Goal: Task Accomplishment & Management: Complete application form

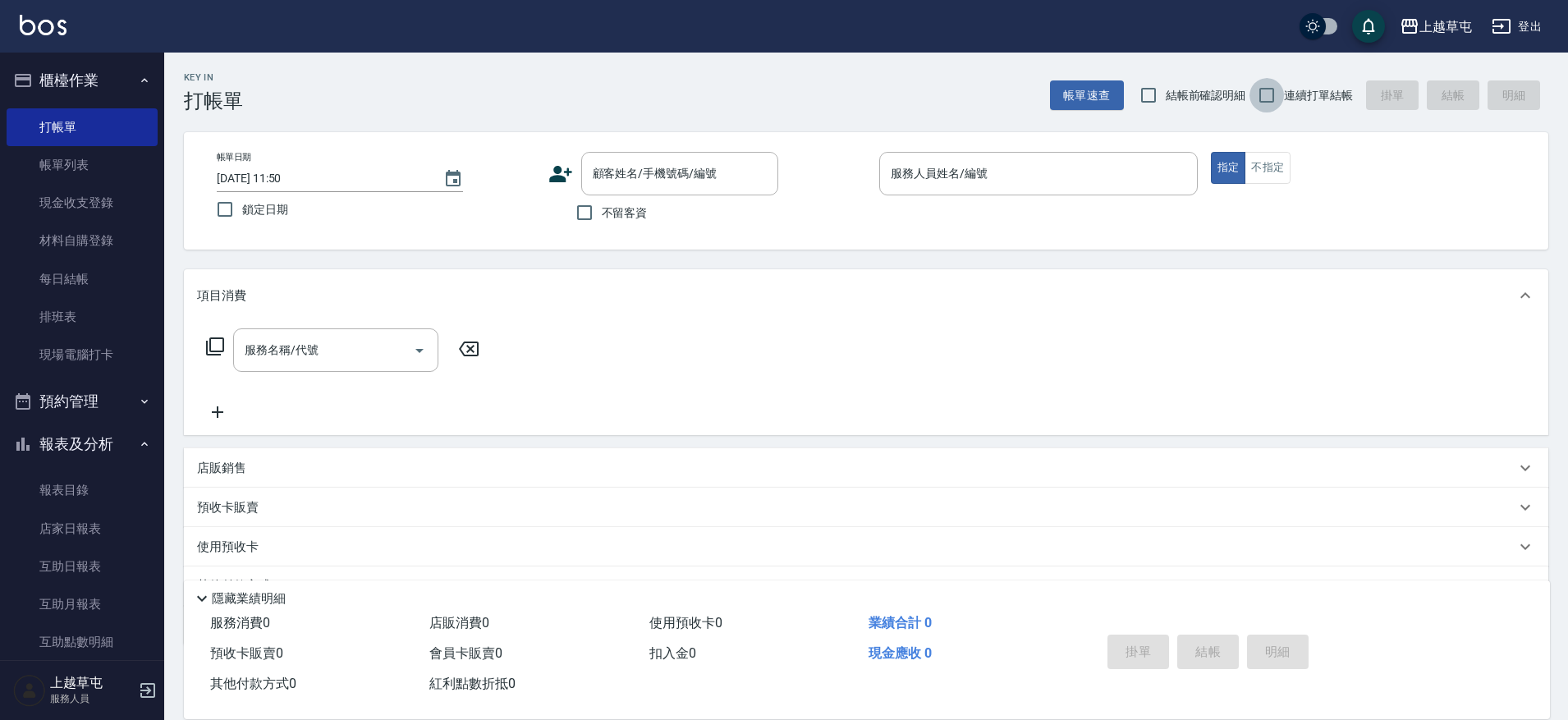
click at [1267, 81] on input "連續打單結帳" at bounding box center [1267, 95] width 35 height 35
checkbox input "true"
drag, startPoint x: 595, startPoint y: 222, endPoint x: 858, endPoint y: 198, distance: 264.1
click at [597, 222] on input "不留客資" at bounding box center [584, 212] width 35 height 35
checkbox input "true"
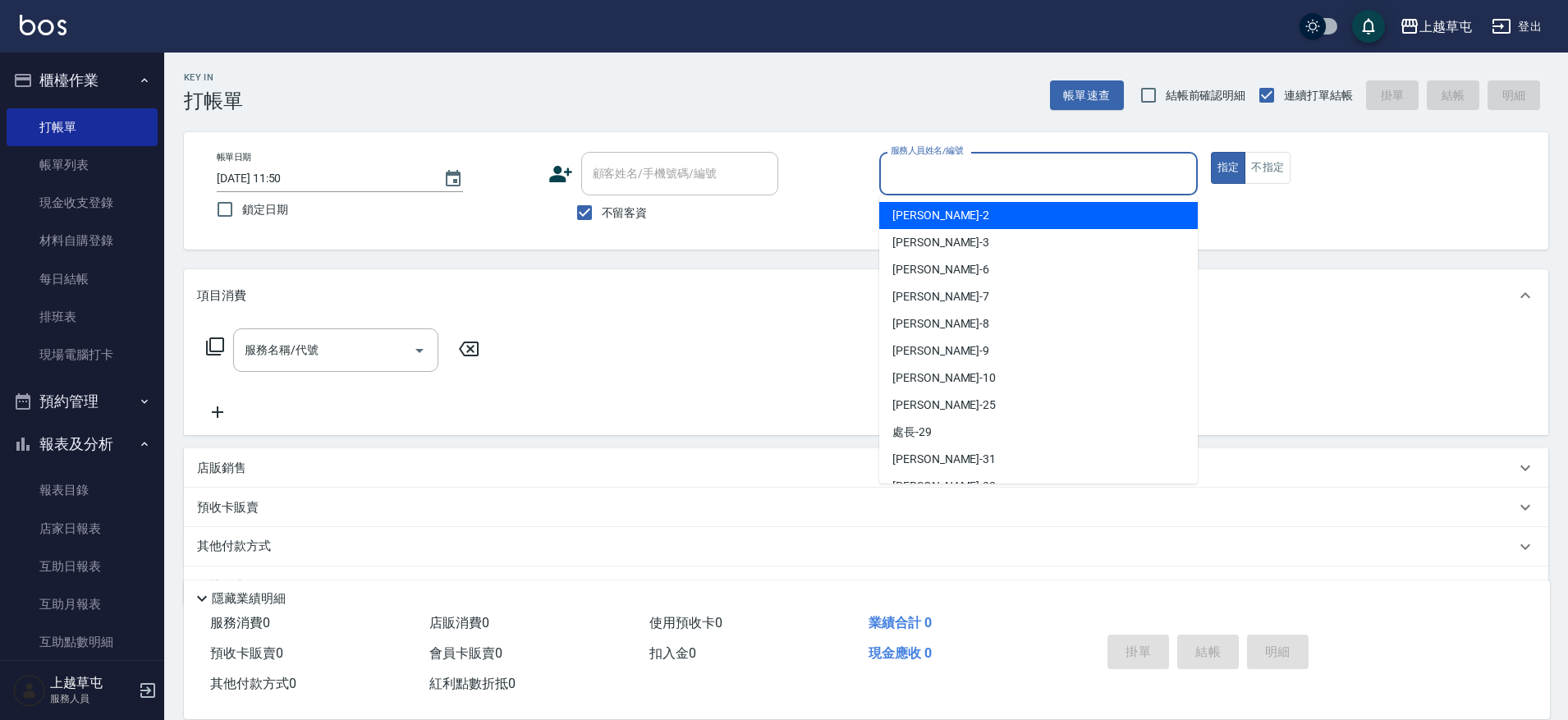
click at [923, 170] on input "服務人員姓名/編號" at bounding box center [1038, 174] width 304 height 29
type input "[PERSON_NAME]-3"
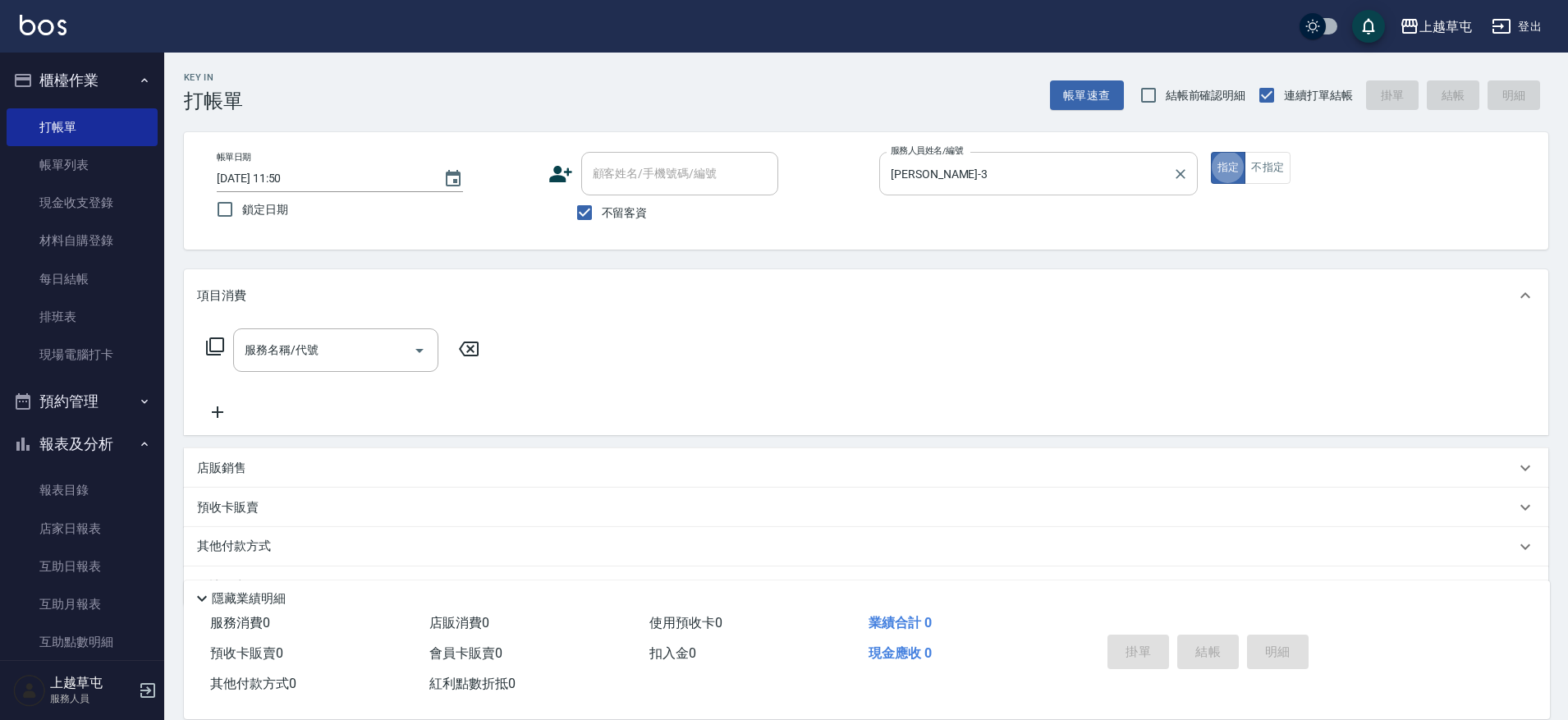
type button "true"
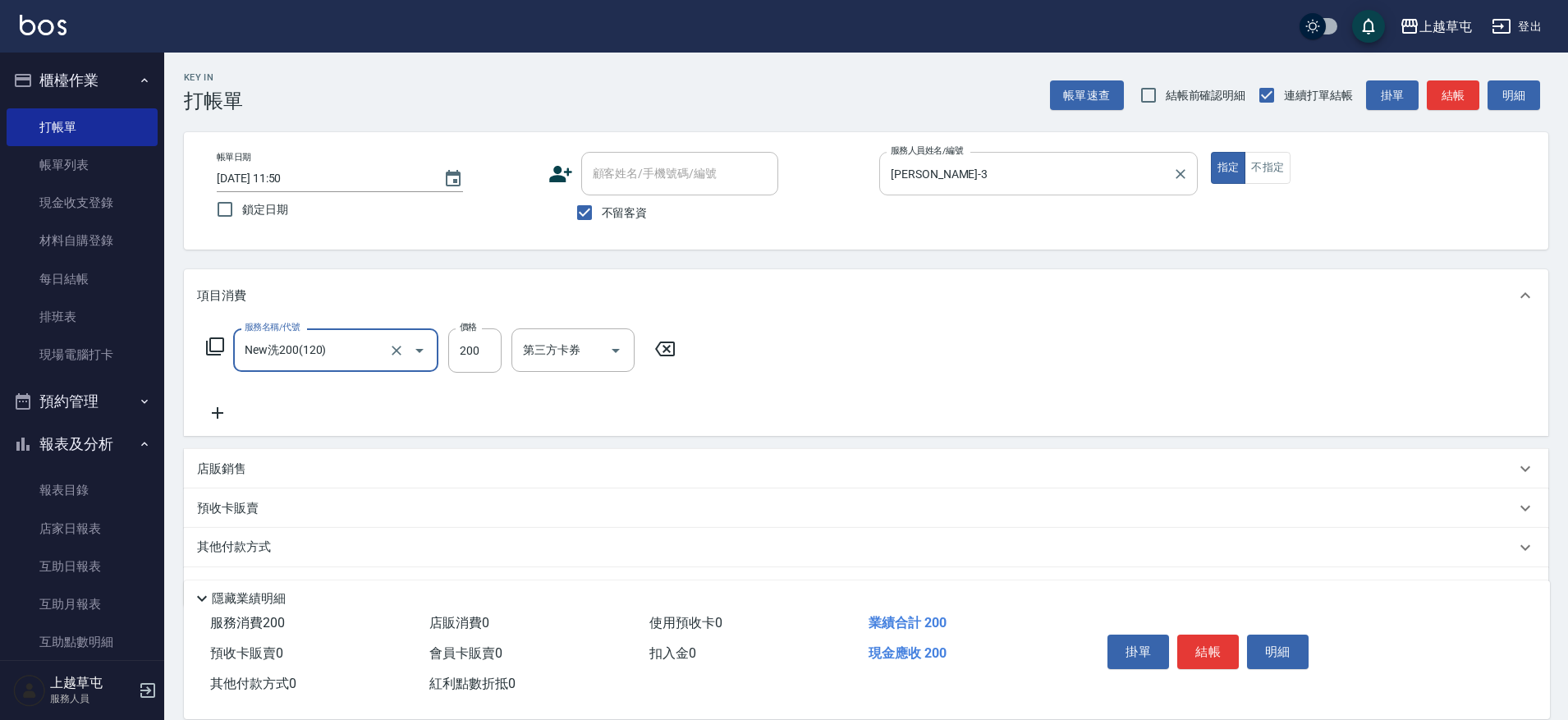
type input "New洗200(120)"
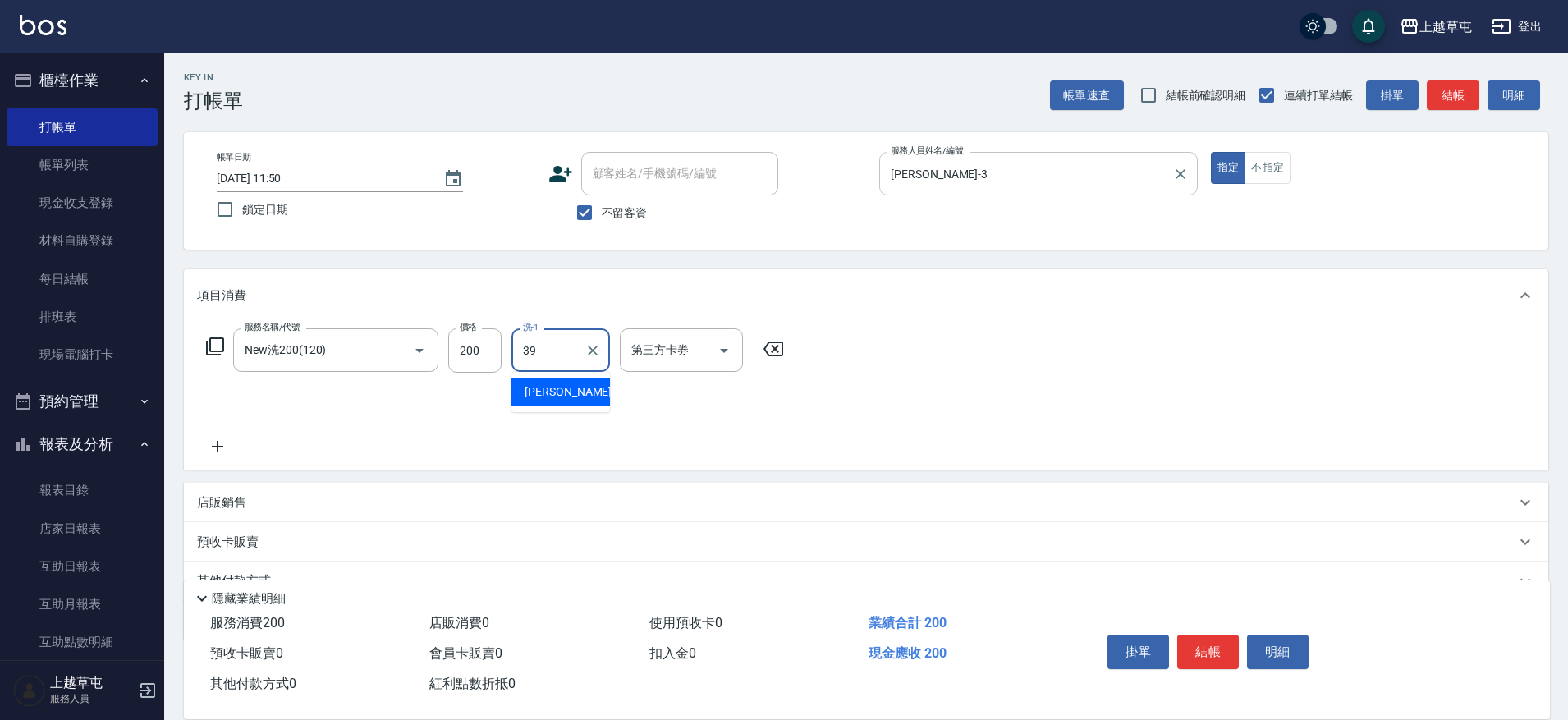
type input "[PERSON_NAME]-39"
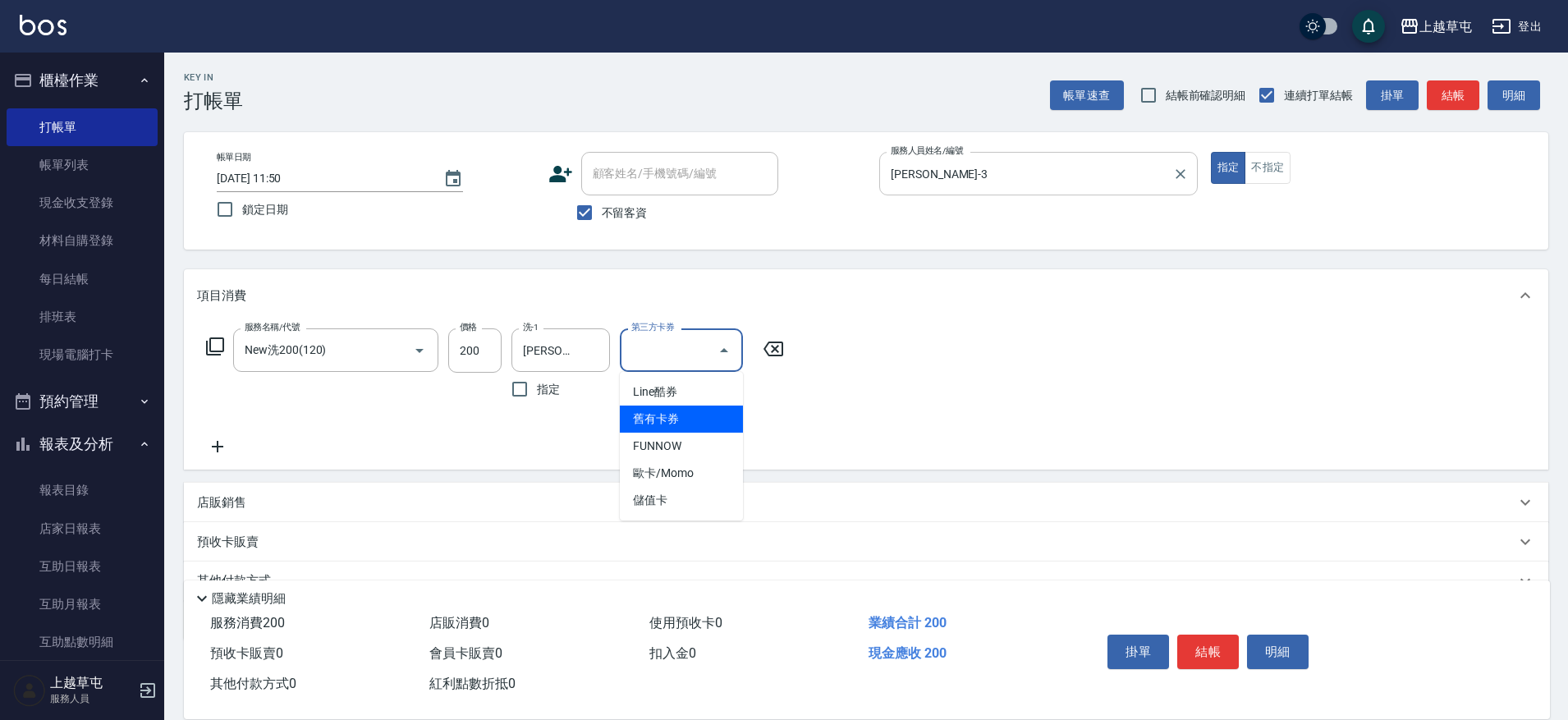
type input "舊有卡券"
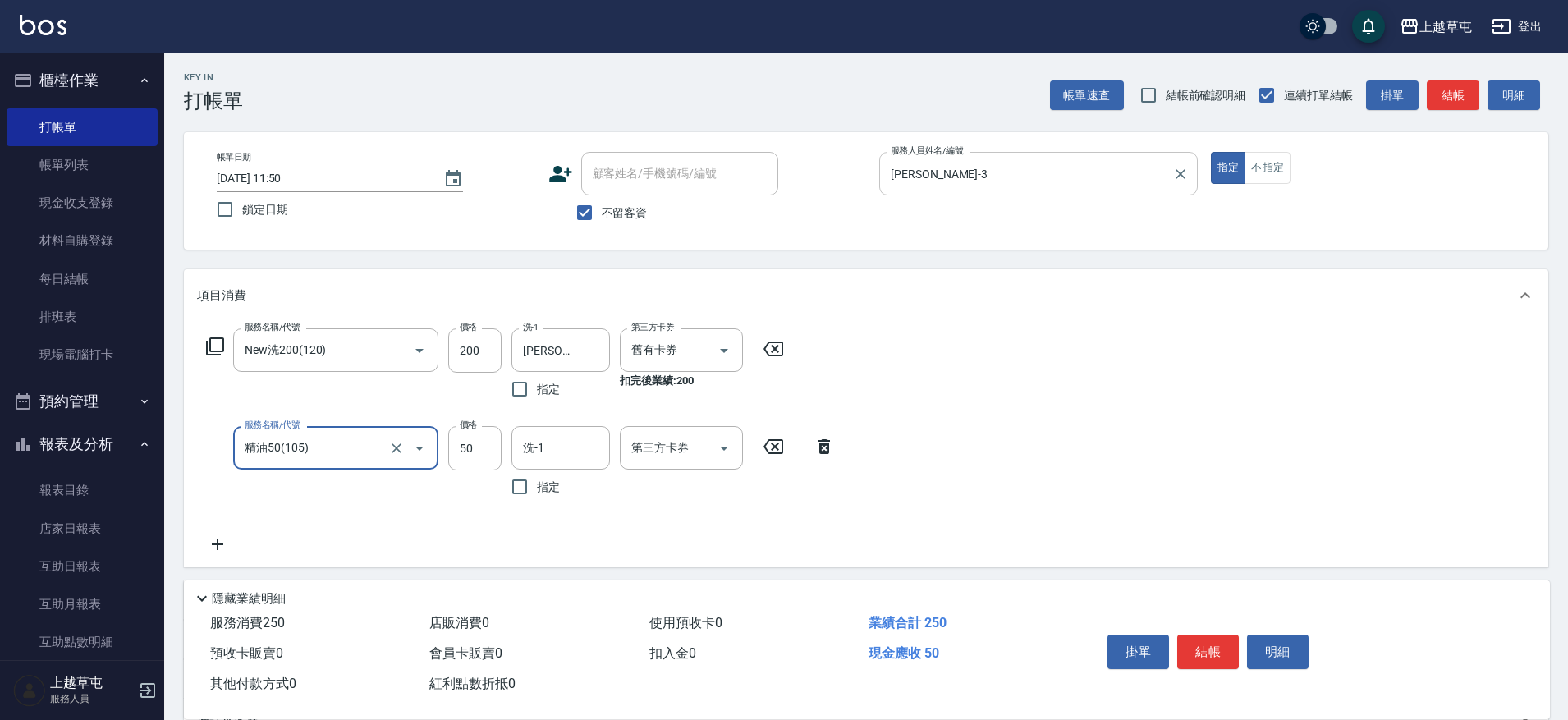
type input "精油50(105)"
type input "[PERSON_NAME]-39"
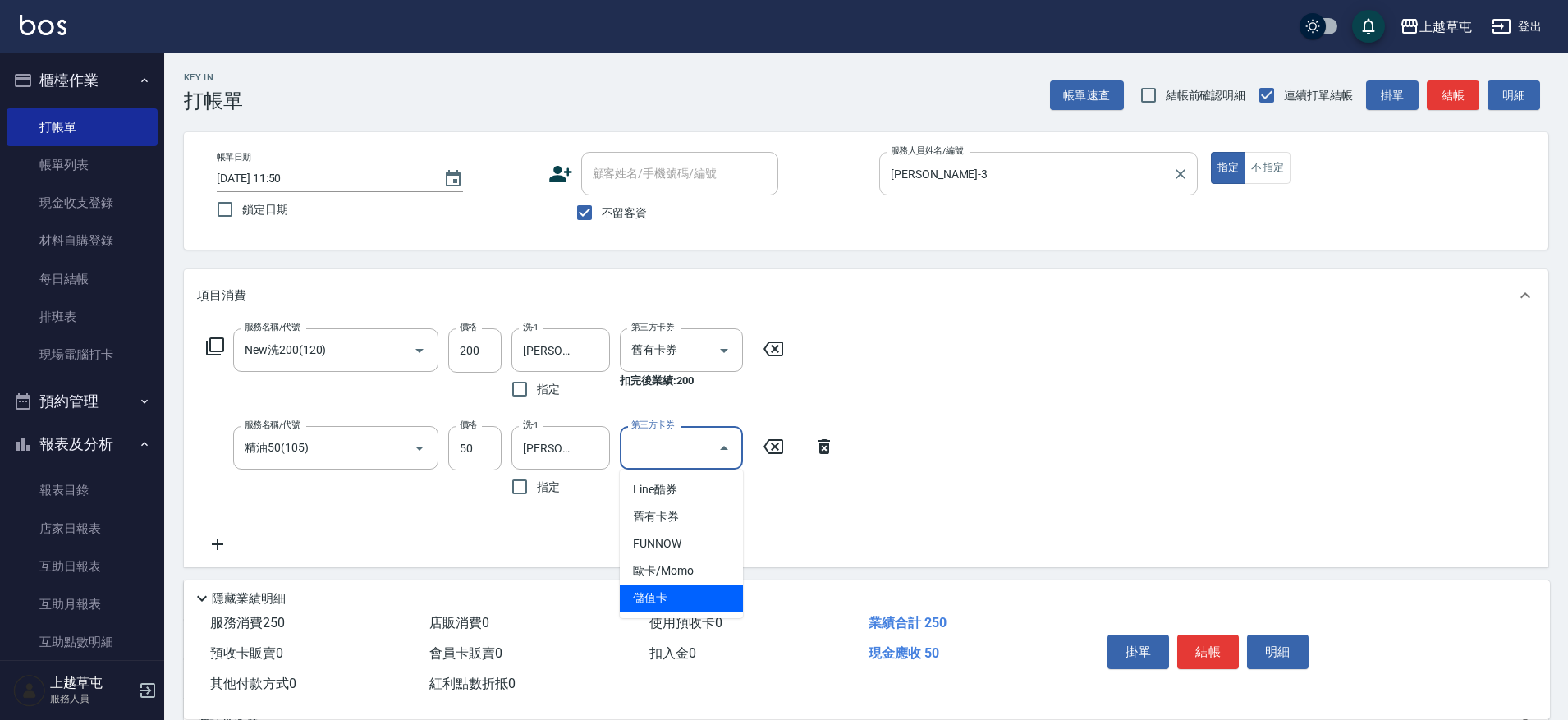
type input "儲值卡"
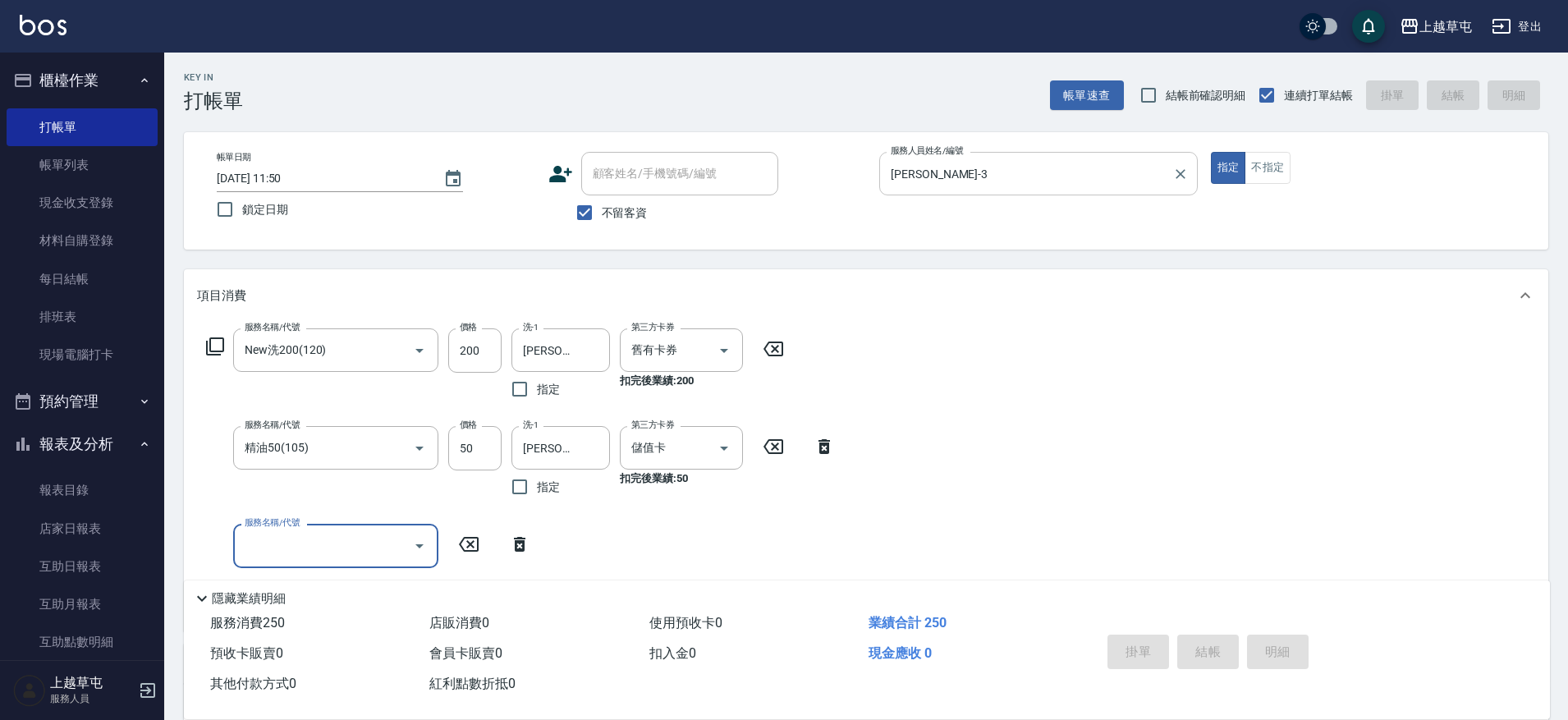
type input "[DATE] 19:11"
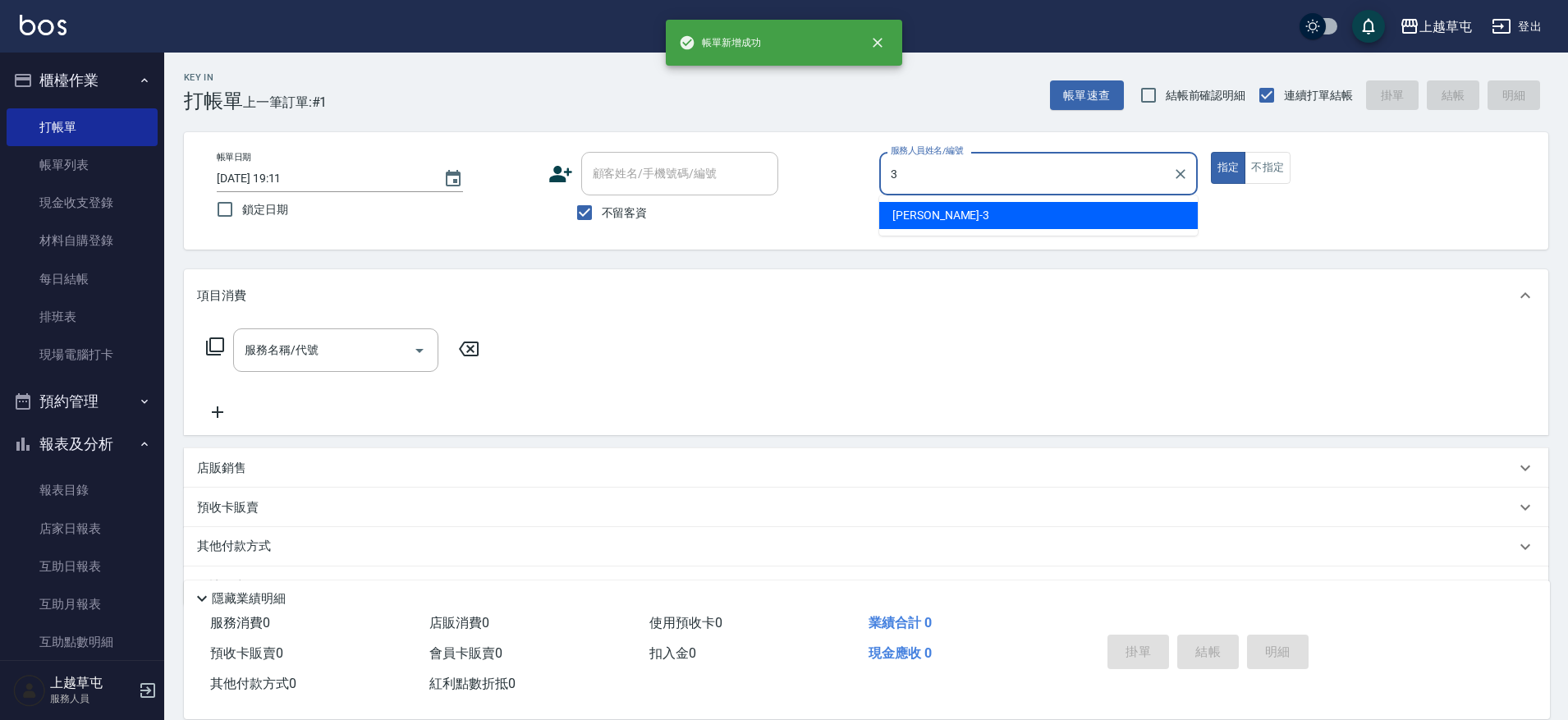
type input "[PERSON_NAME]-3"
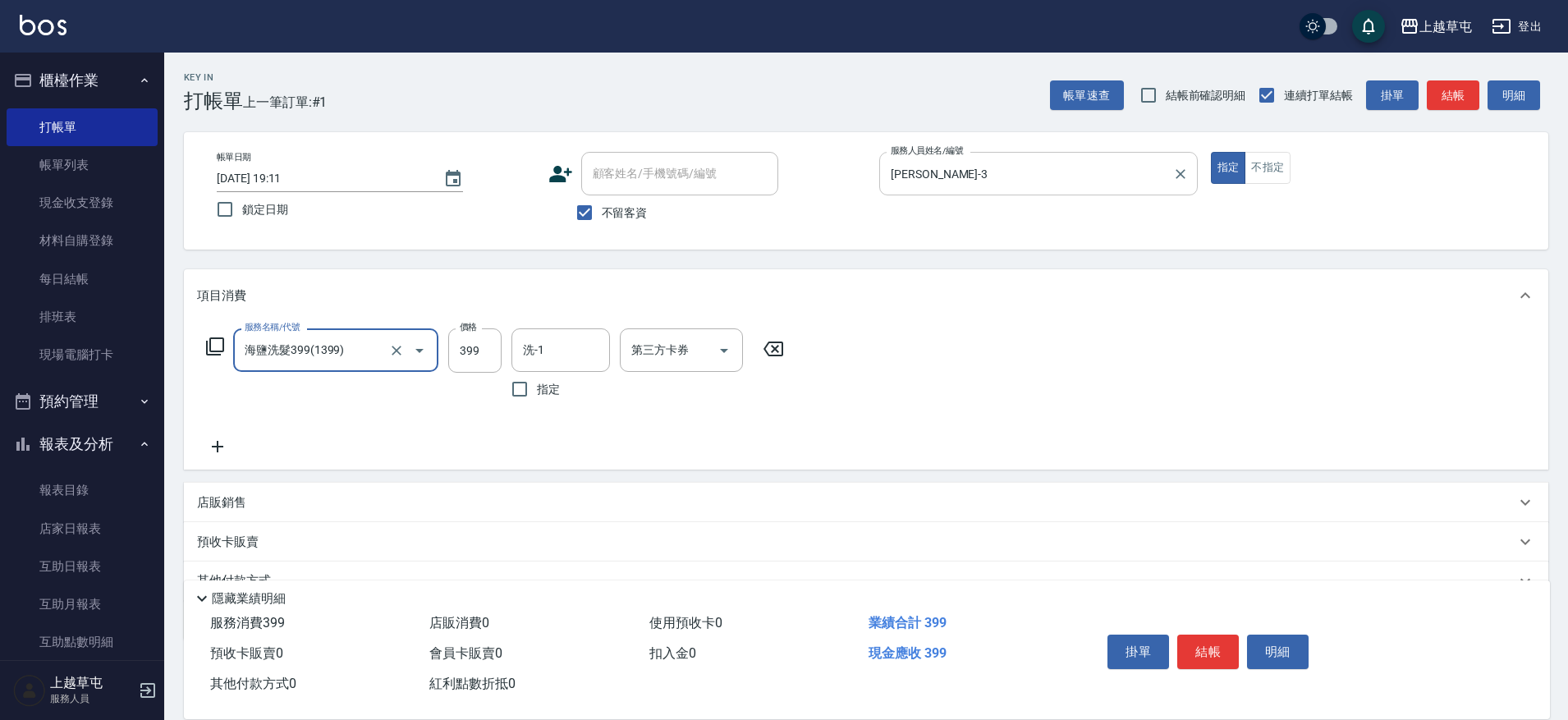
type input "海鹽洗髮399(1399)"
type input "[PERSON_NAME]-3"
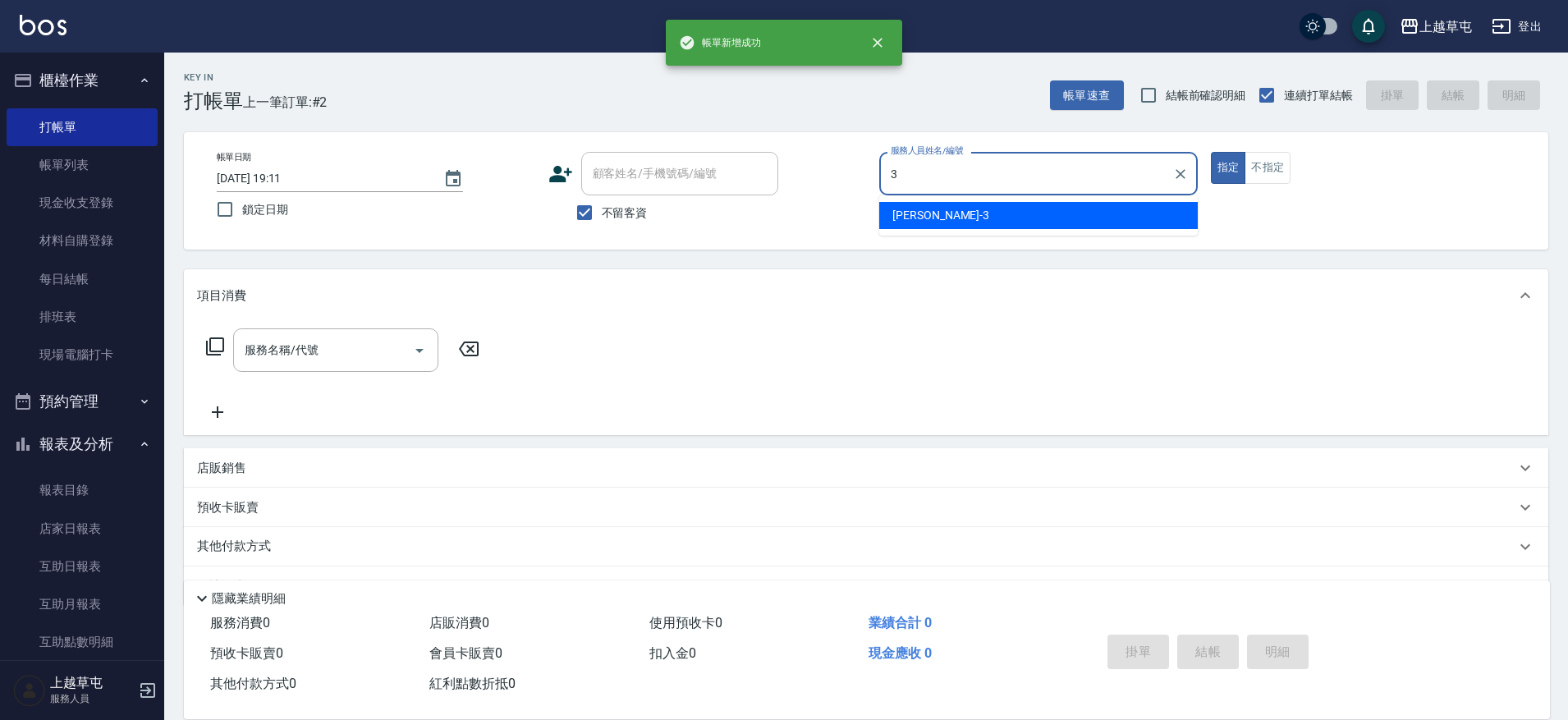
type input "[PERSON_NAME]-3"
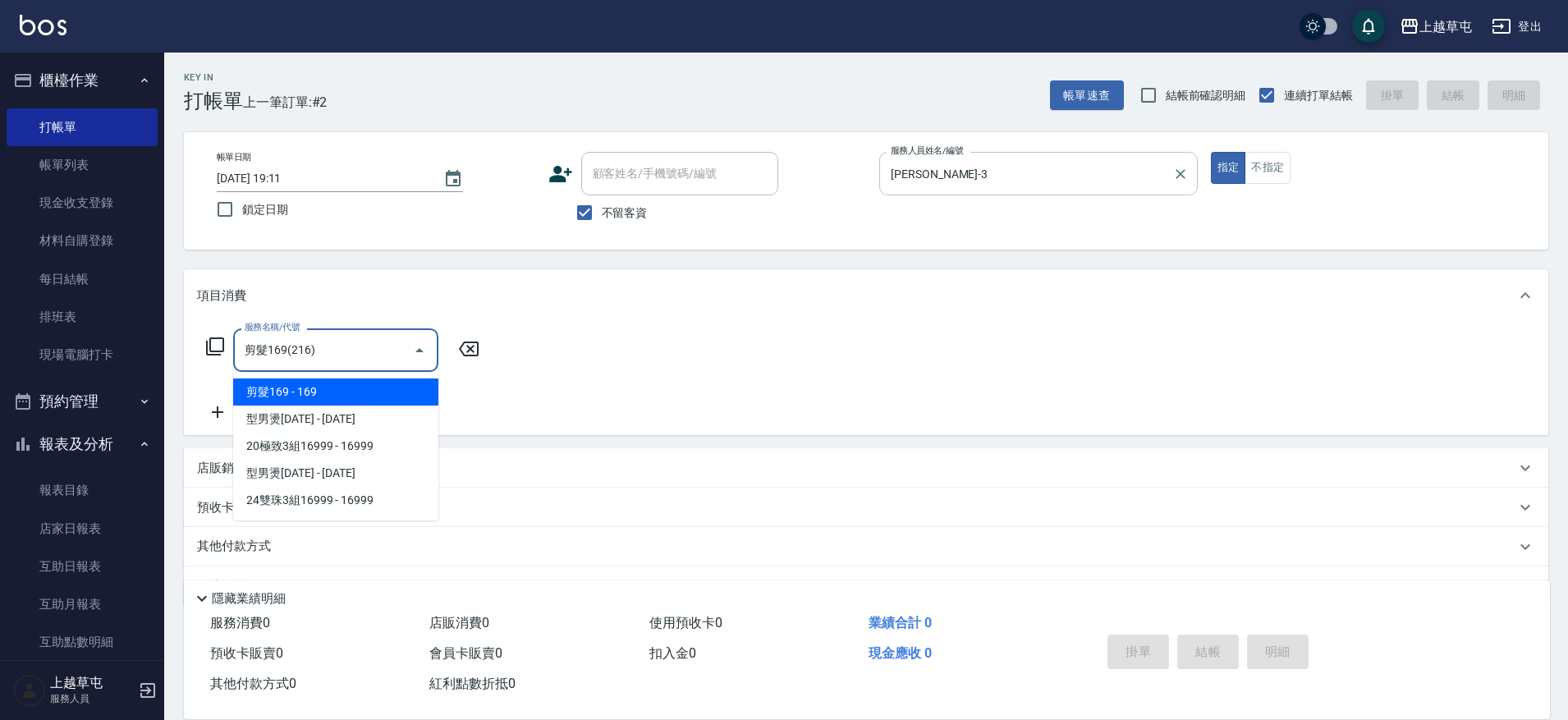
type input "剪髮169(216)"
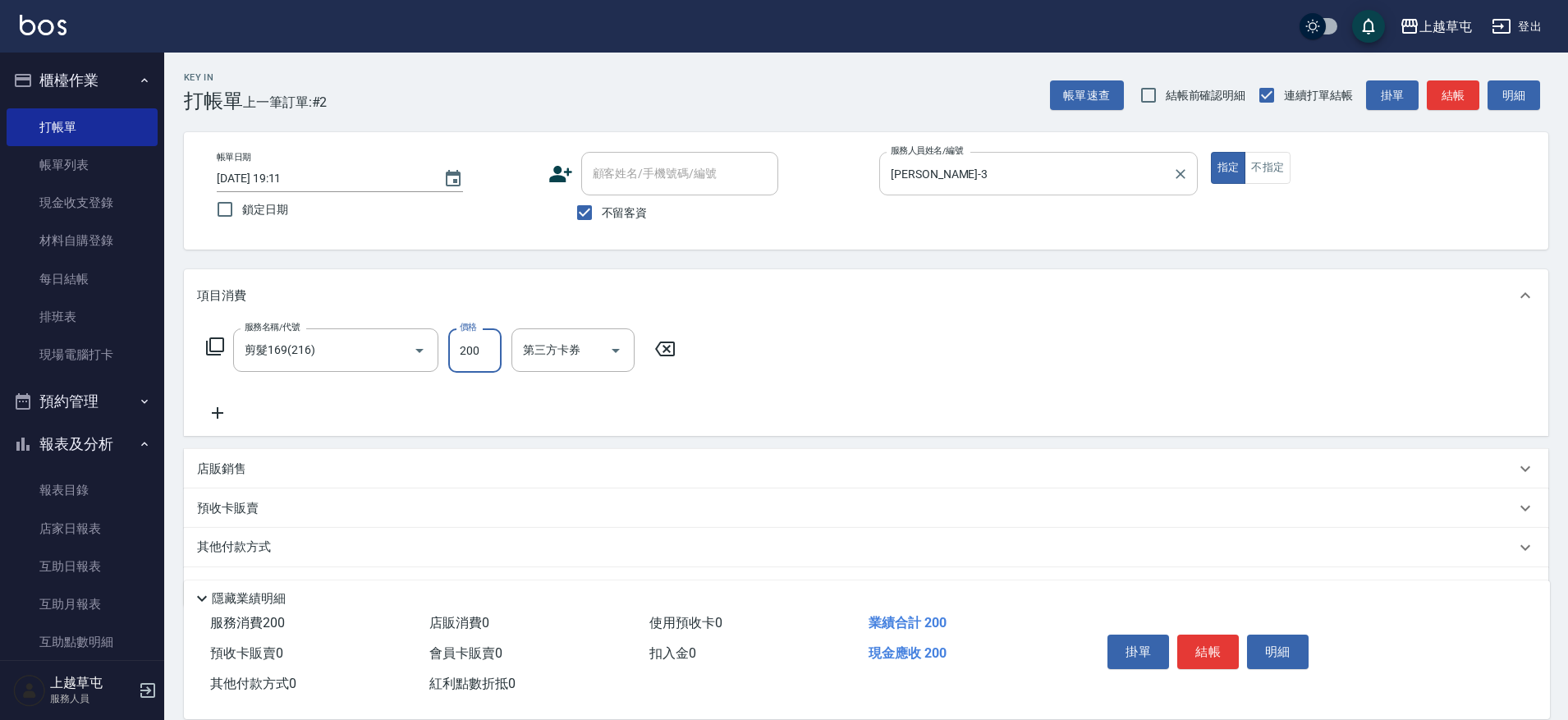
type input "200"
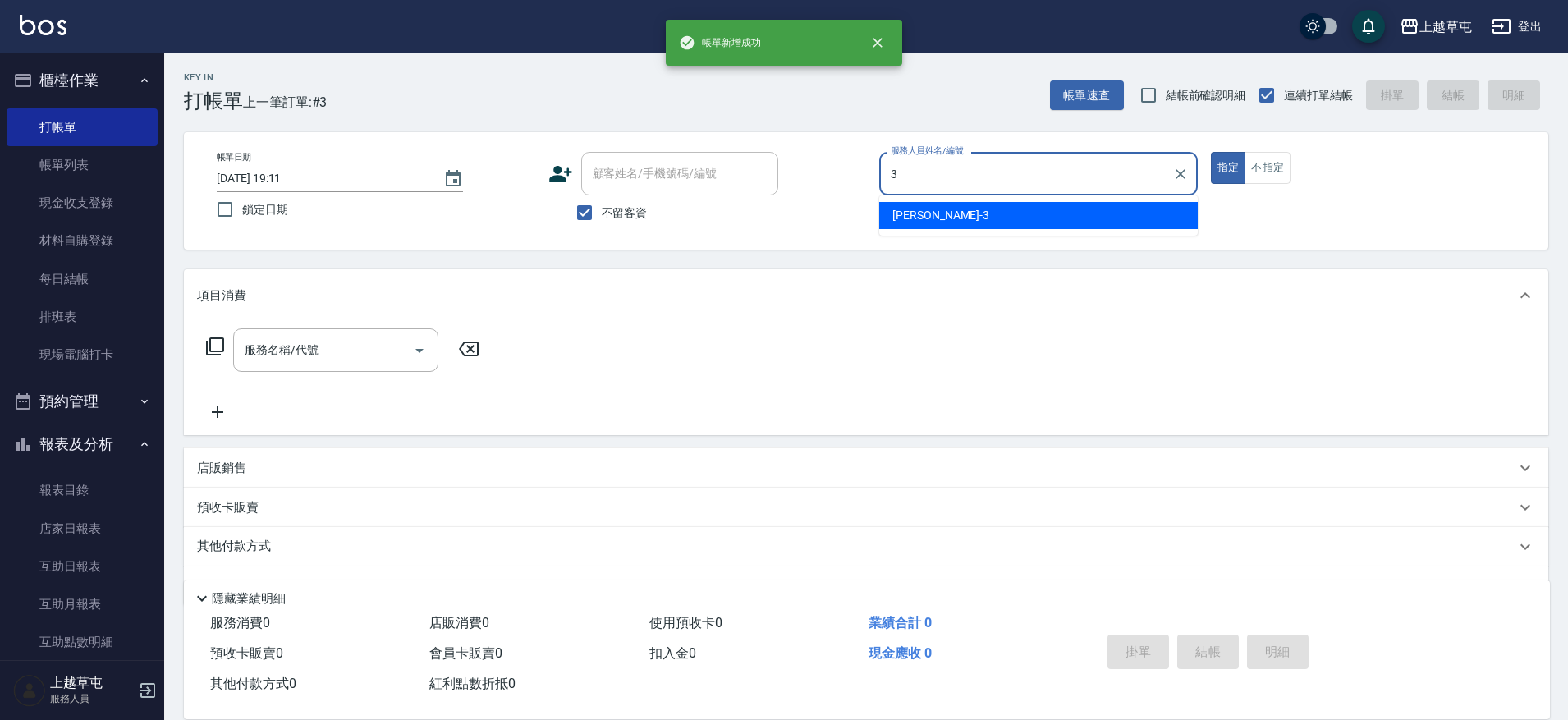
type input "[PERSON_NAME]-3"
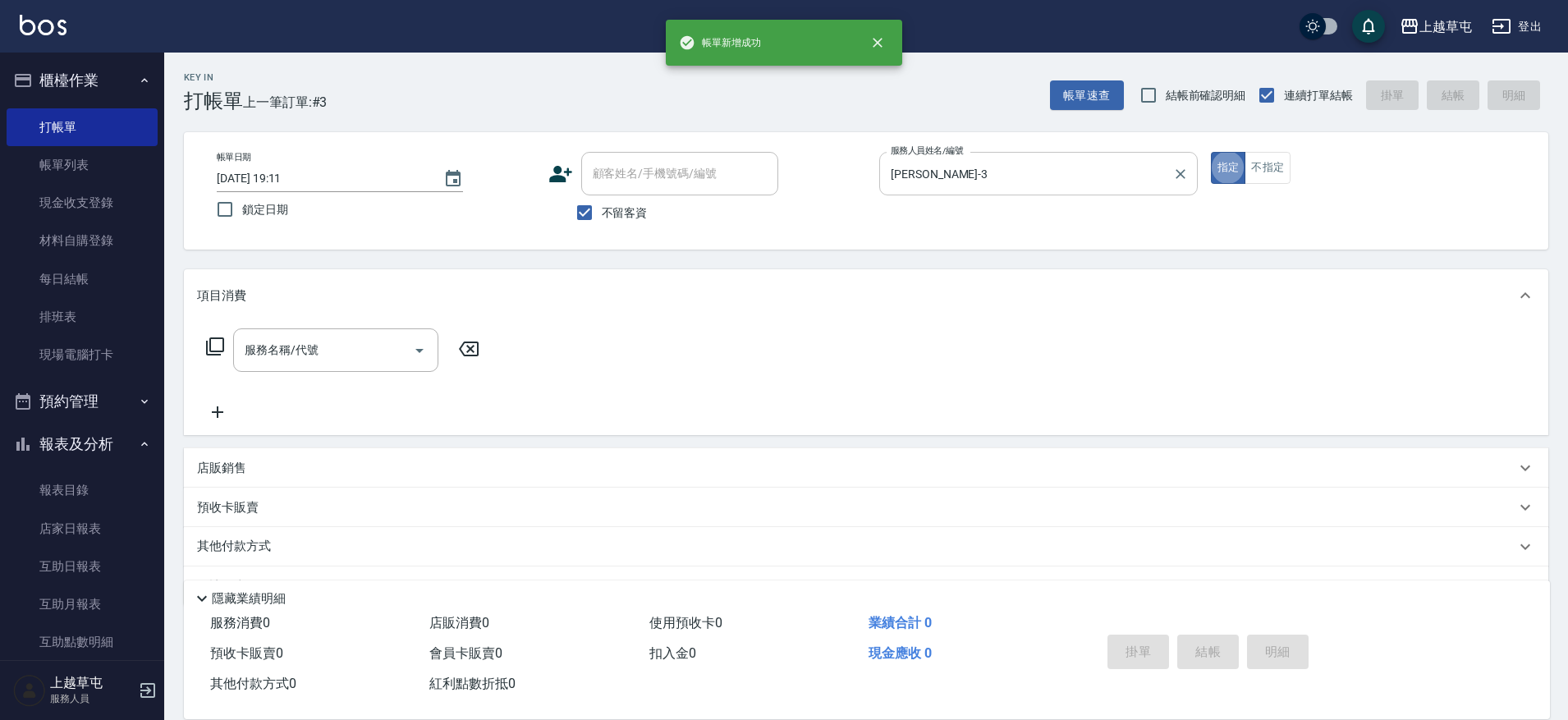
scroll to position [33, 0]
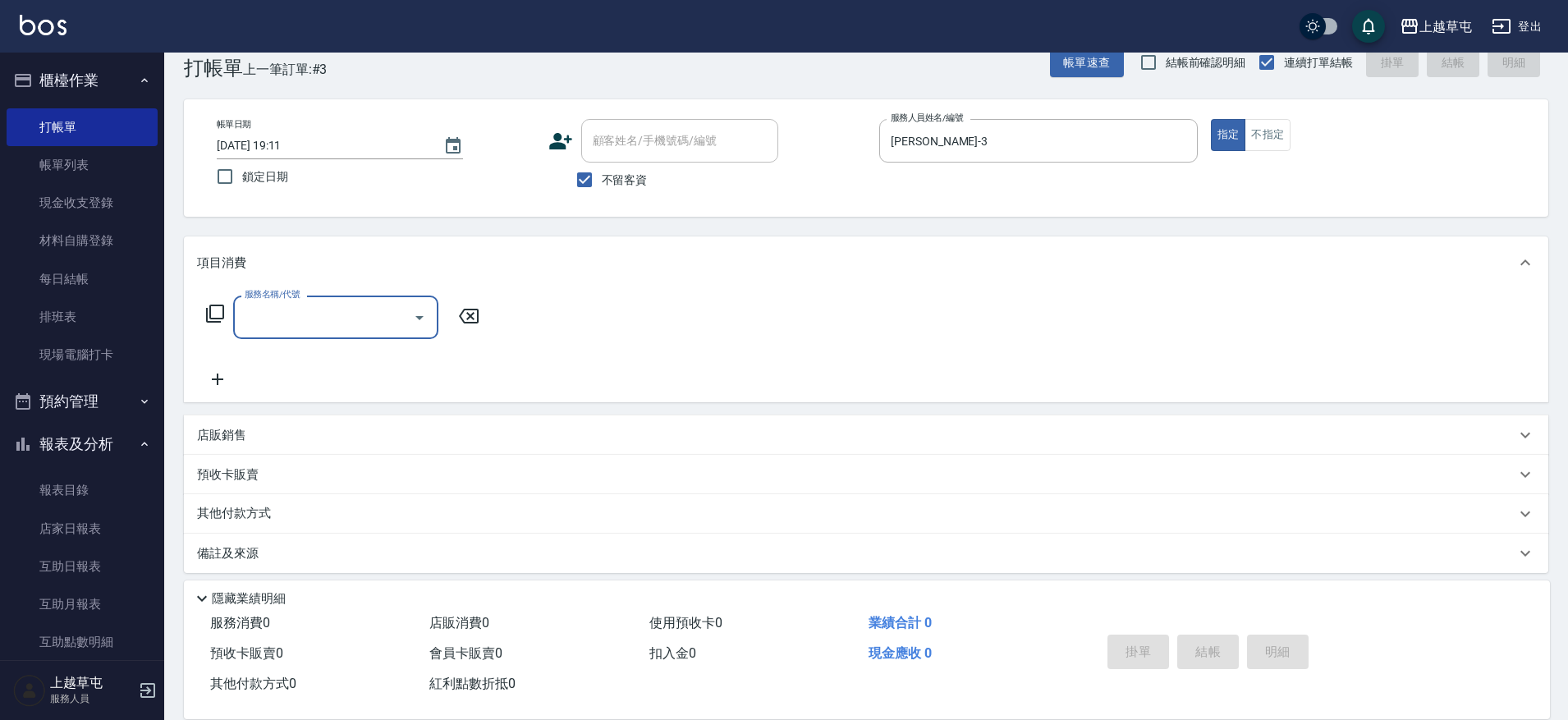
click at [323, 323] on input "服務名稱/代號" at bounding box center [324, 318] width 166 height 29
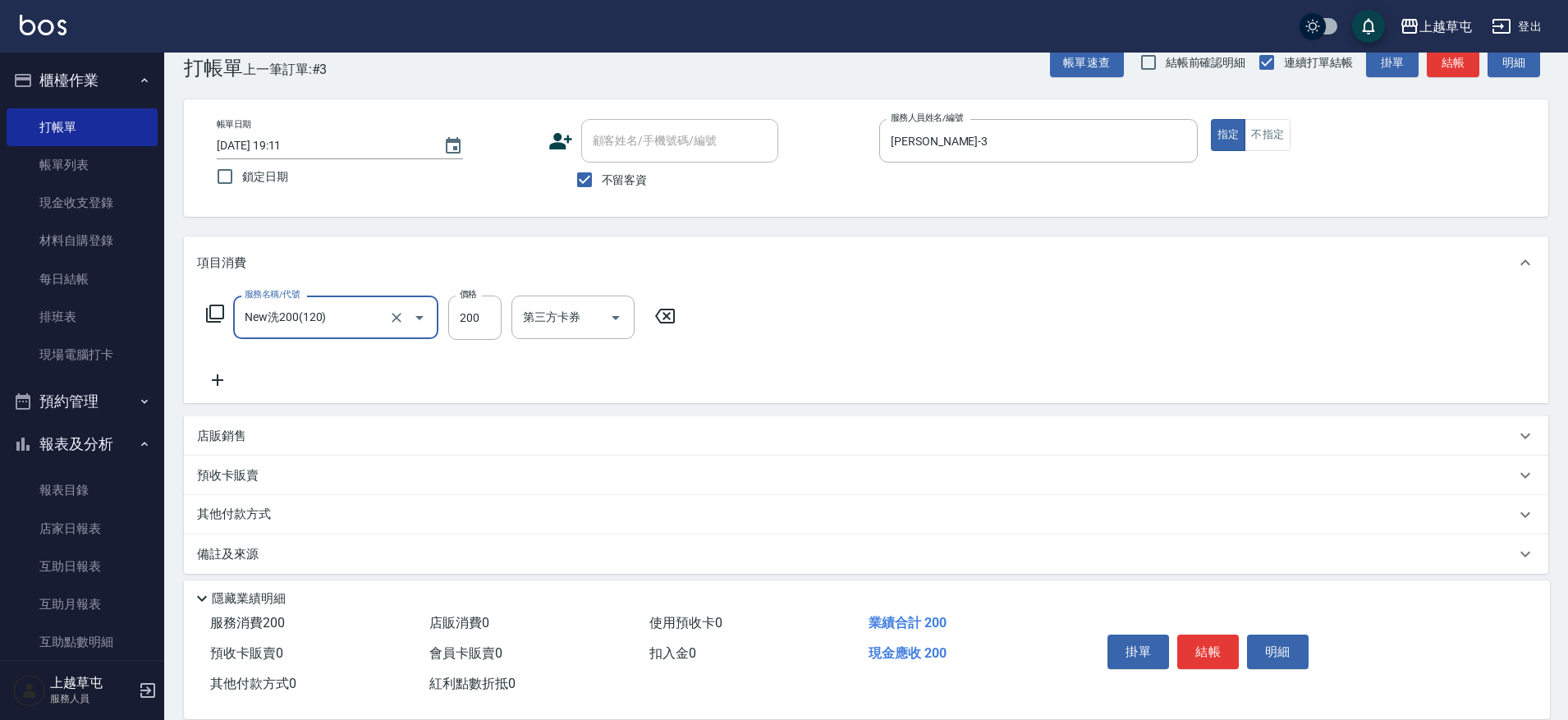
type input "New洗200(120)"
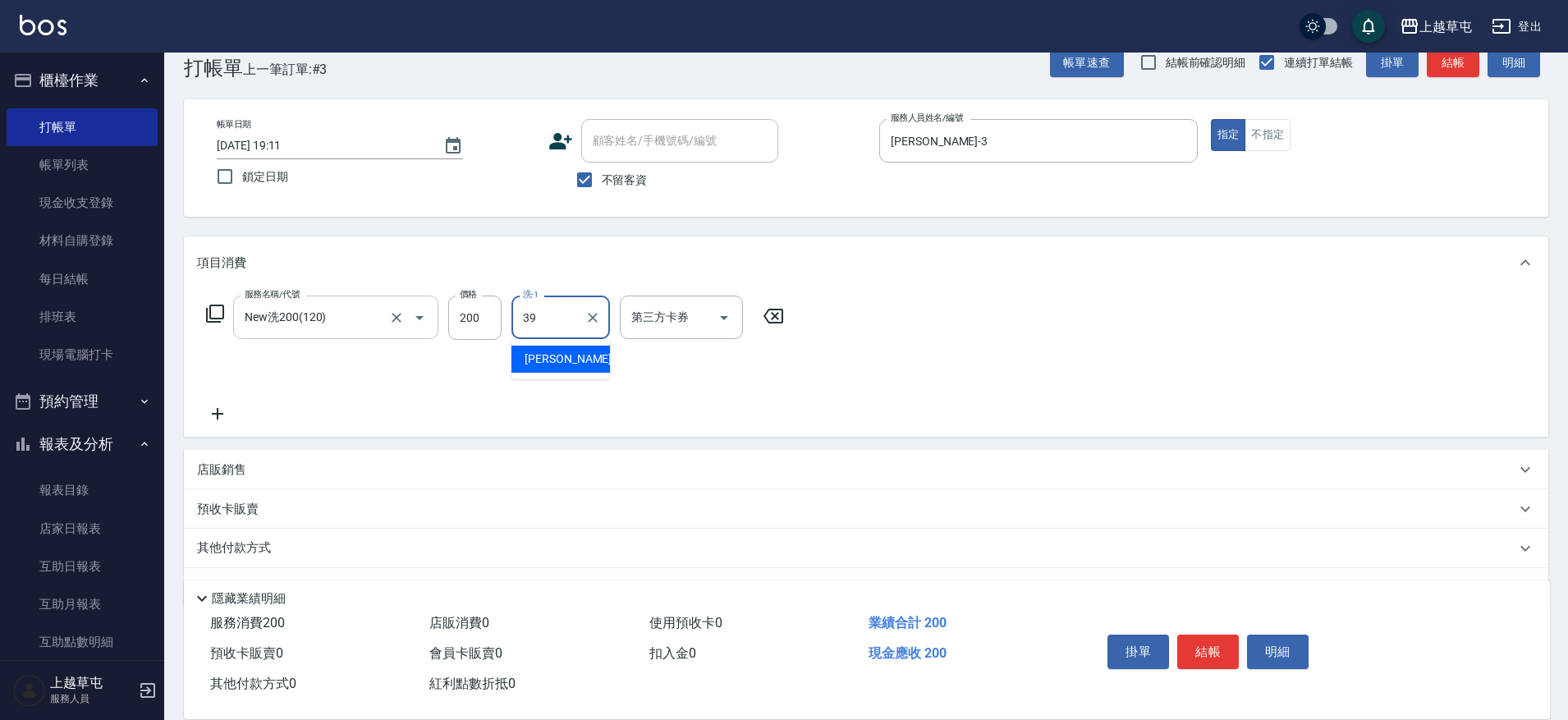
type input "[PERSON_NAME]-39"
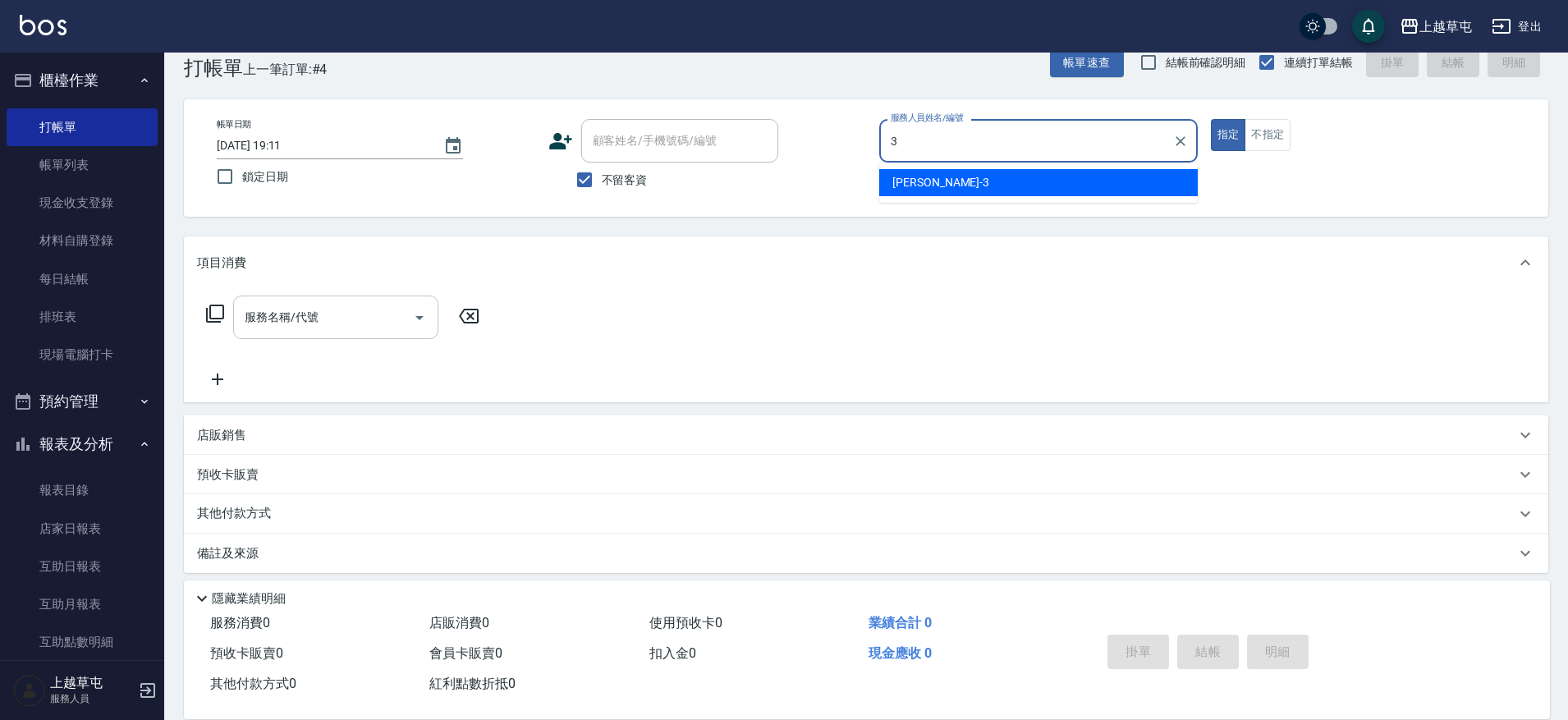
type input "[PERSON_NAME]-3"
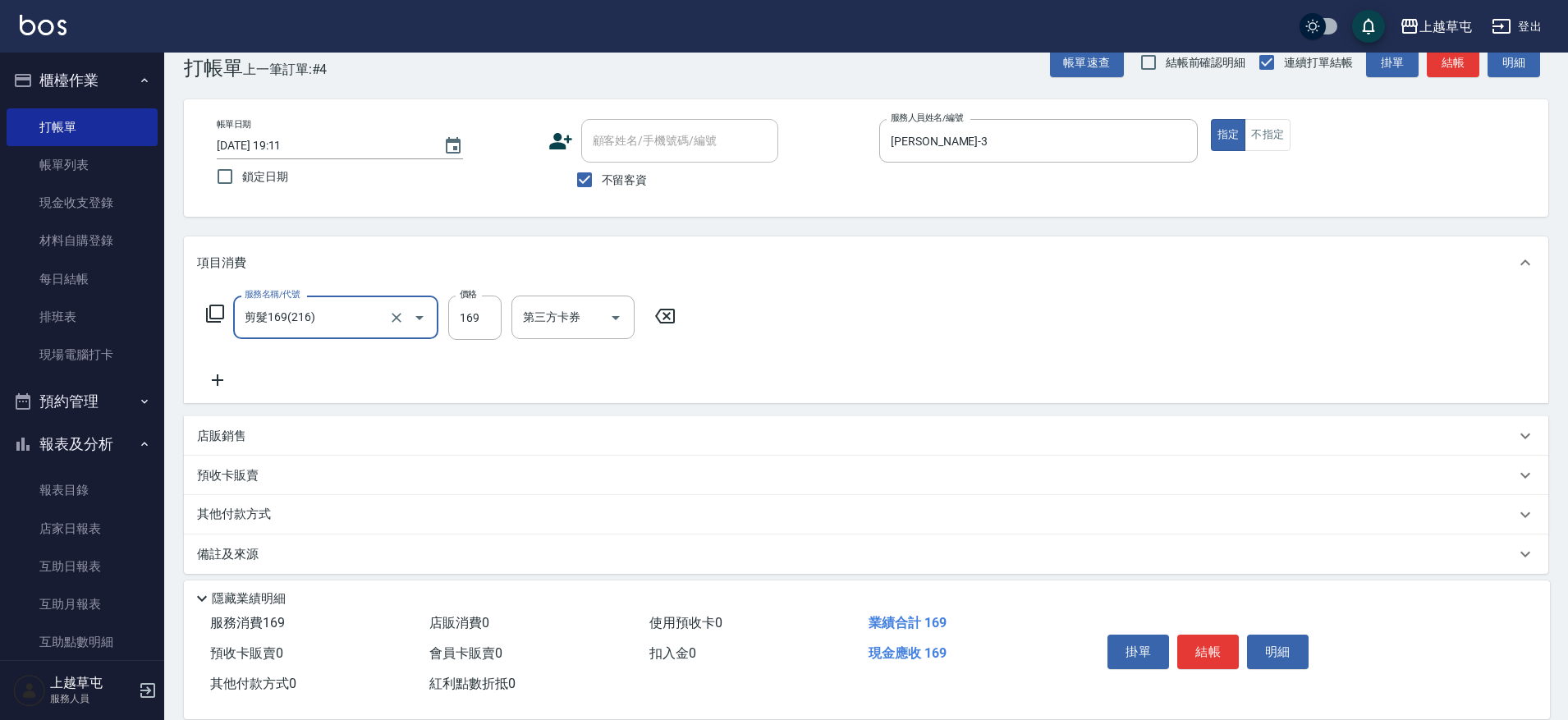
type input "剪髮169(216)"
type input "200"
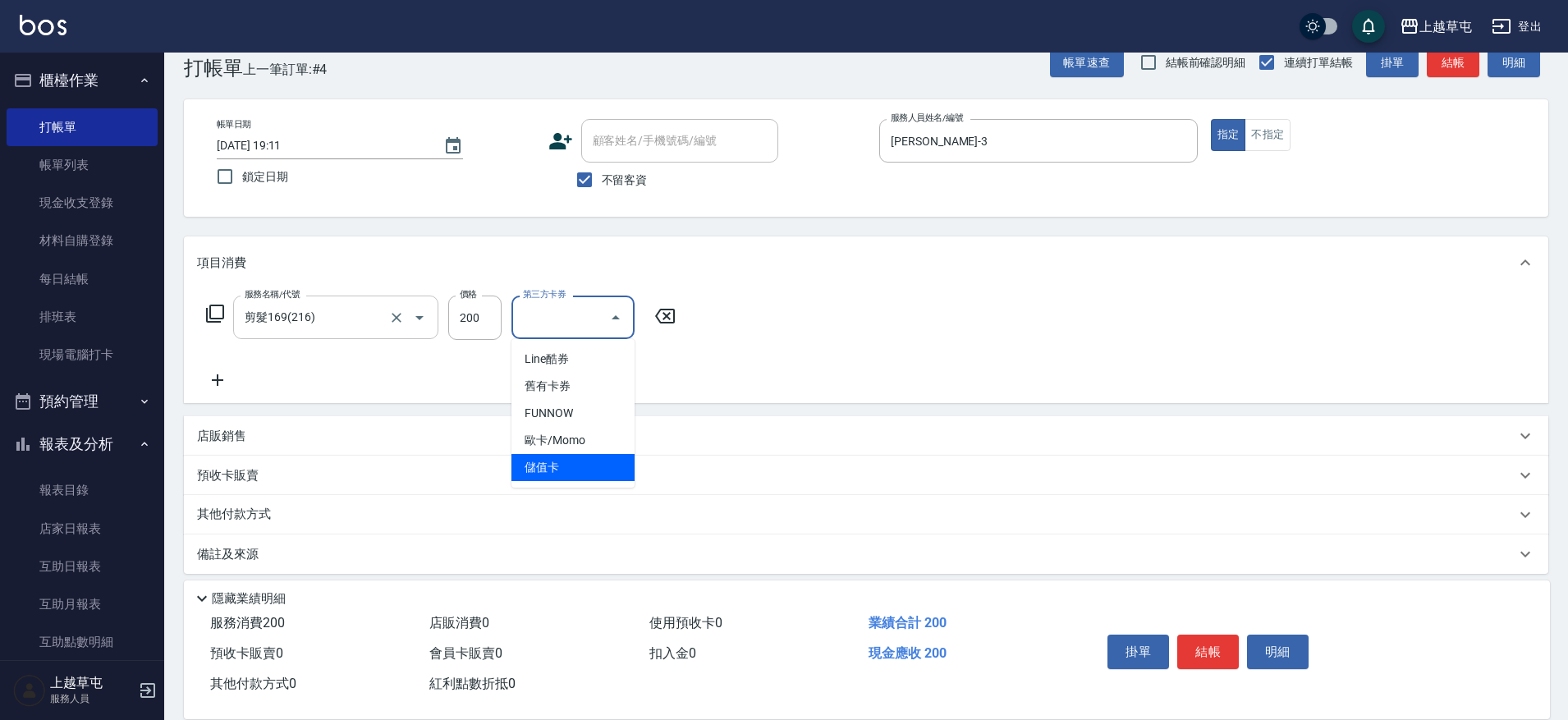
type input "儲值卡"
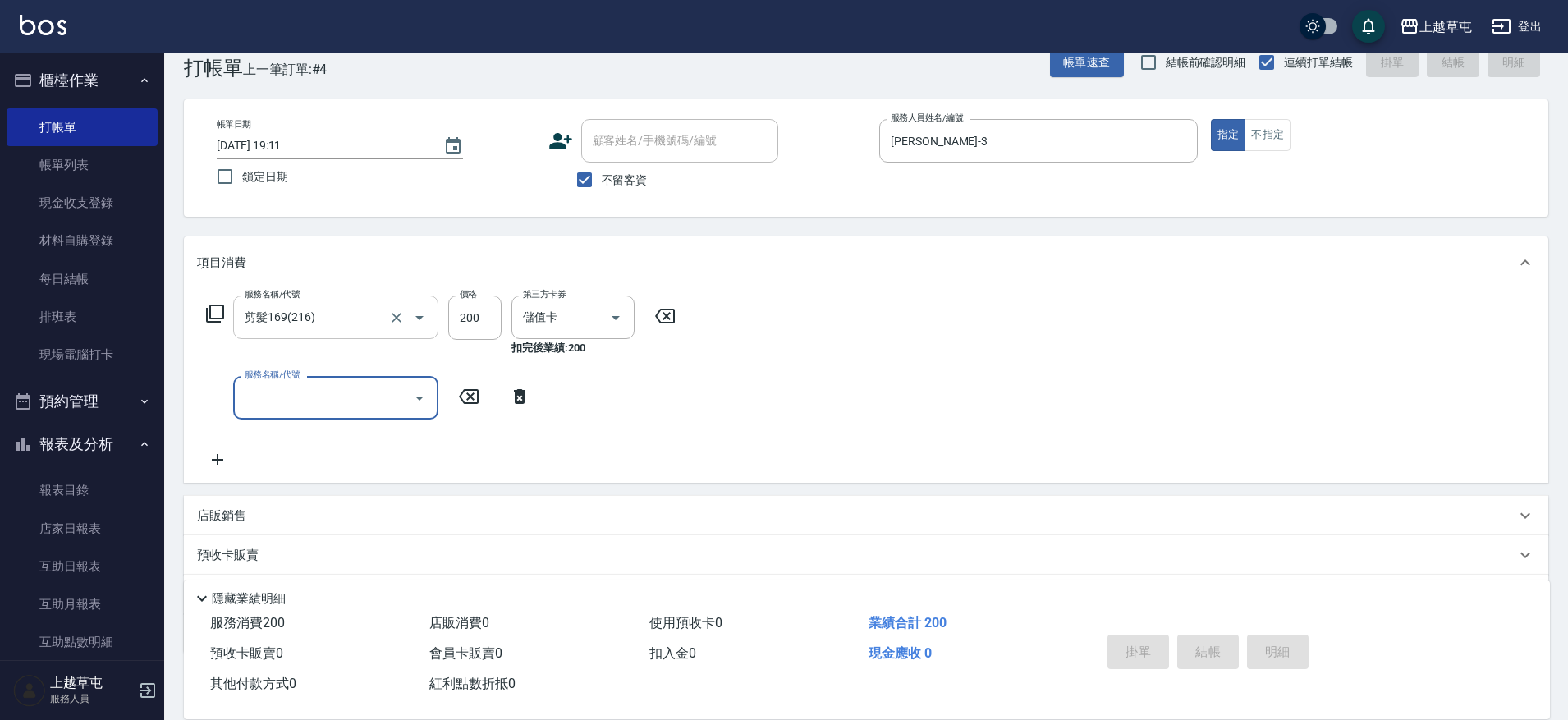
type input "[DATE] 19:12"
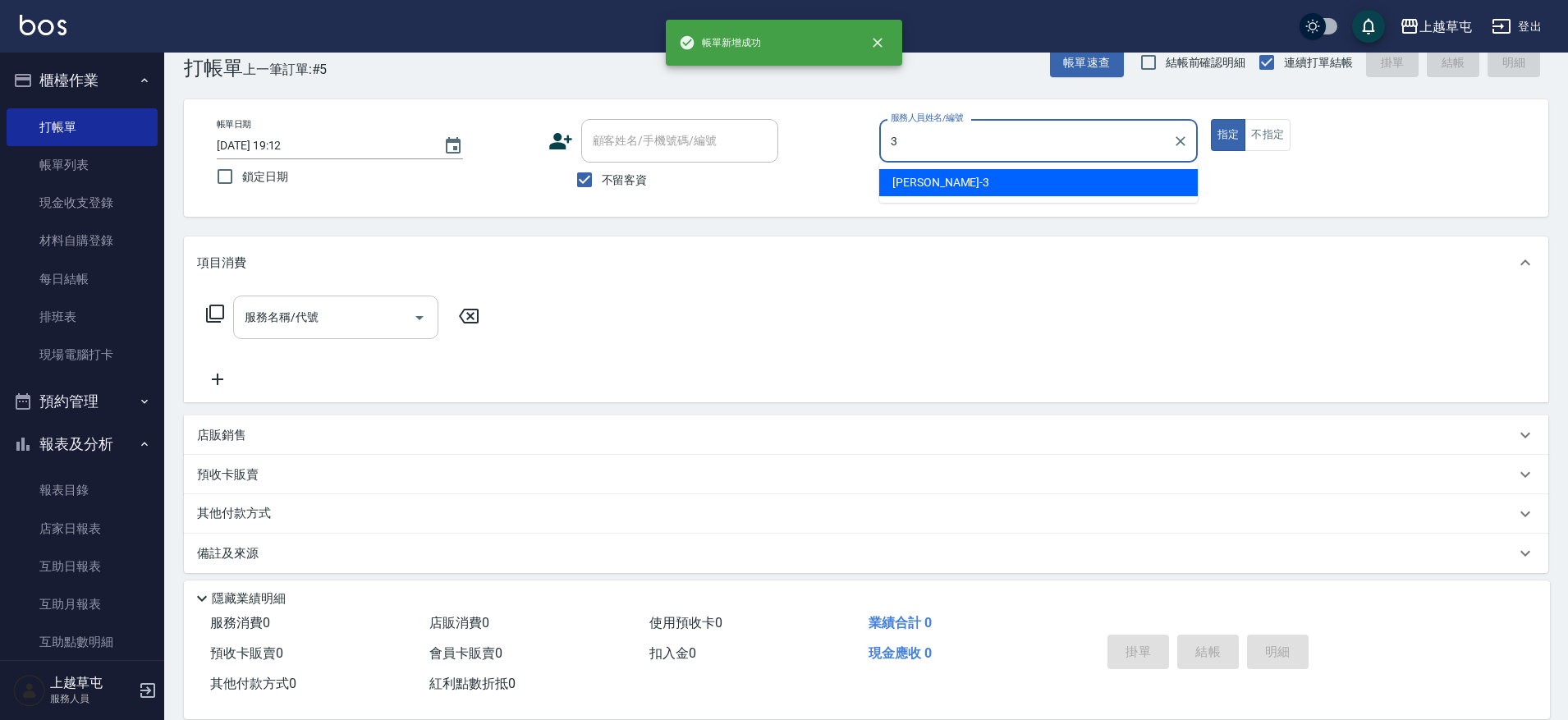
type input "[PERSON_NAME]-3"
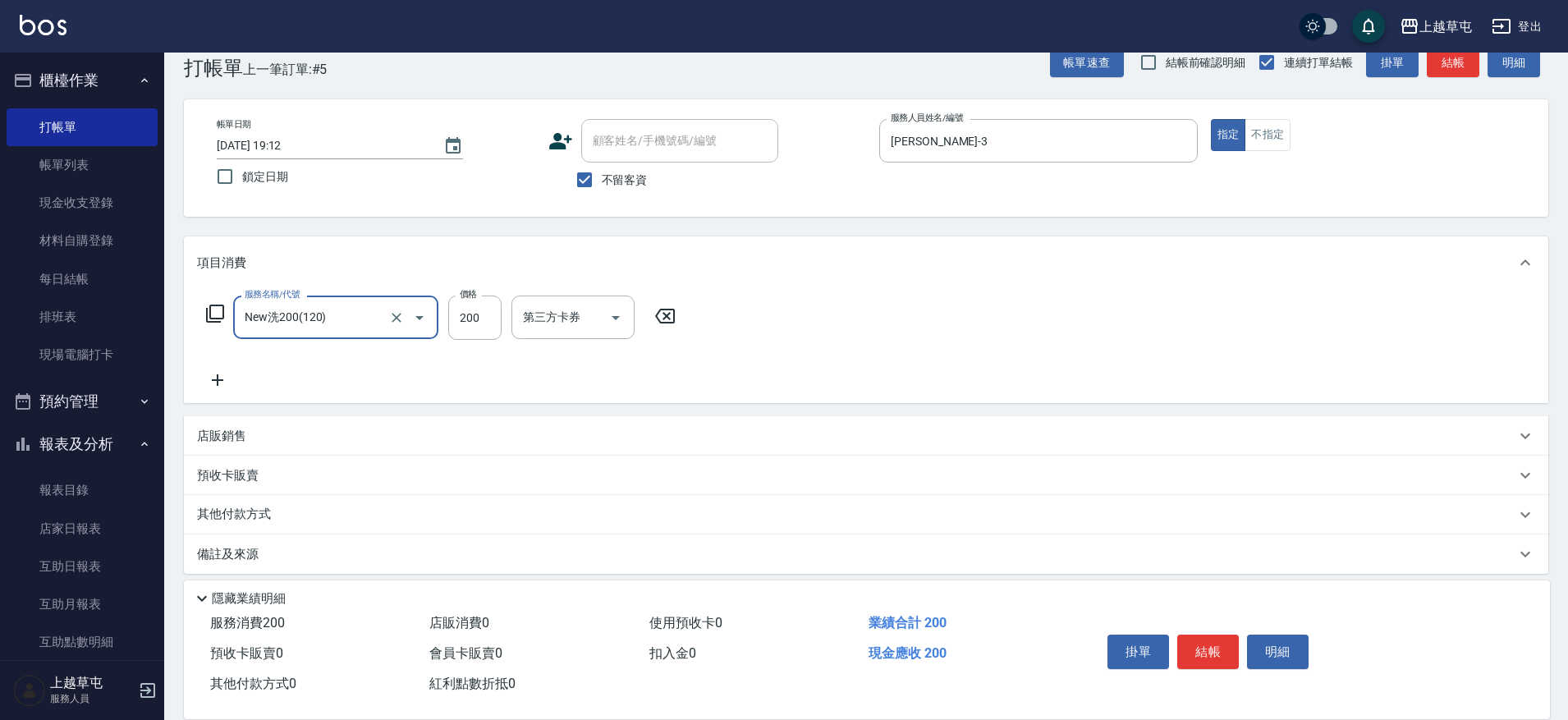
type input "New洗200(120)"
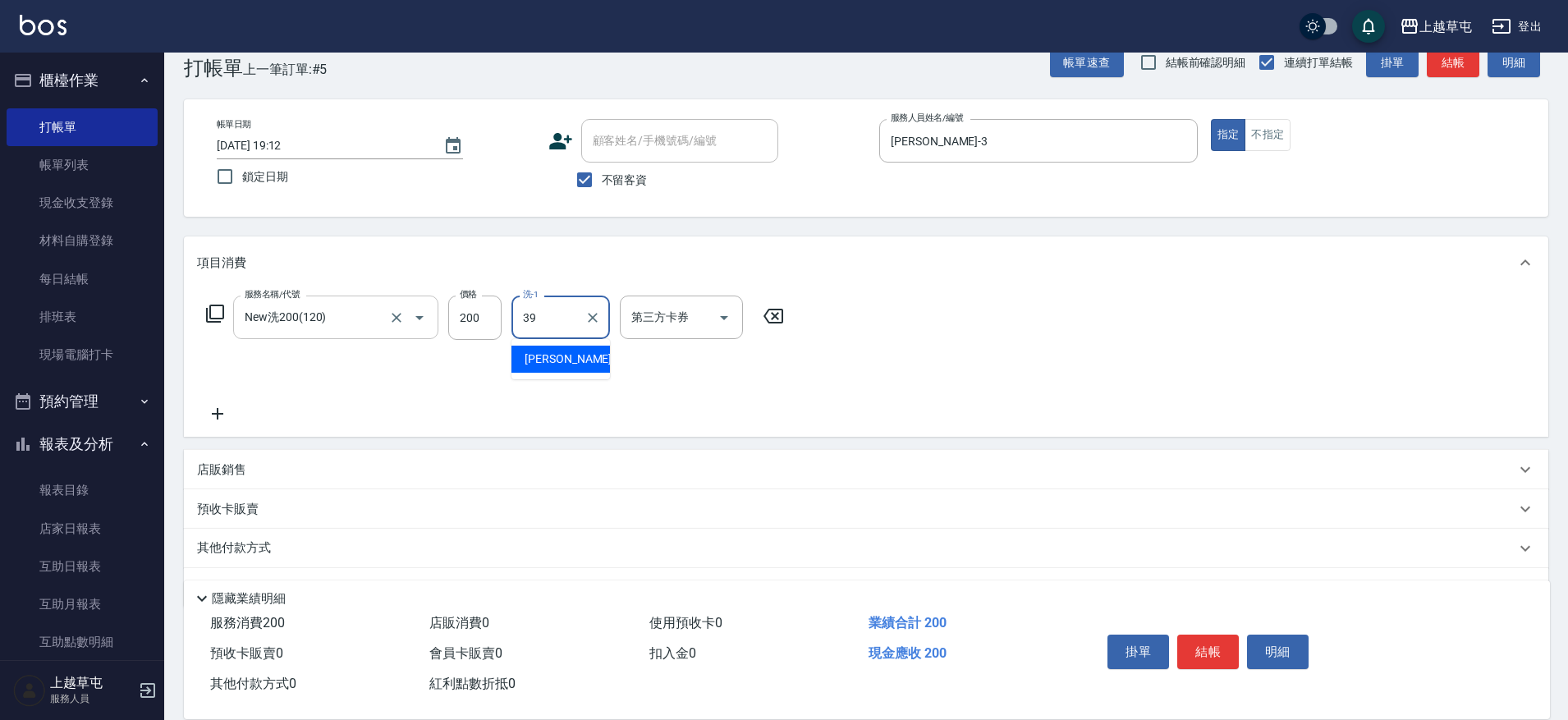
type input "[PERSON_NAME]-39"
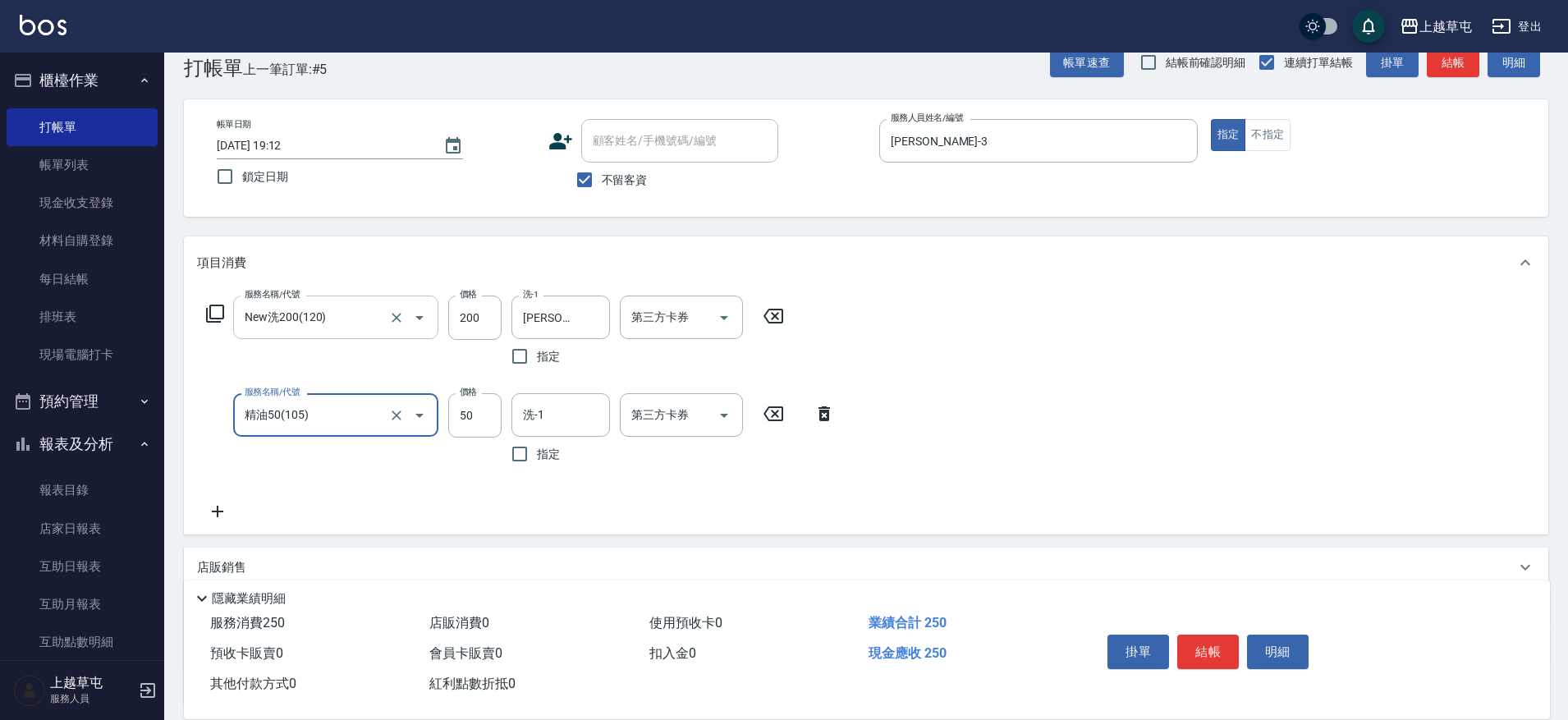
type input "精油50(105)"
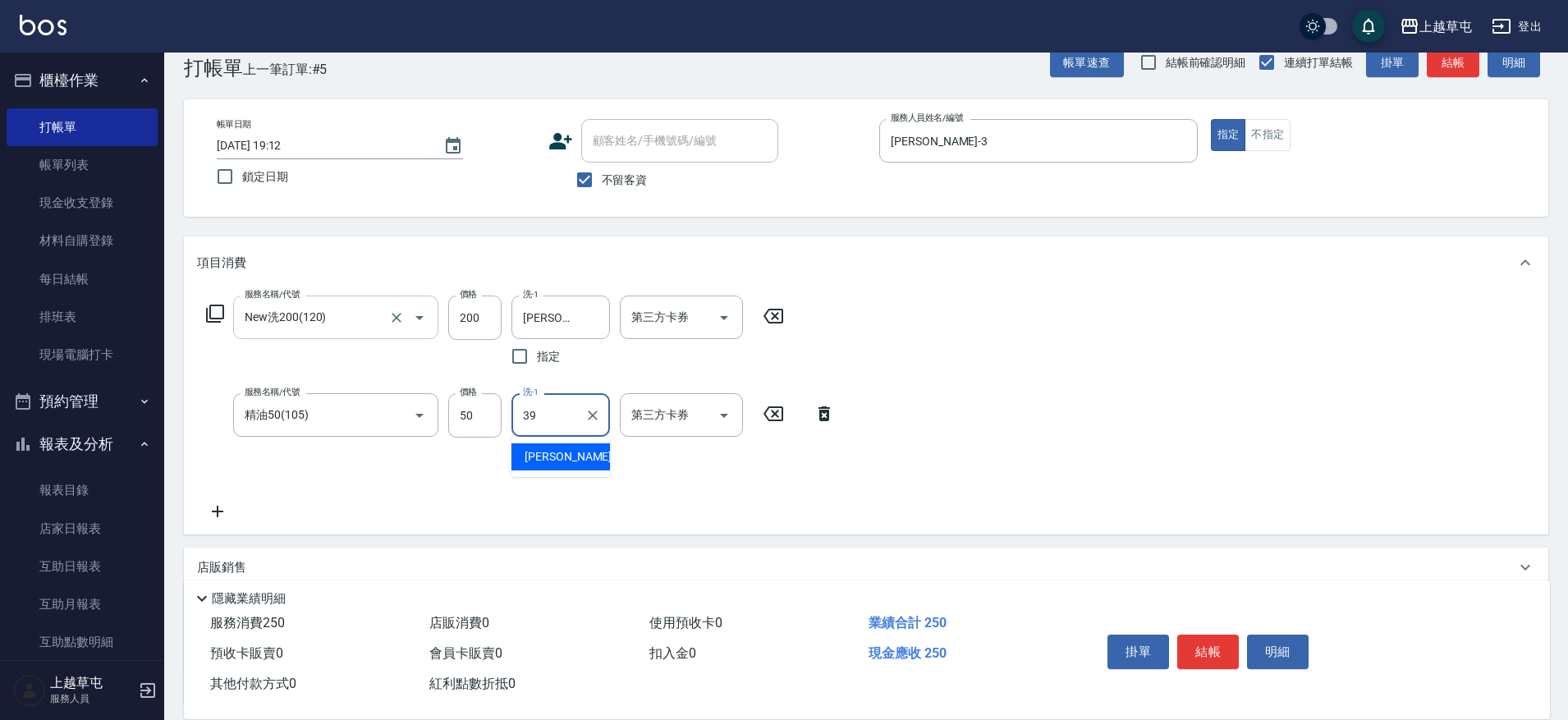
type input "[PERSON_NAME]-39"
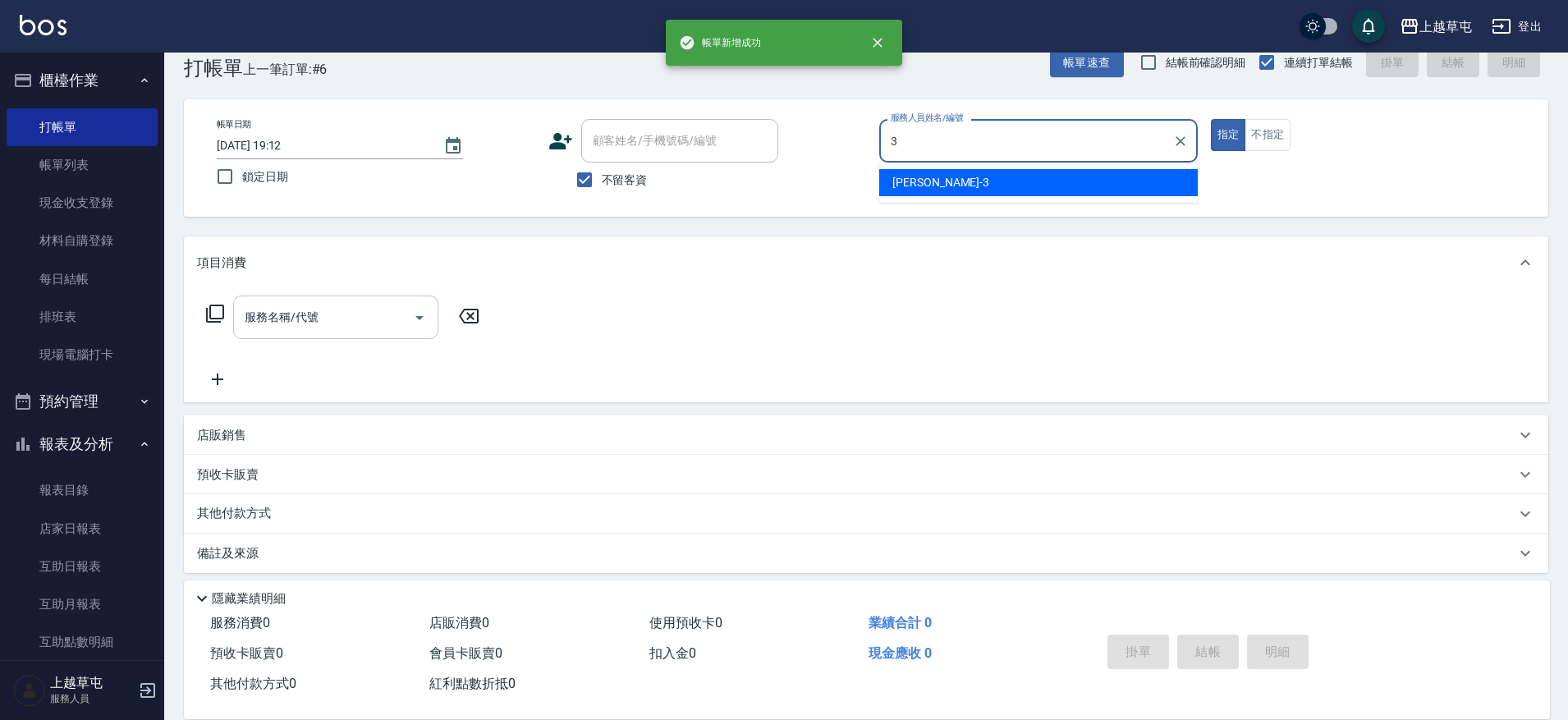
type input "[PERSON_NAME]-3"
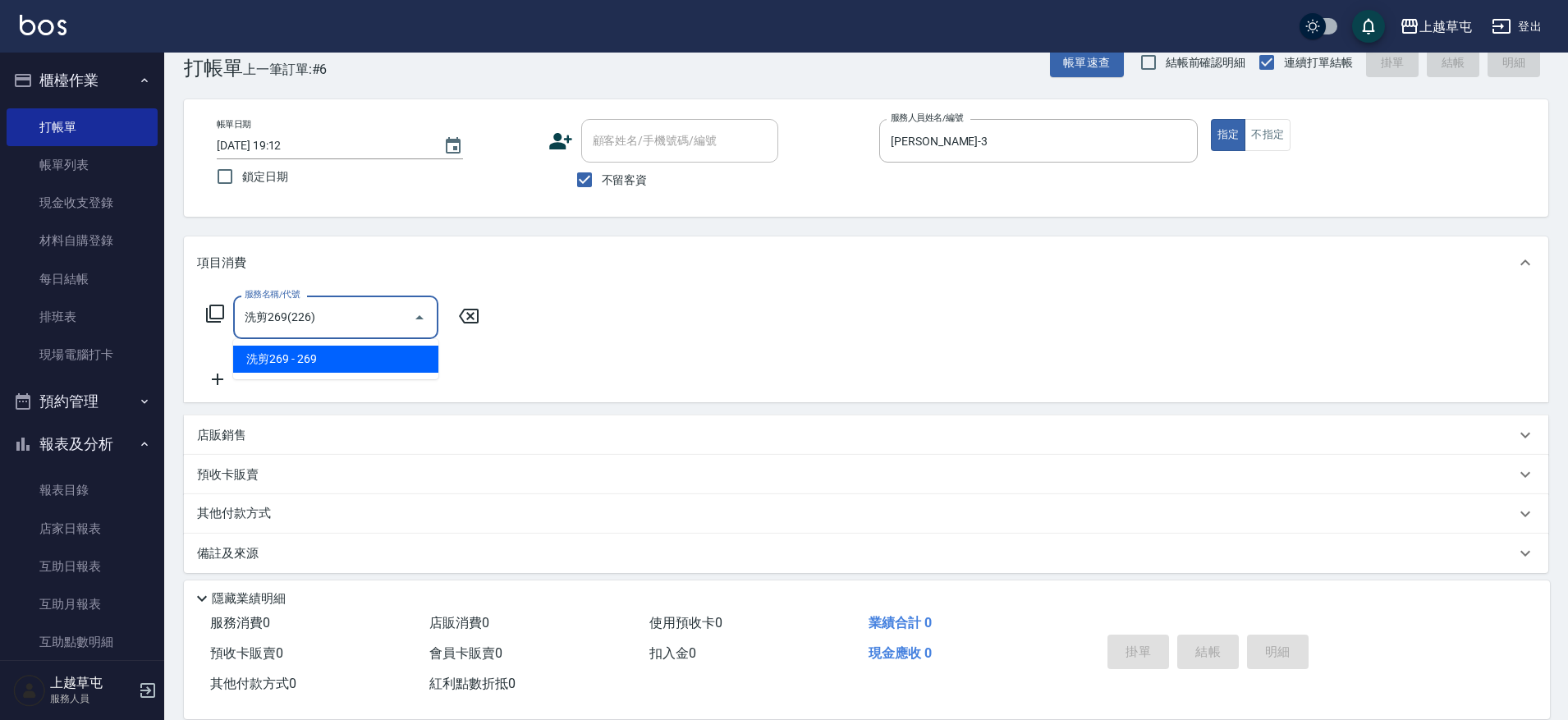
type input "洗剪269(226)"
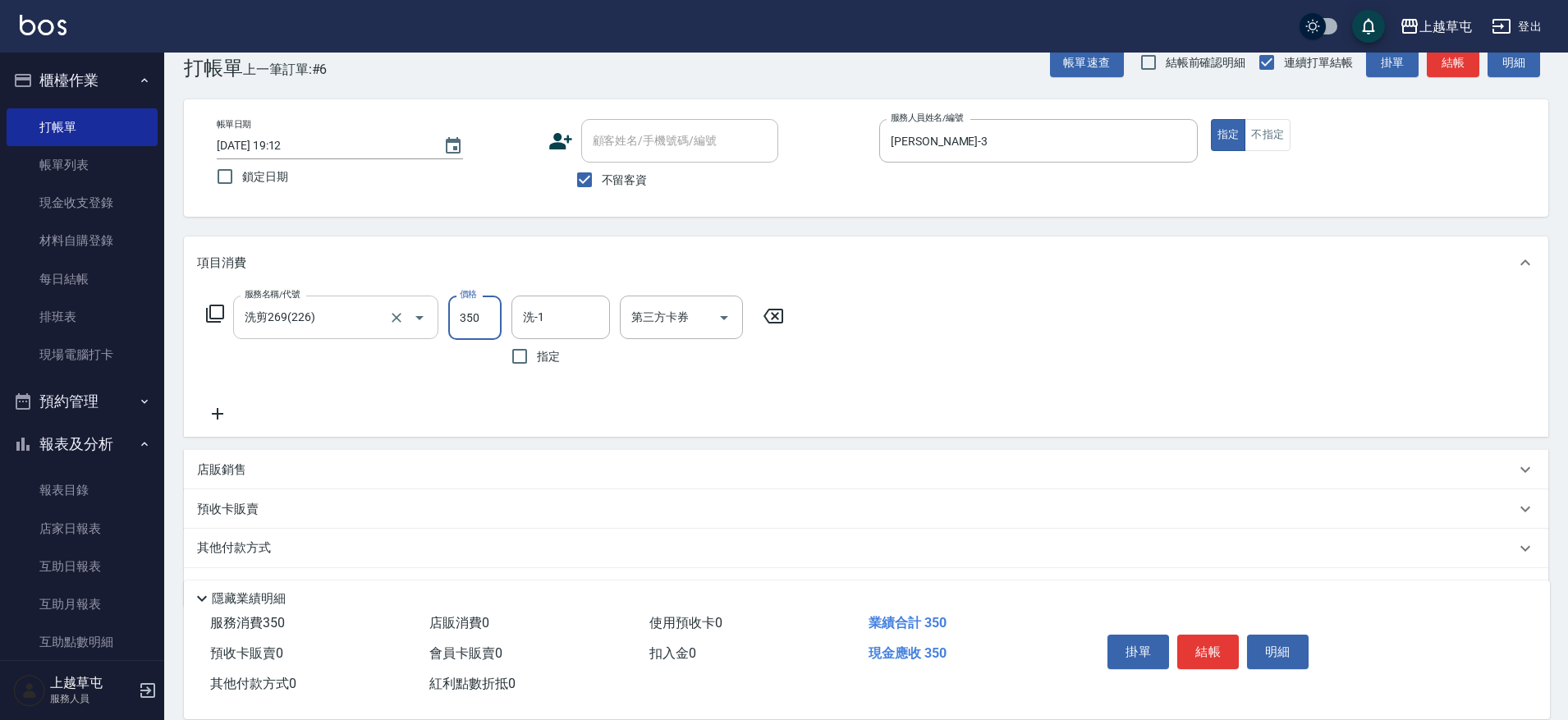
type input "350"
type input "[PERSON_NAME]-3"
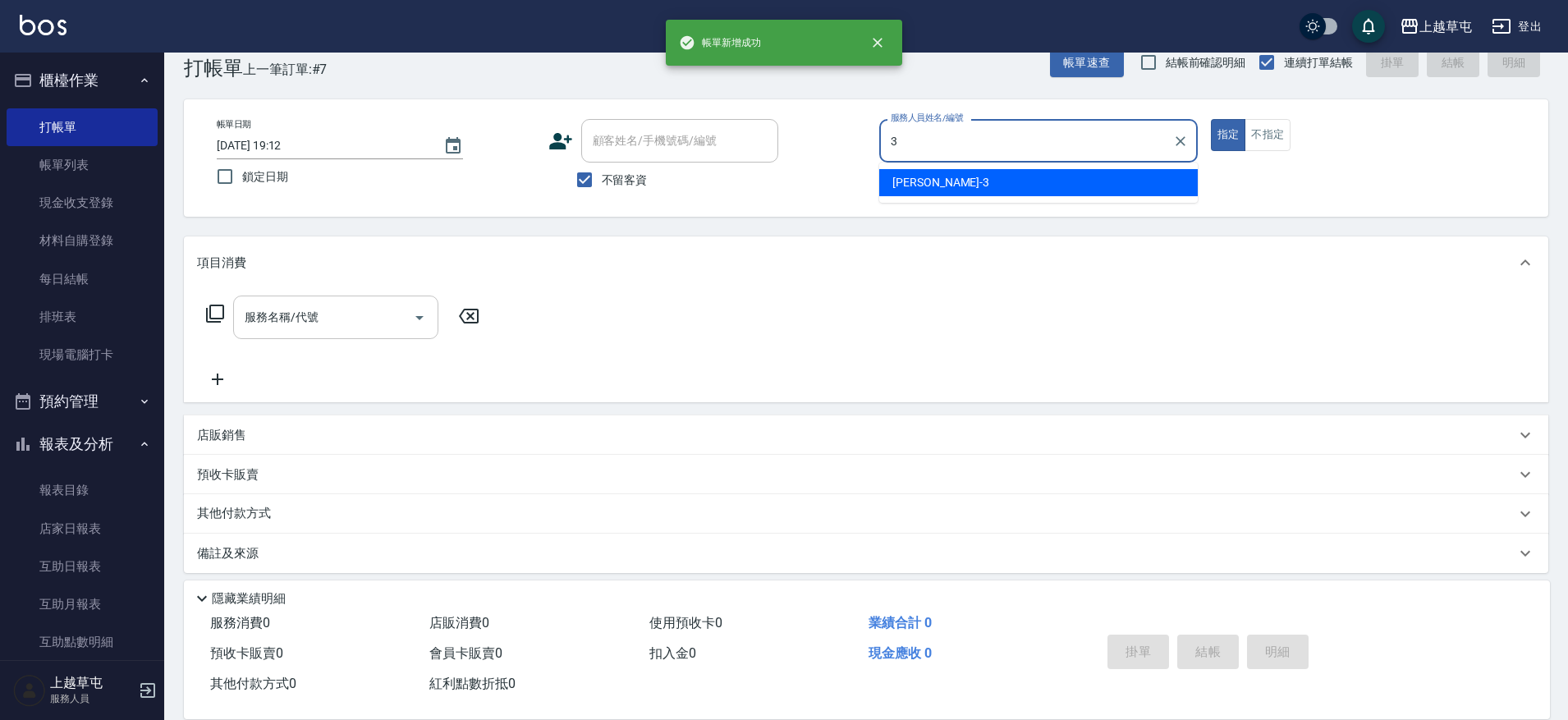
type input "[PERSON_NAME]-3"
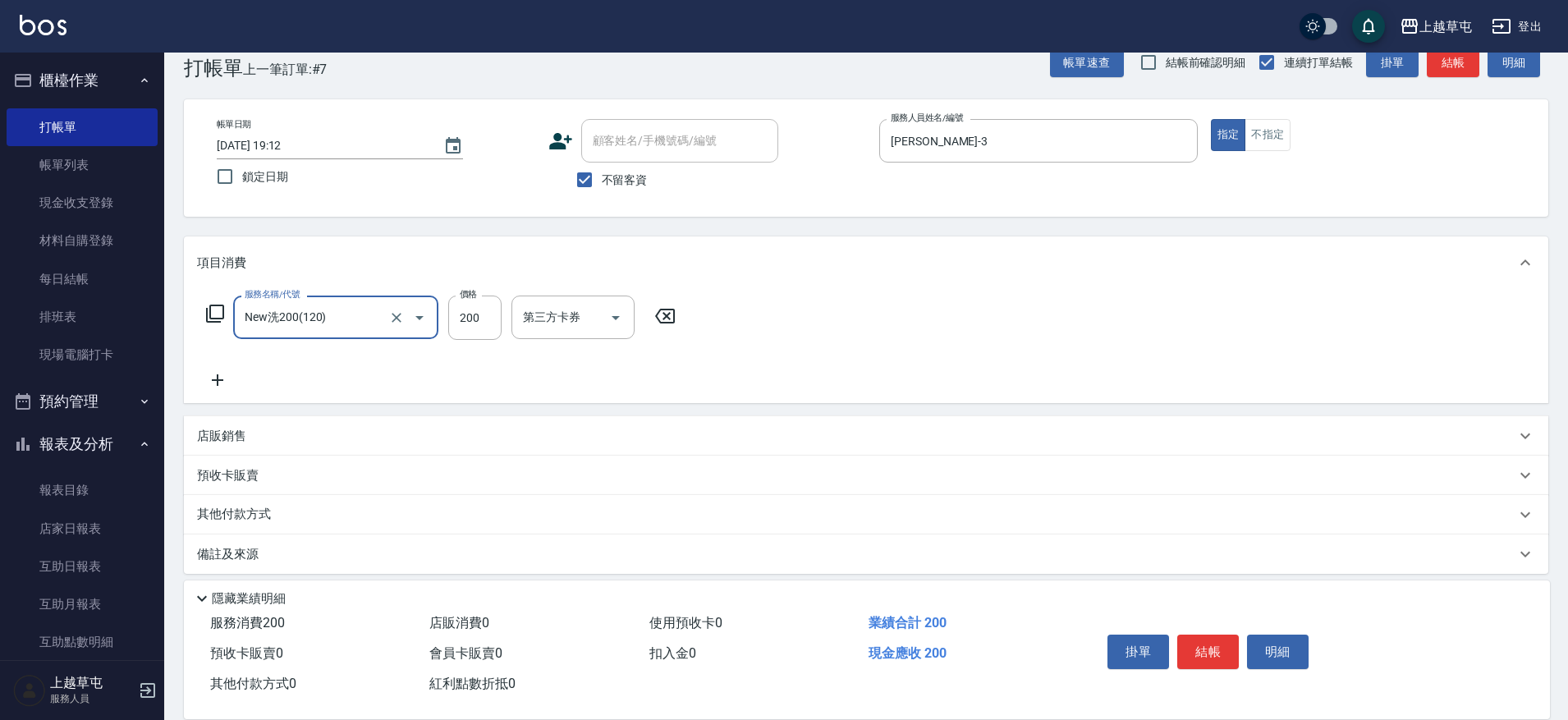
type input "New洗200(120)"
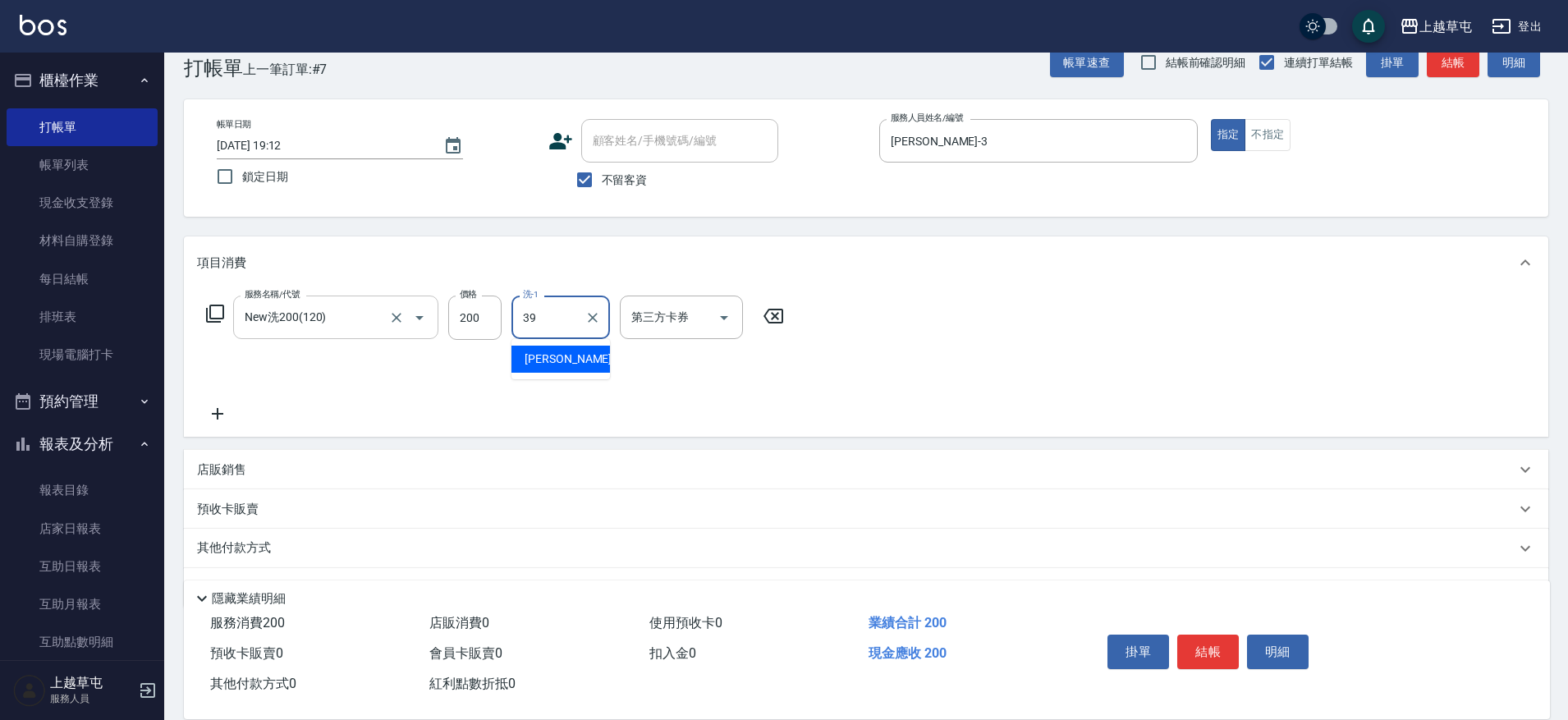
type input "[PERSON_NAME]-39"
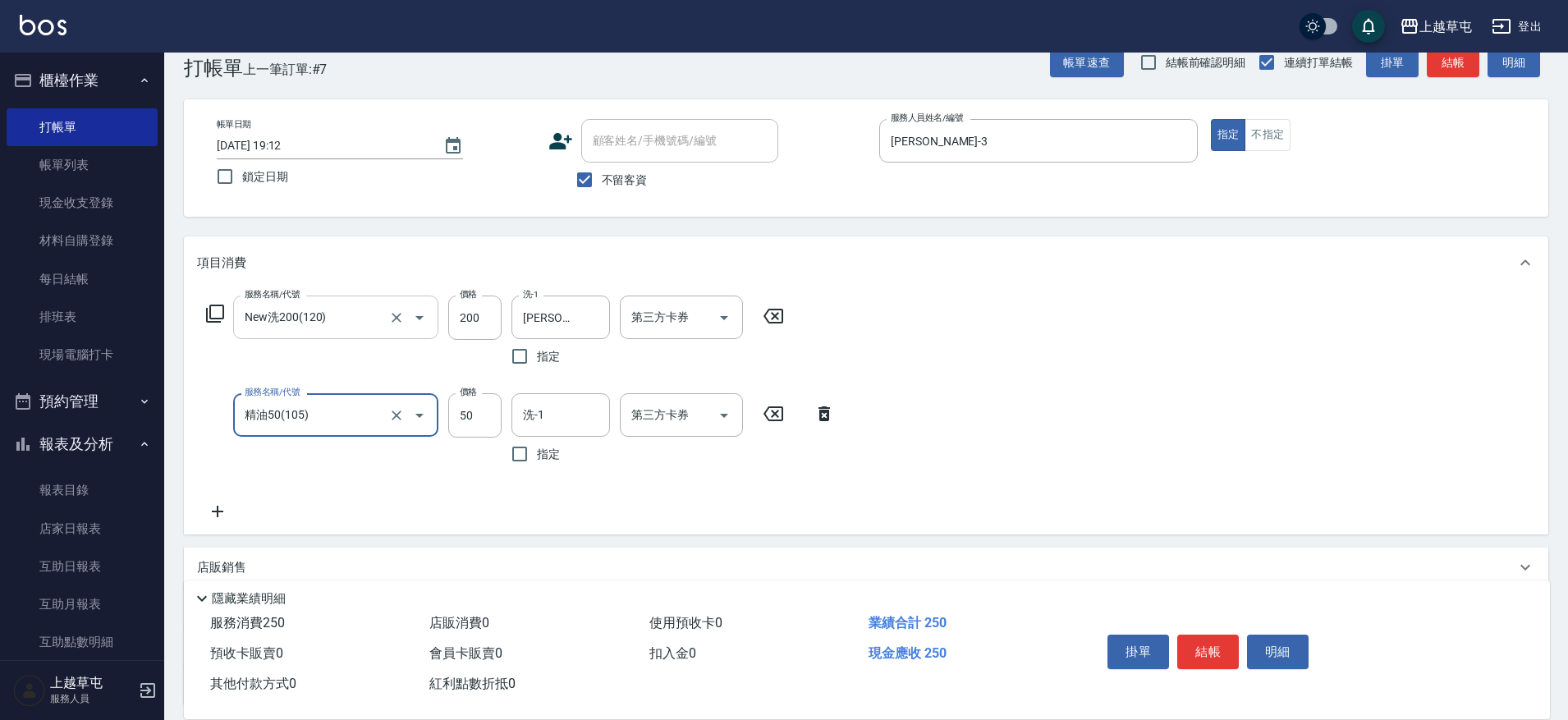
type input "精油50(105)"
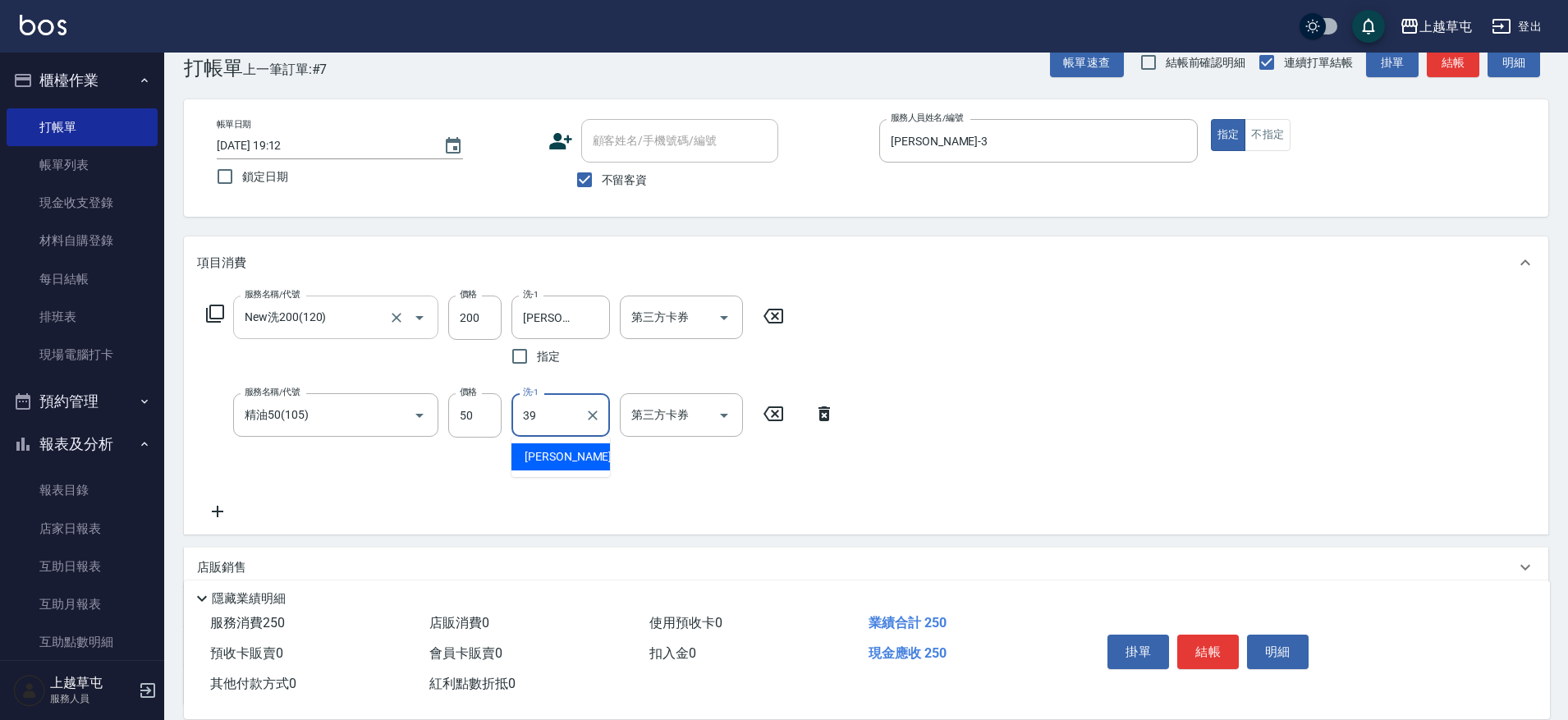
type input "[PERSON_NAME]-39"
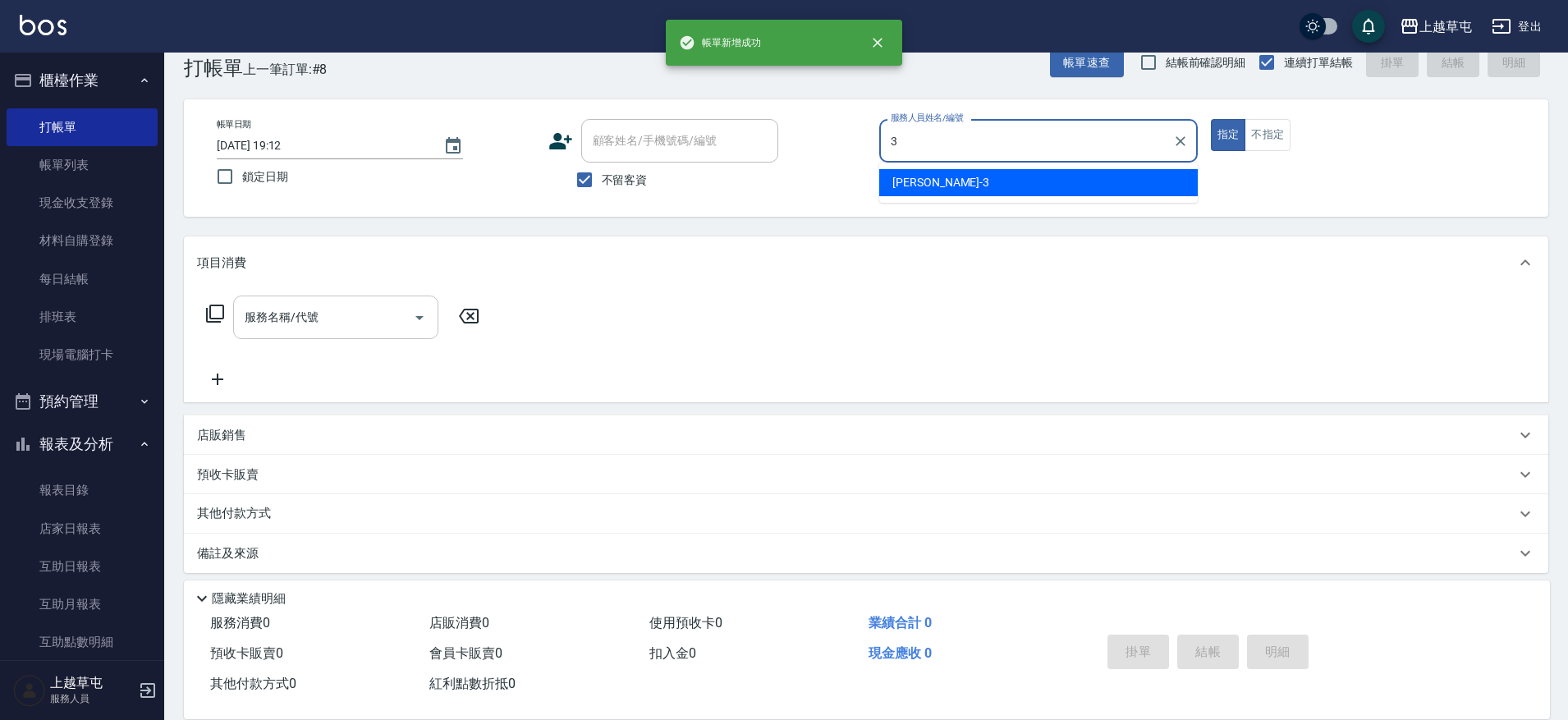
type input "[PERSON_NAME]-3"
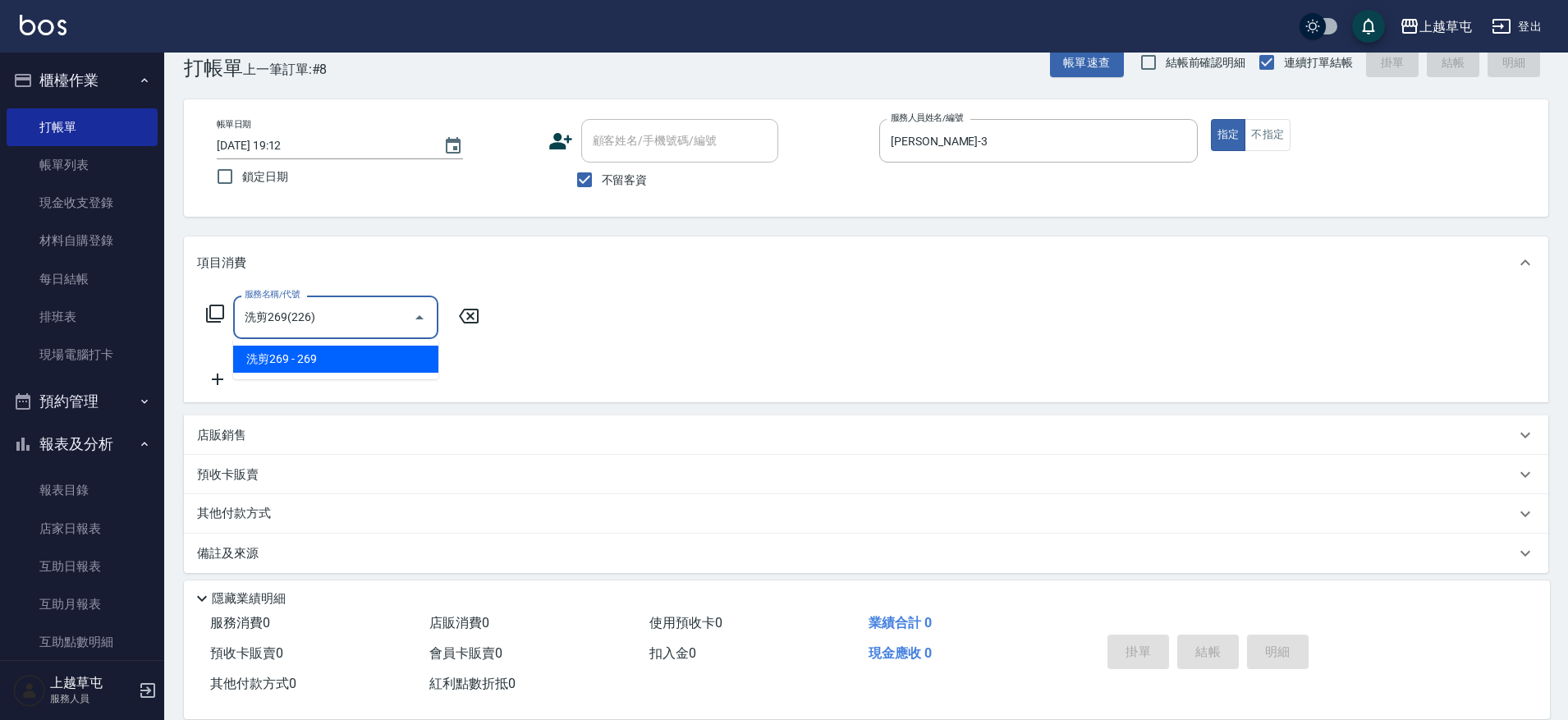
type input "洗剪269(226)"
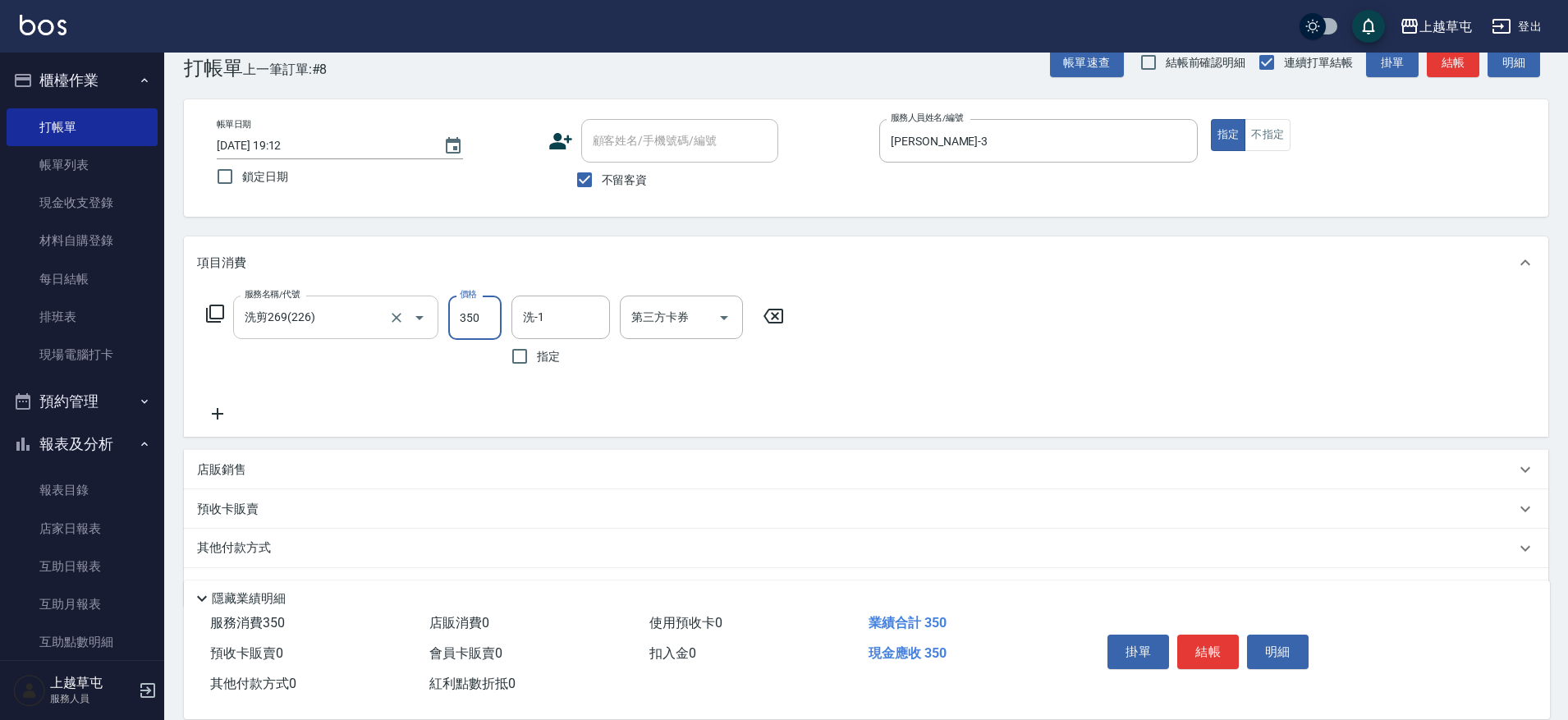
type input "350"
type input "[PERSON_NAME]-39"
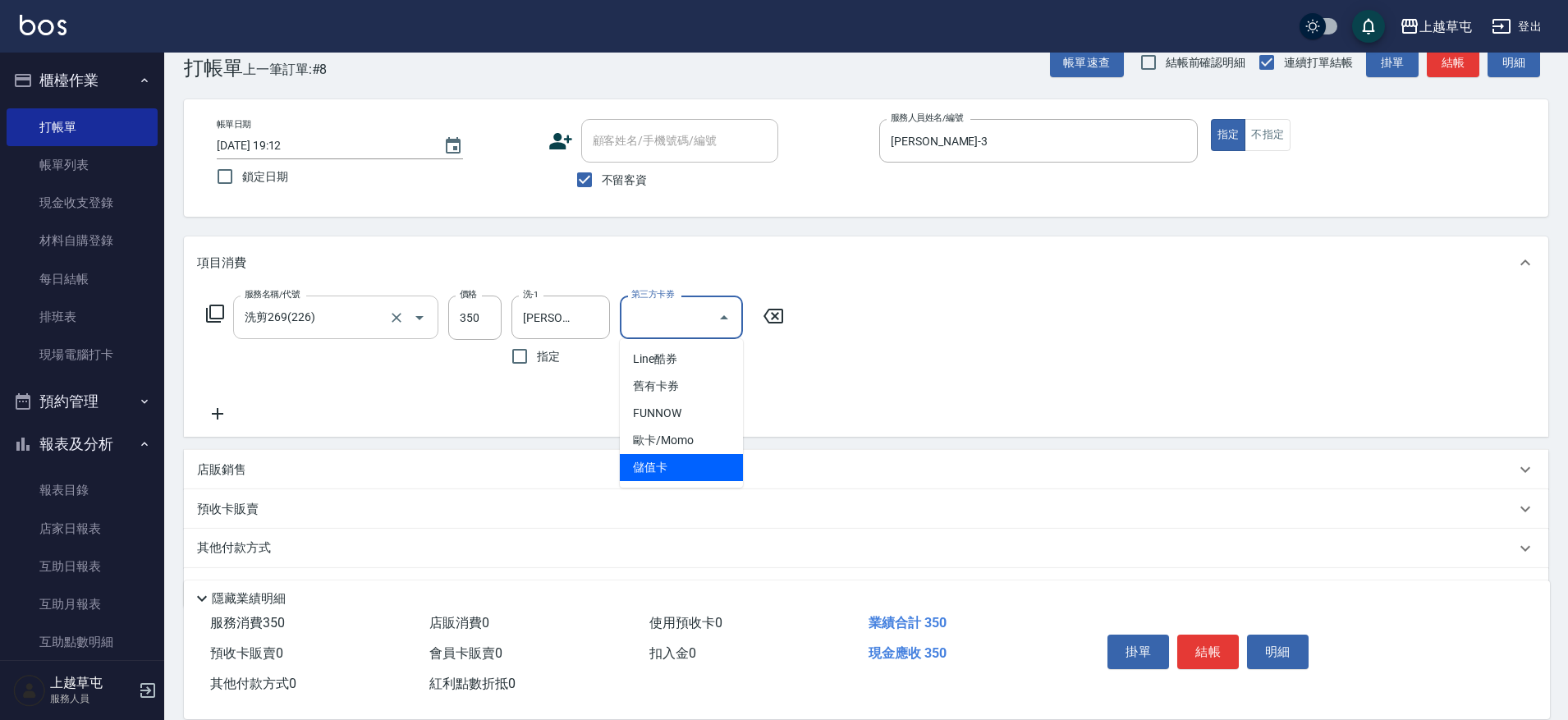
type input "儲值卡"
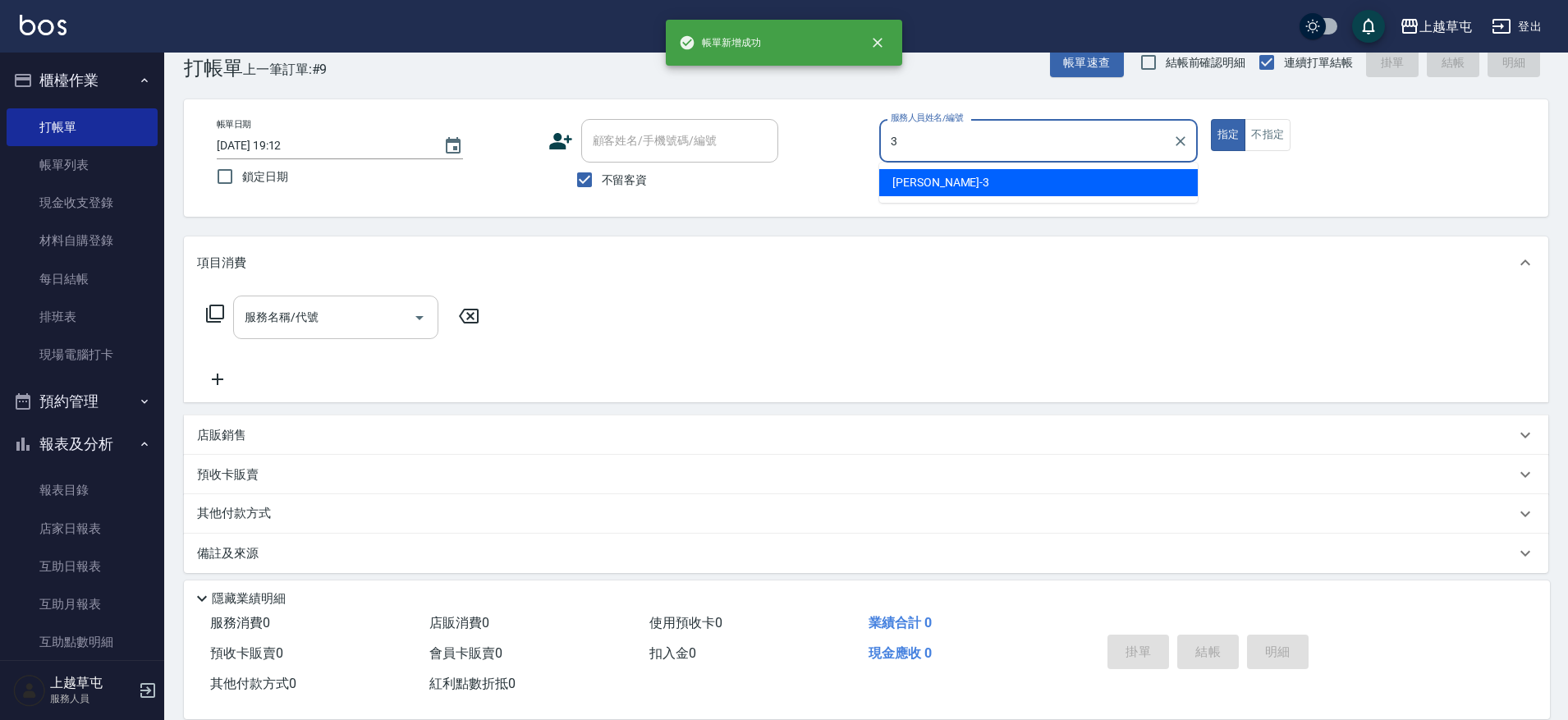
type input "[PERSON_NAME]-3"
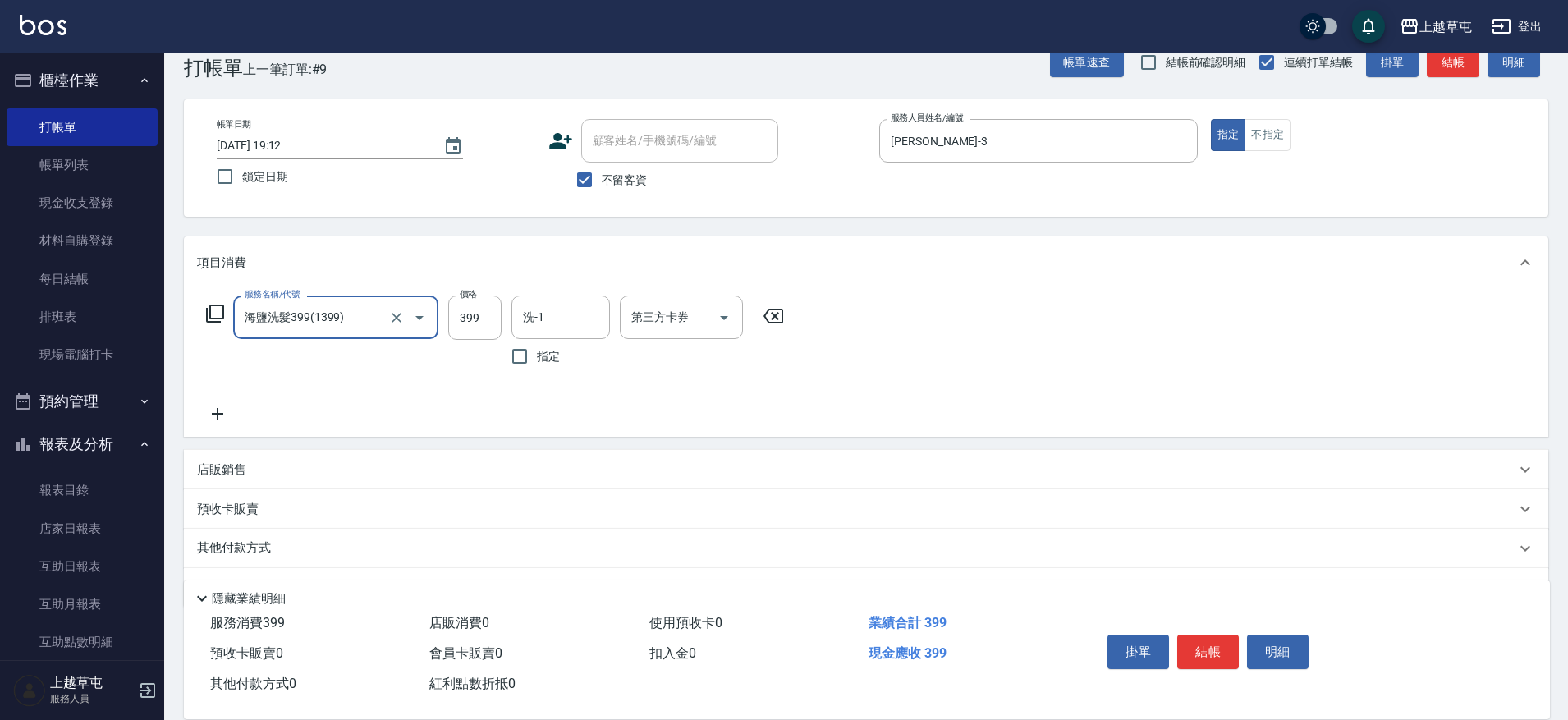
type input "海鹽洗髮399(1399)"
type input "[PERSON_NAME]-39"
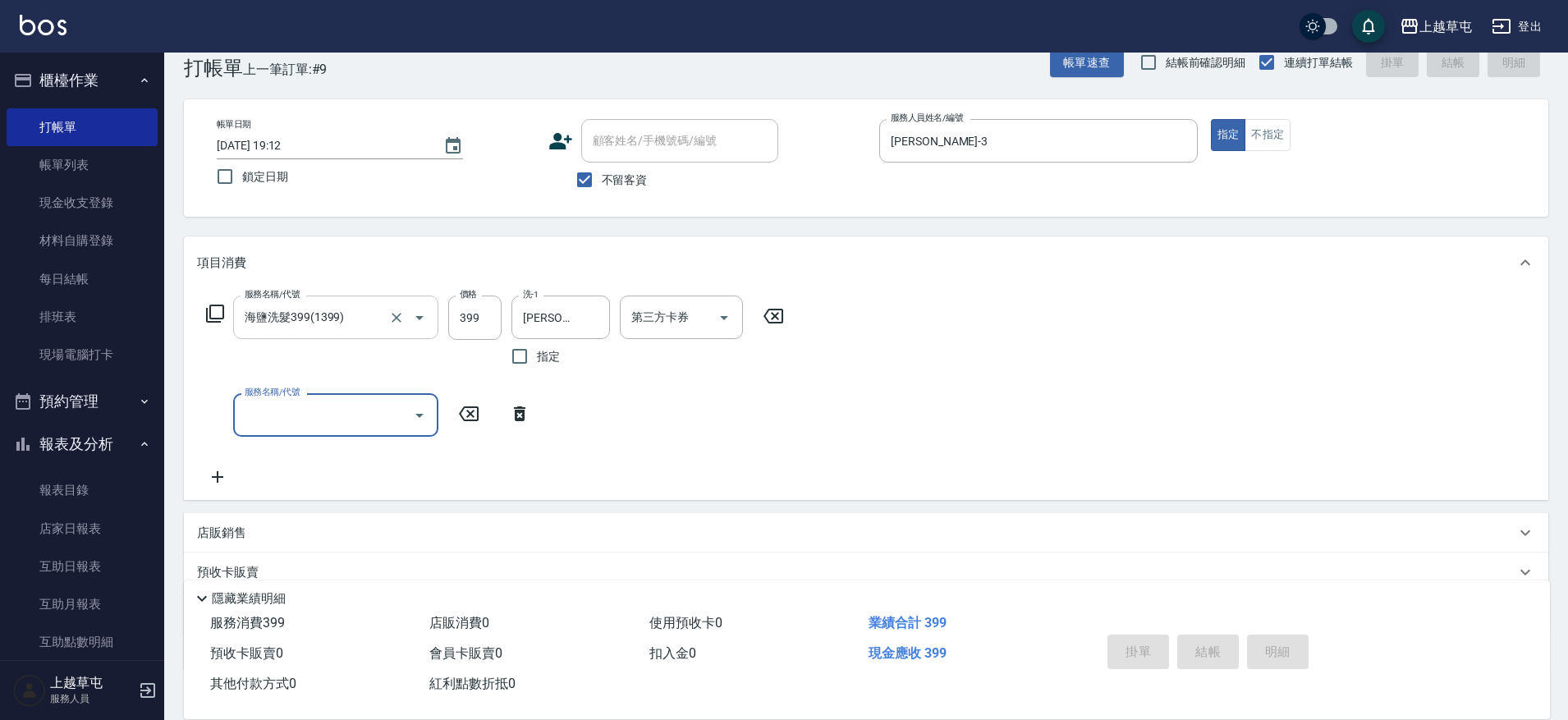
type input "[DATE] 19:13"
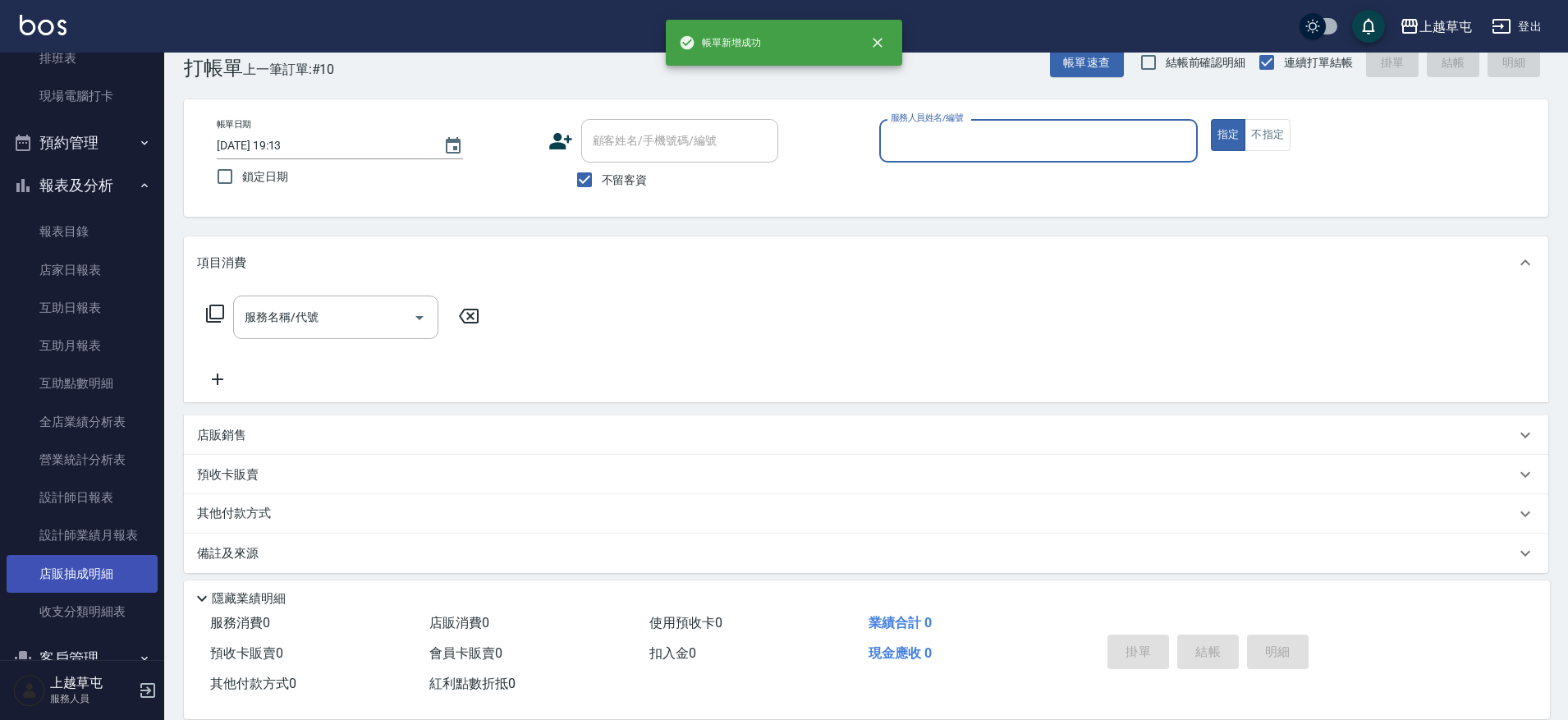
scroll to position [298, 0]
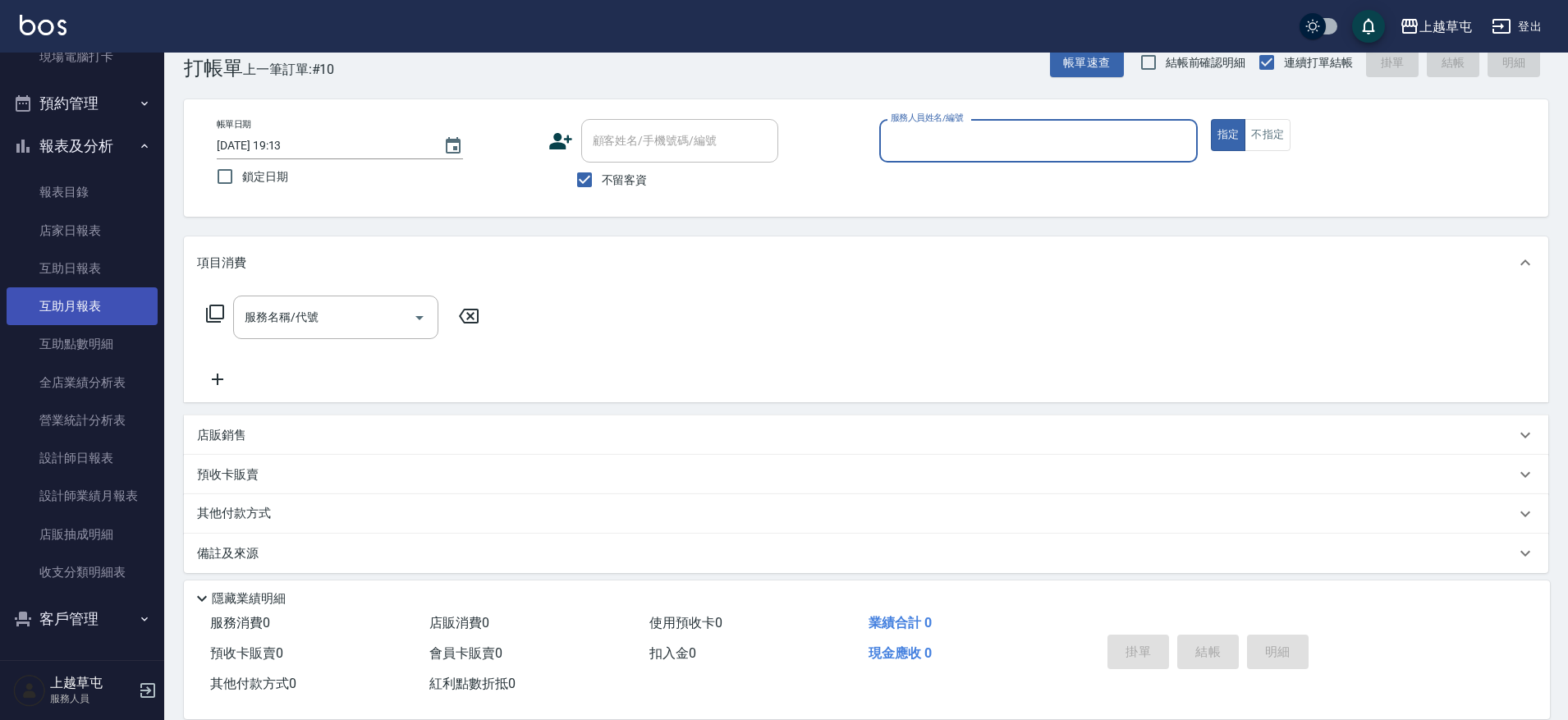
click at [68, 309] on link "互助月報表" at bounding box center [81, 306] width 151 height 37
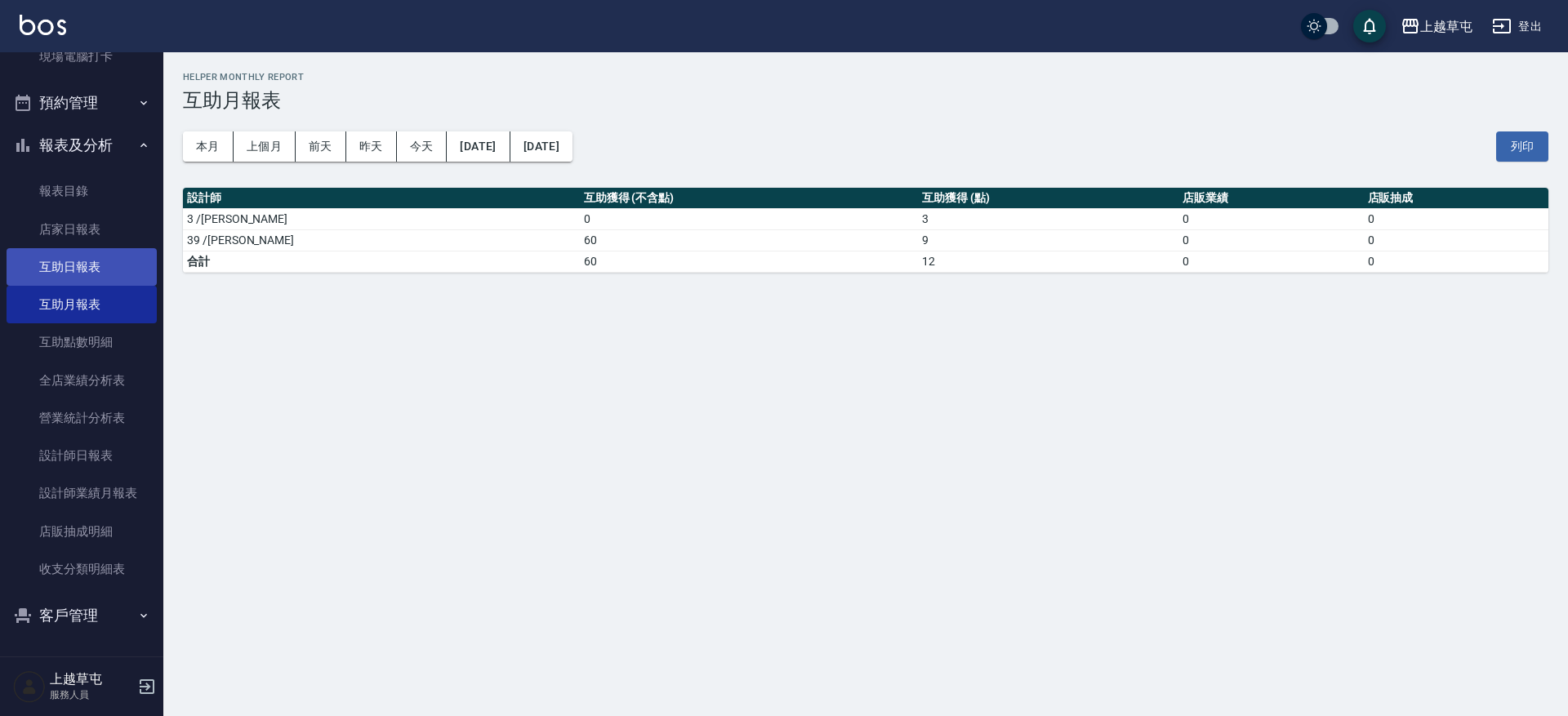
click at [82, 270] on link "互助日報表" at bounding box center [81, 267] width 150 height 37
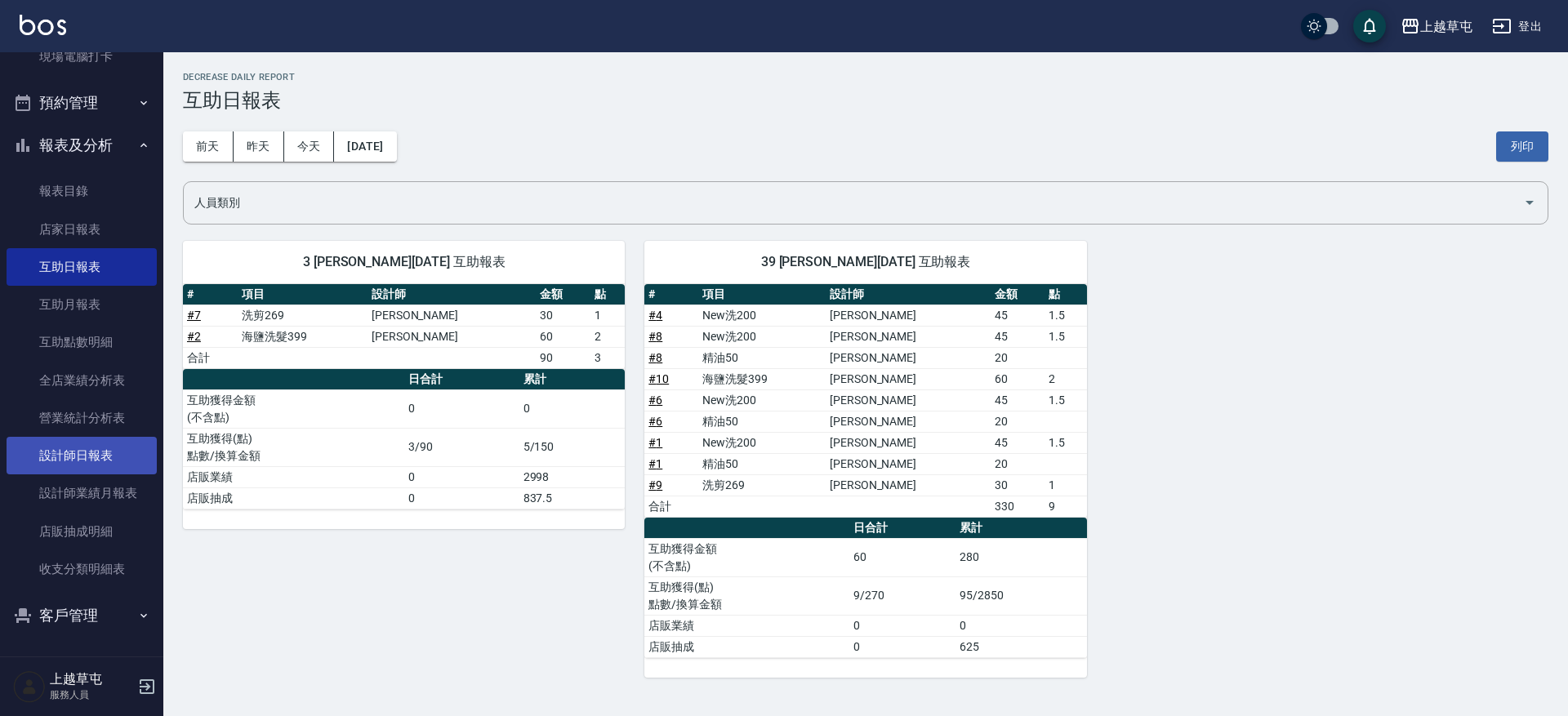
click at [106, 452] on link "設計師日報表" at bounding box center [81, 456] width 150 height 37
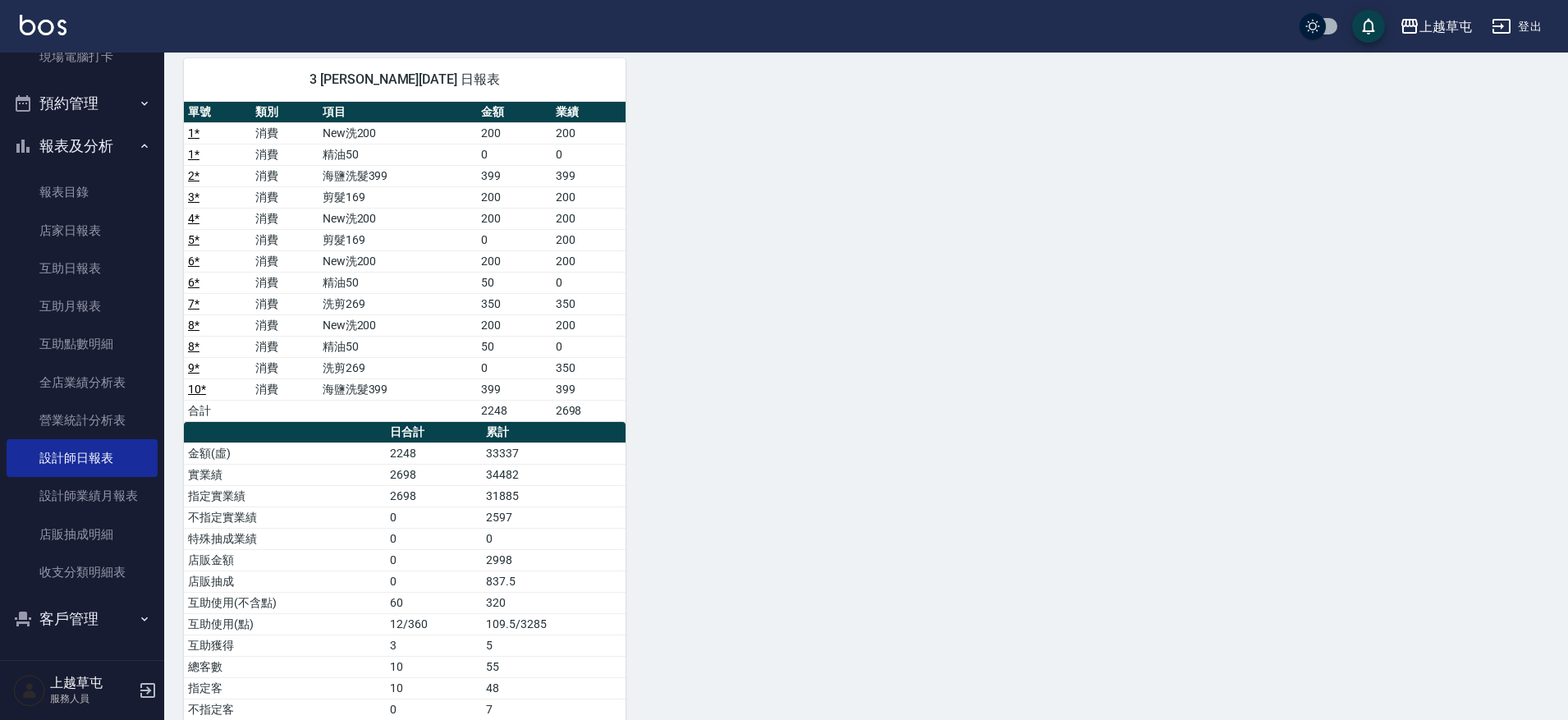
scroll to position [164, 0]
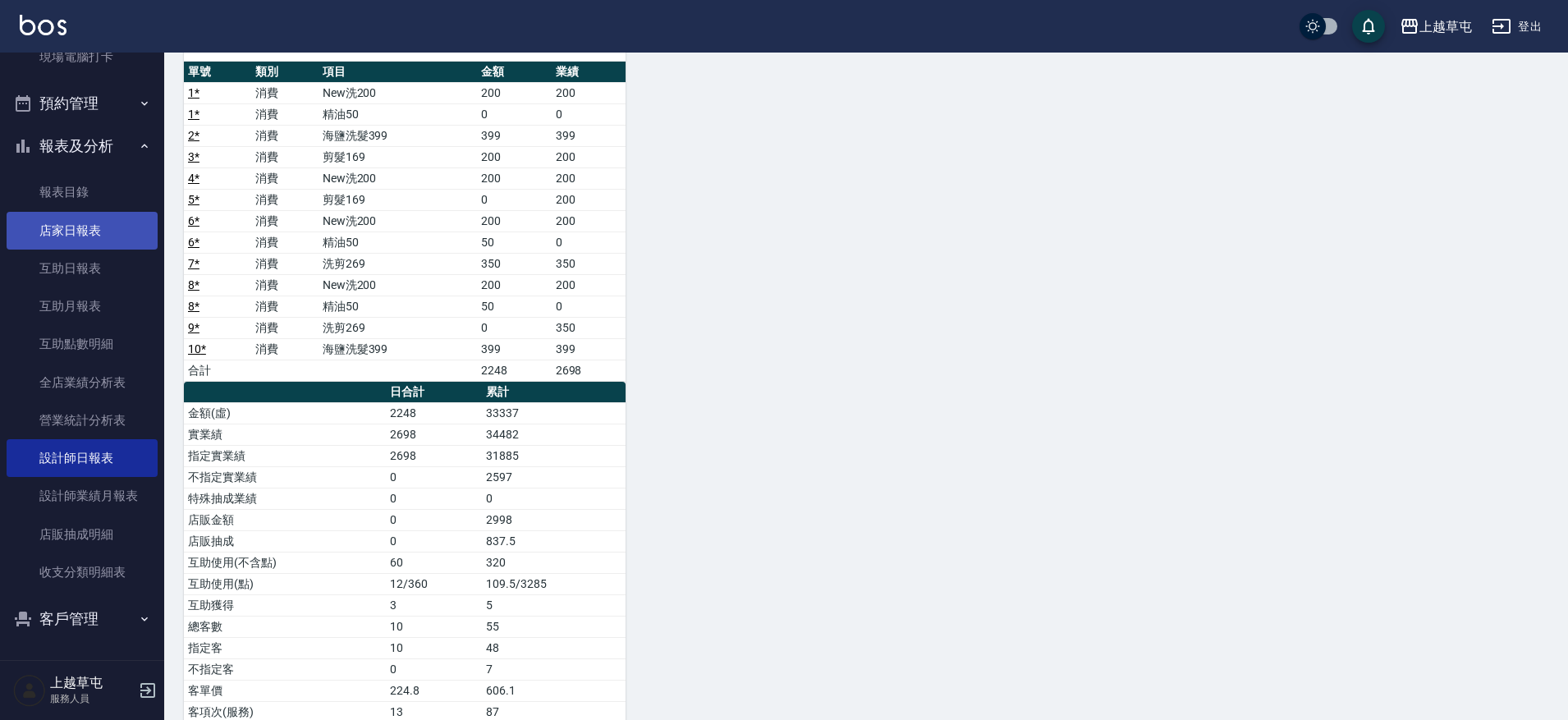
click at [127, 226] on link "店家日報表" at bounding box center [81, 231] width 151 height 37
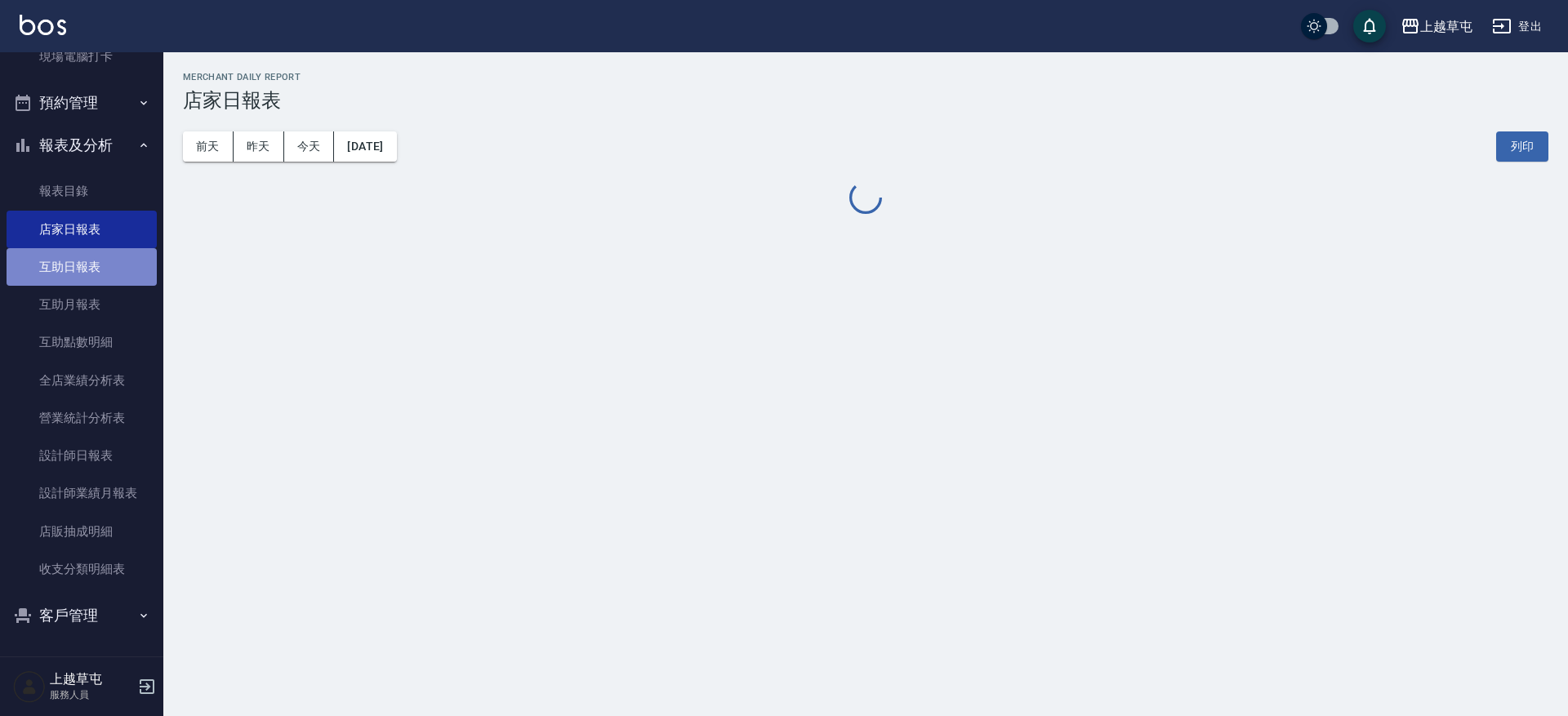
drag, startPoint x: 84, startPoint y: 278, endPoint x: 95, endPoint y: 275, distance: 11.4
click at [85, 278] on link "互助日報表" at bounding box center [81, 267] width 150 height 37
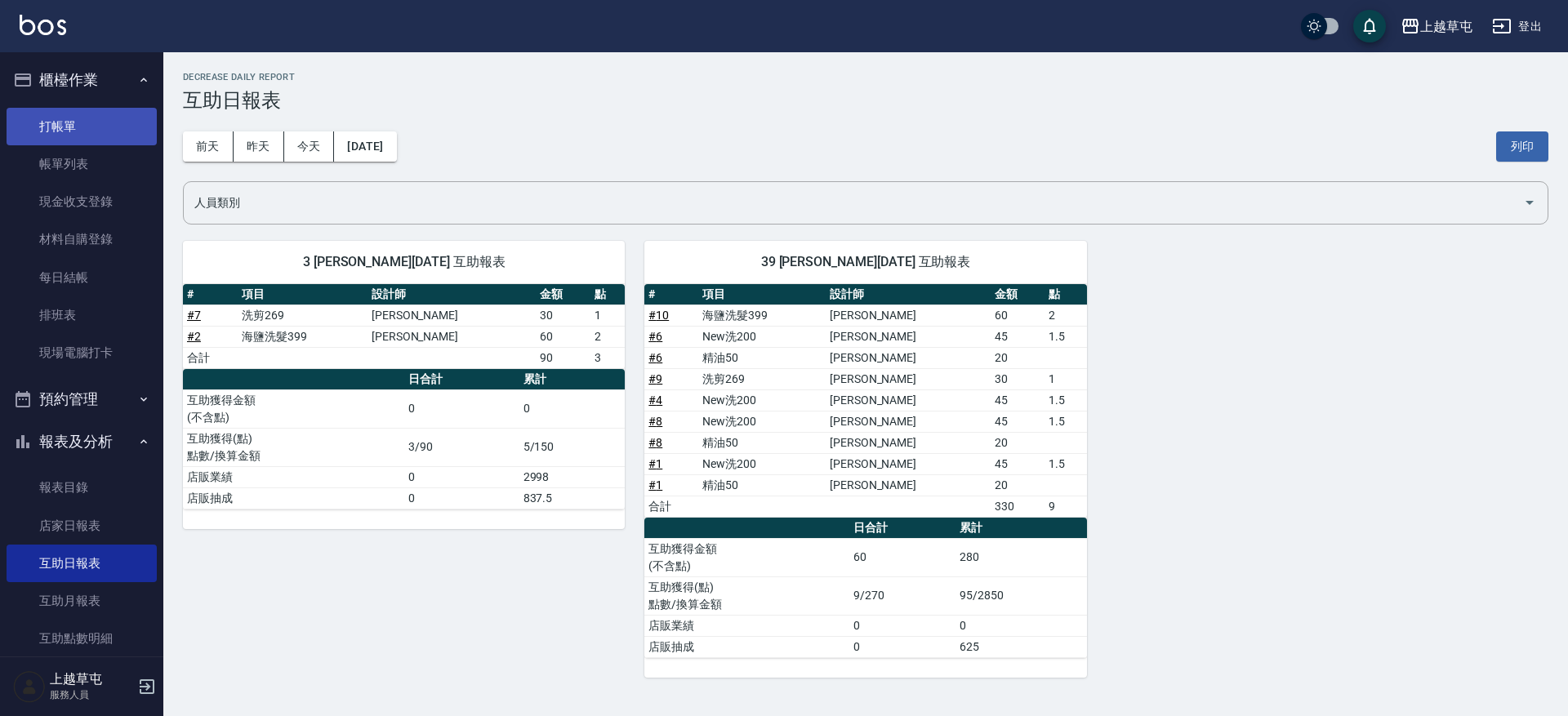
click at [70, 130] on link "打帳單" at bounding box center [81, 127] width 150 height 37
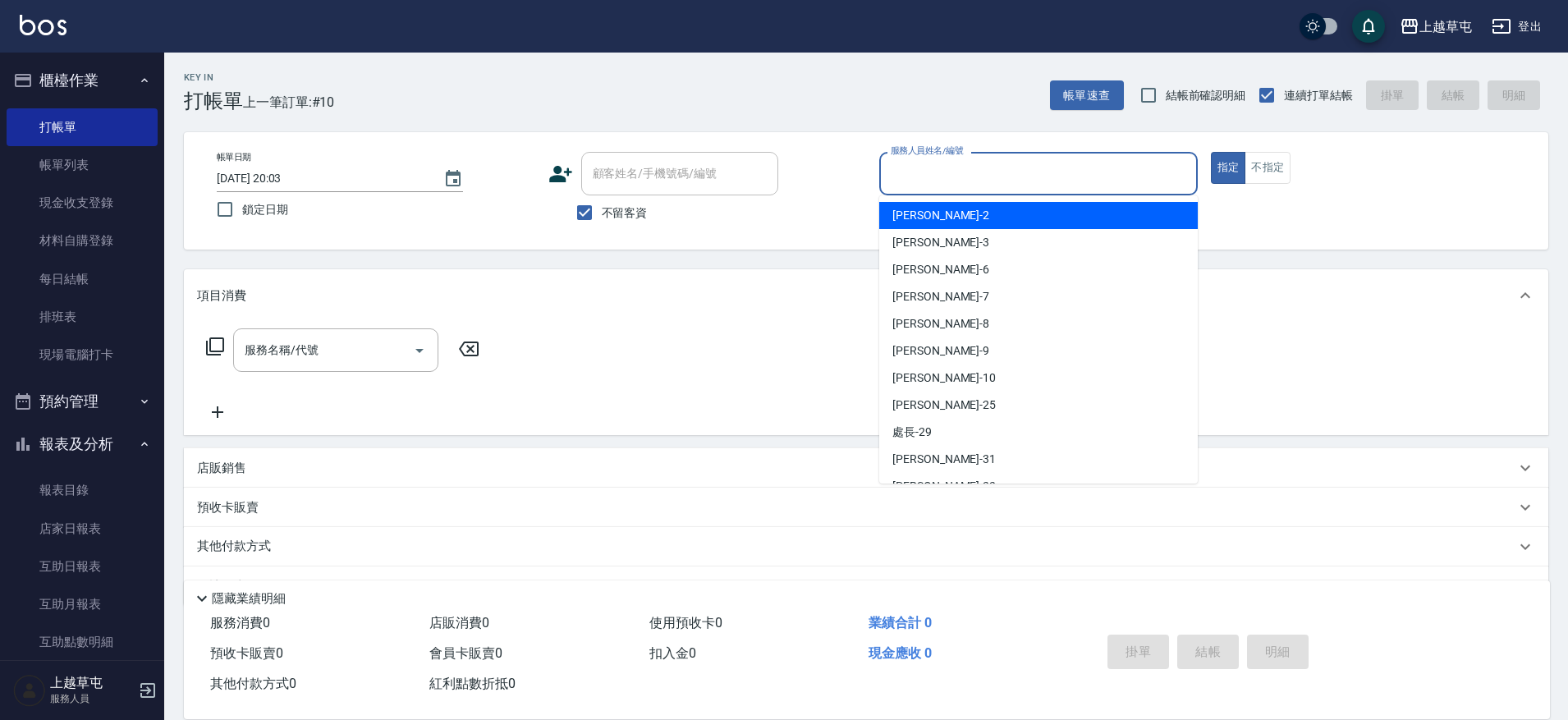
click at [988, 184] on input "服務人員姓名/編號" at bounding box center [1038, 174] width 304 height 29
type input "[PERSON_NAME]-3"
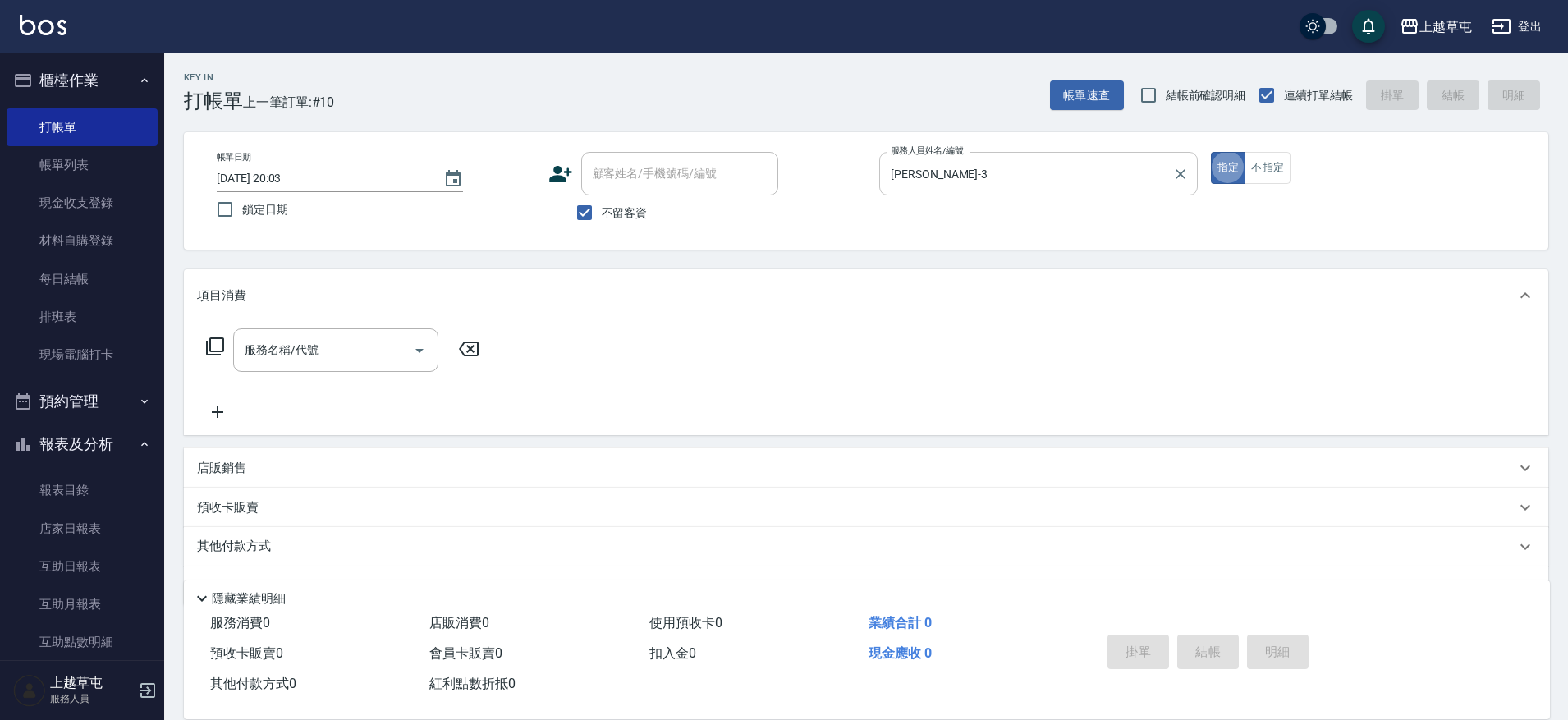
type button "true"
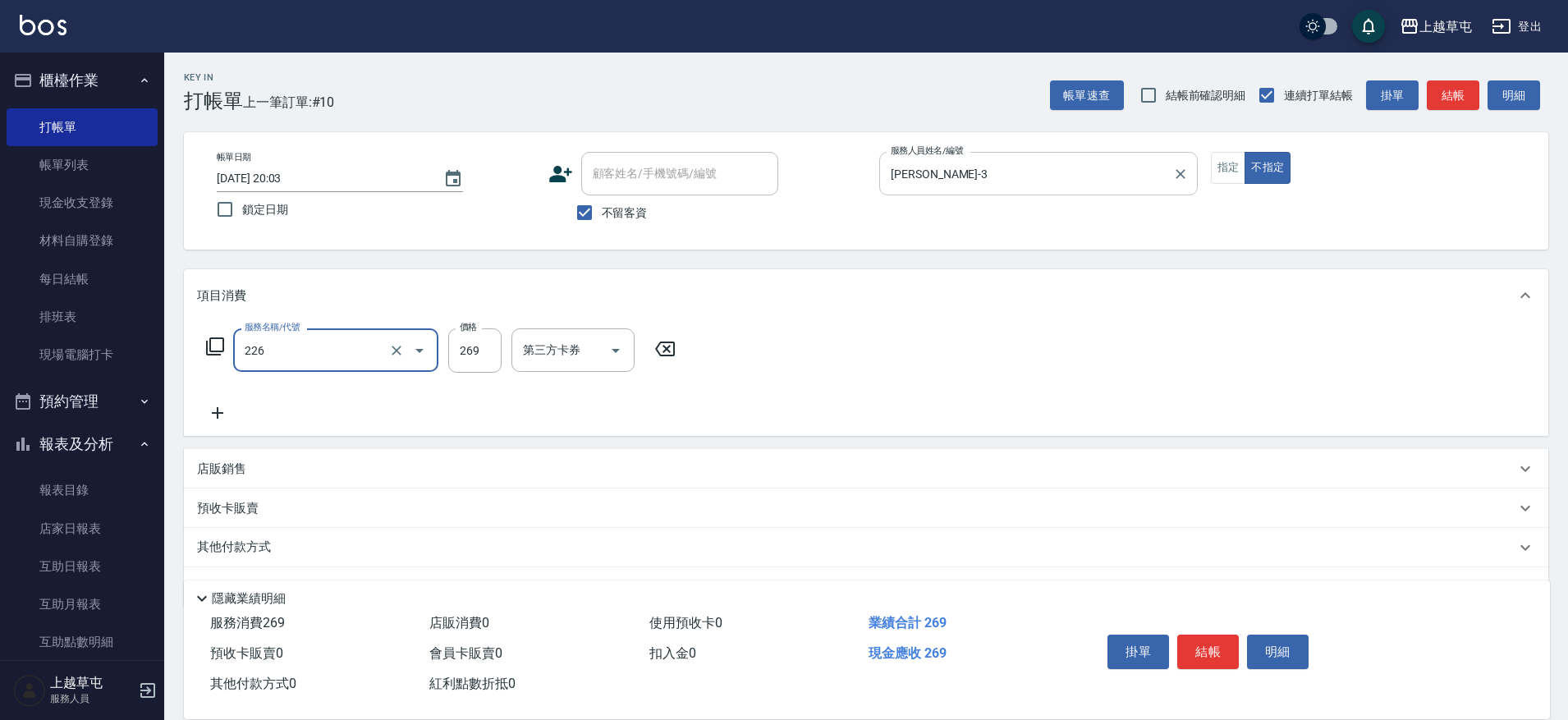
type input "洗剪269(226)"
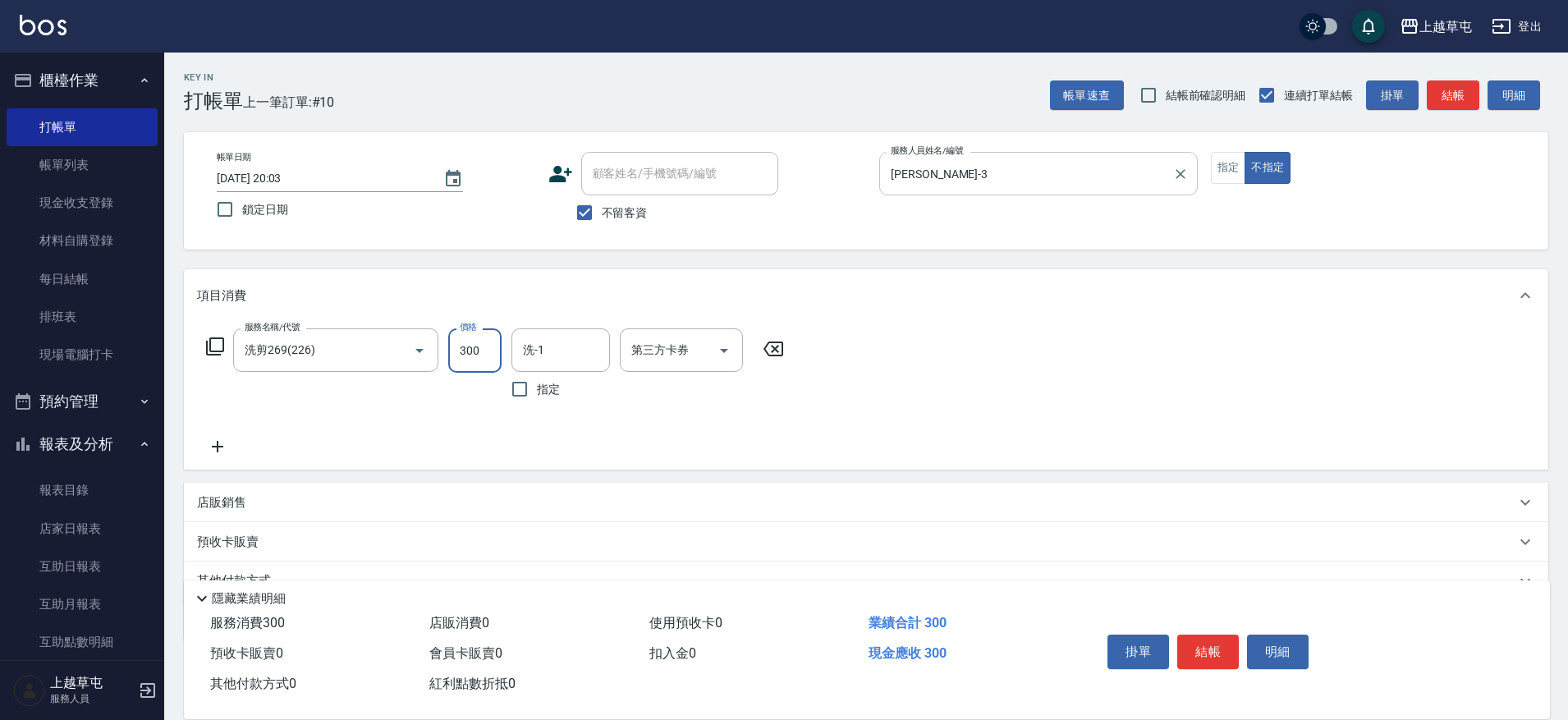
type input "300"
type input "[PERSON_NAME]-39"
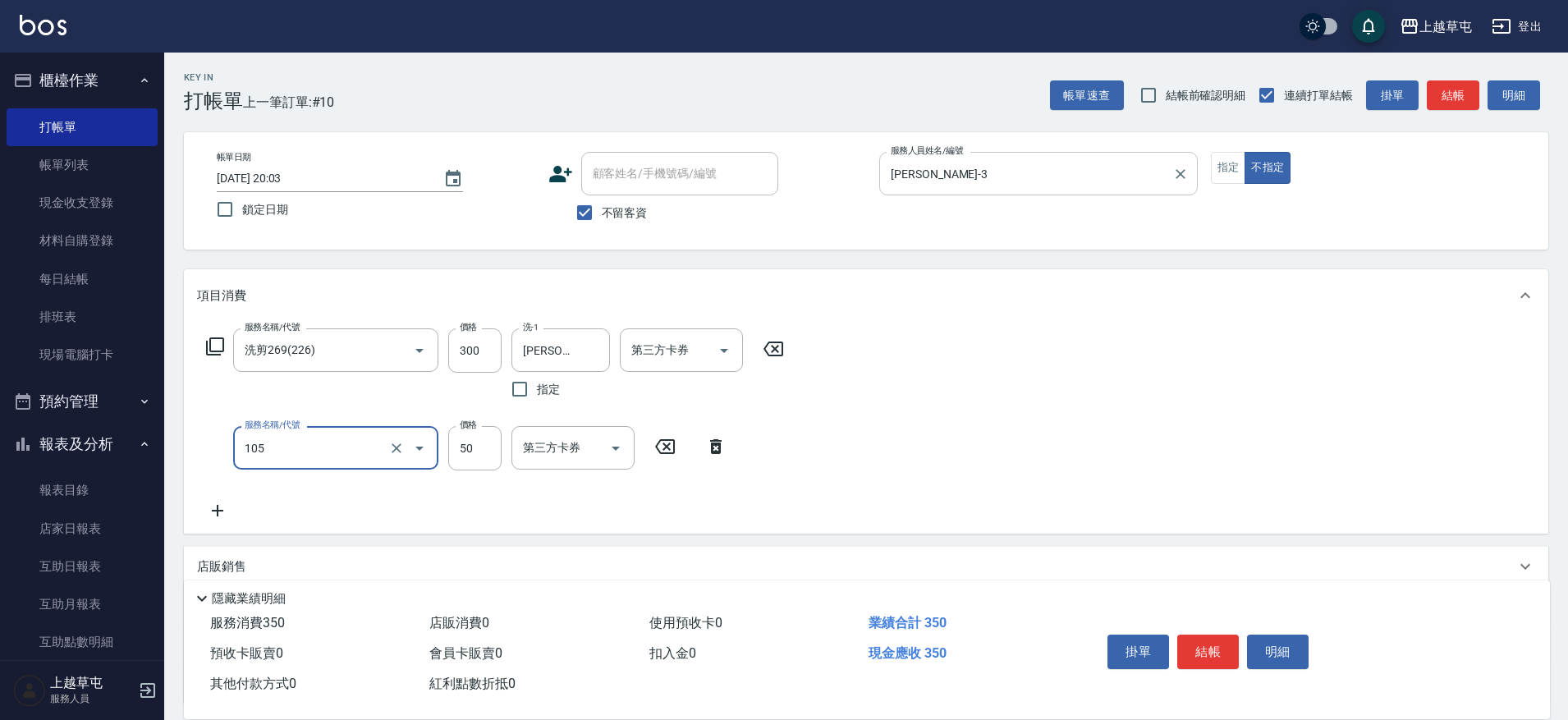
type input "精油50(105)"
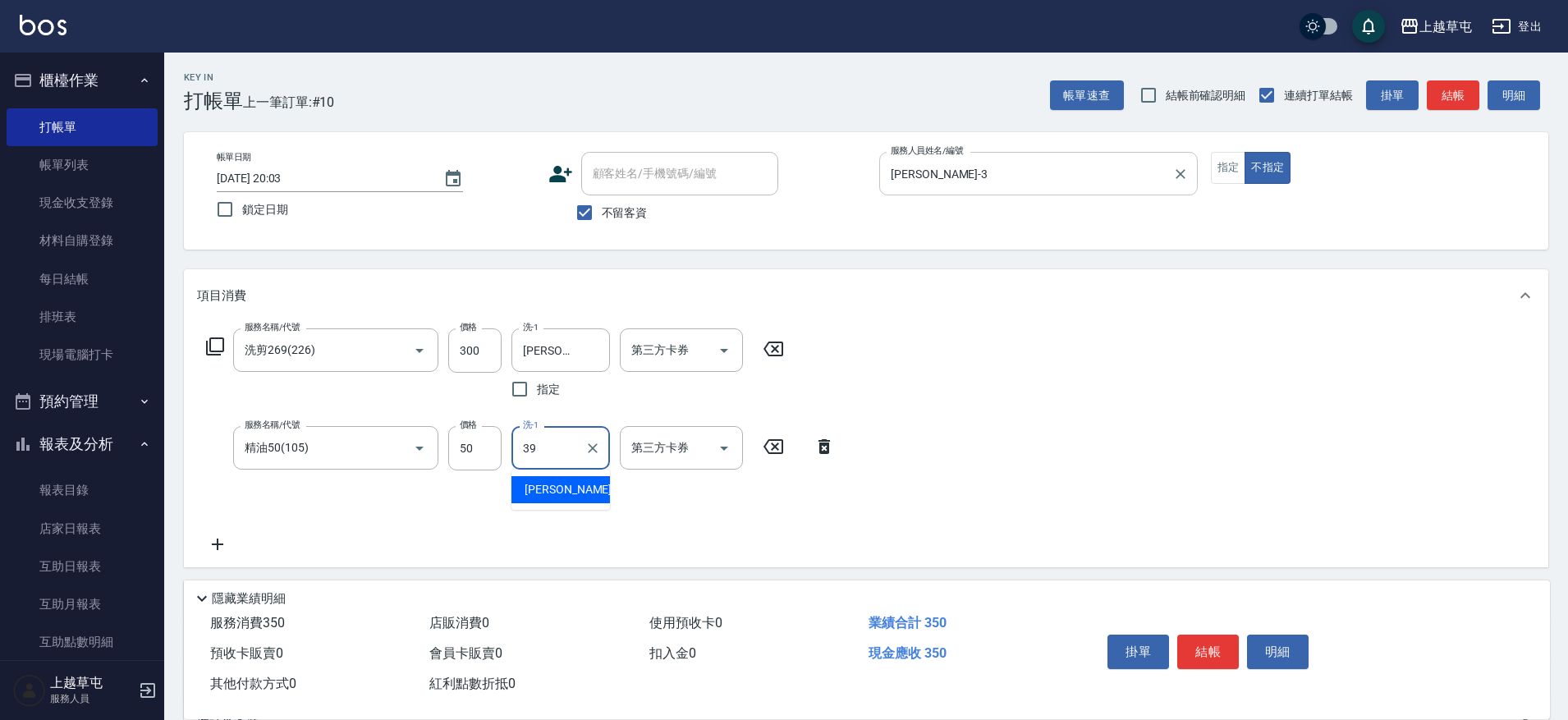
type input "[PERSON_NAME]-39"
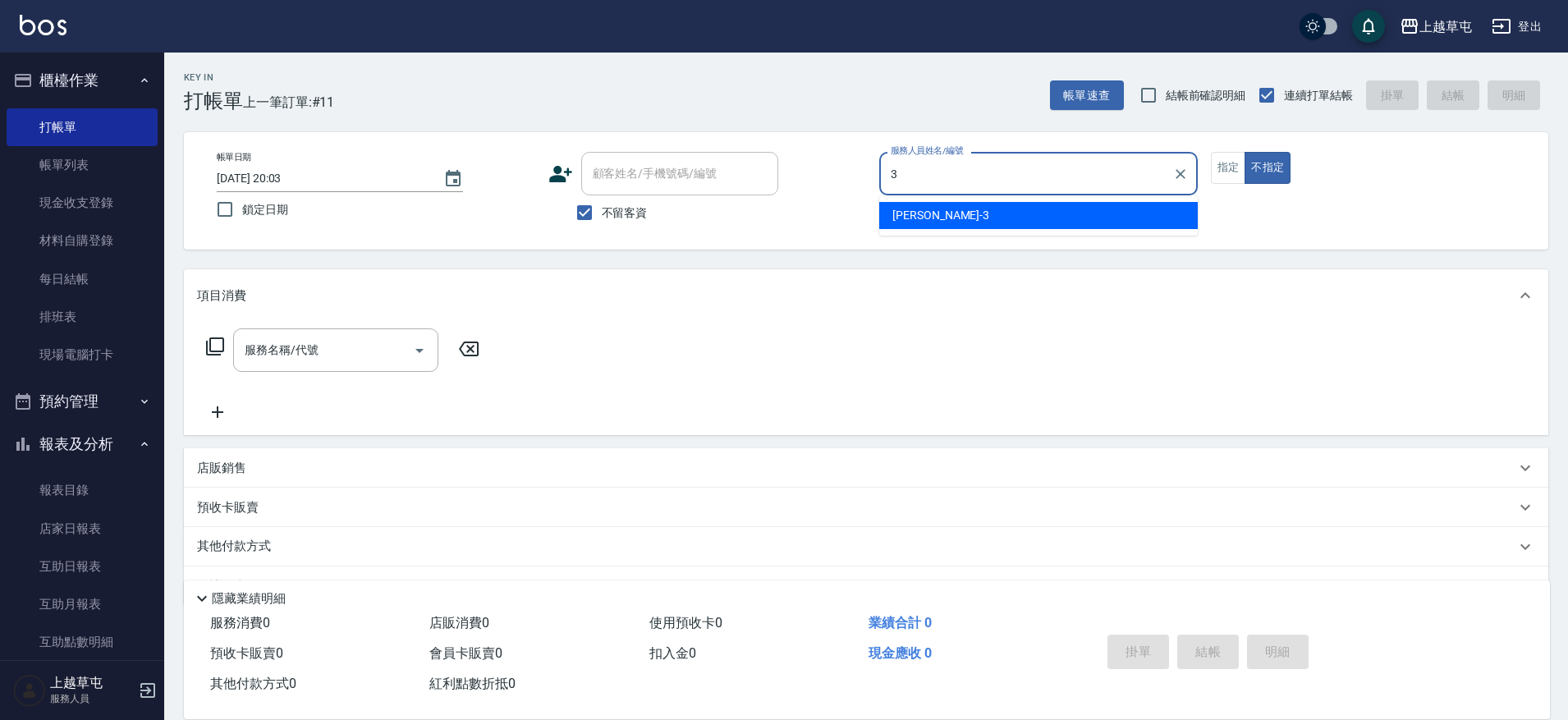
type input "[PERSON_NAME]-3"
type button "false"
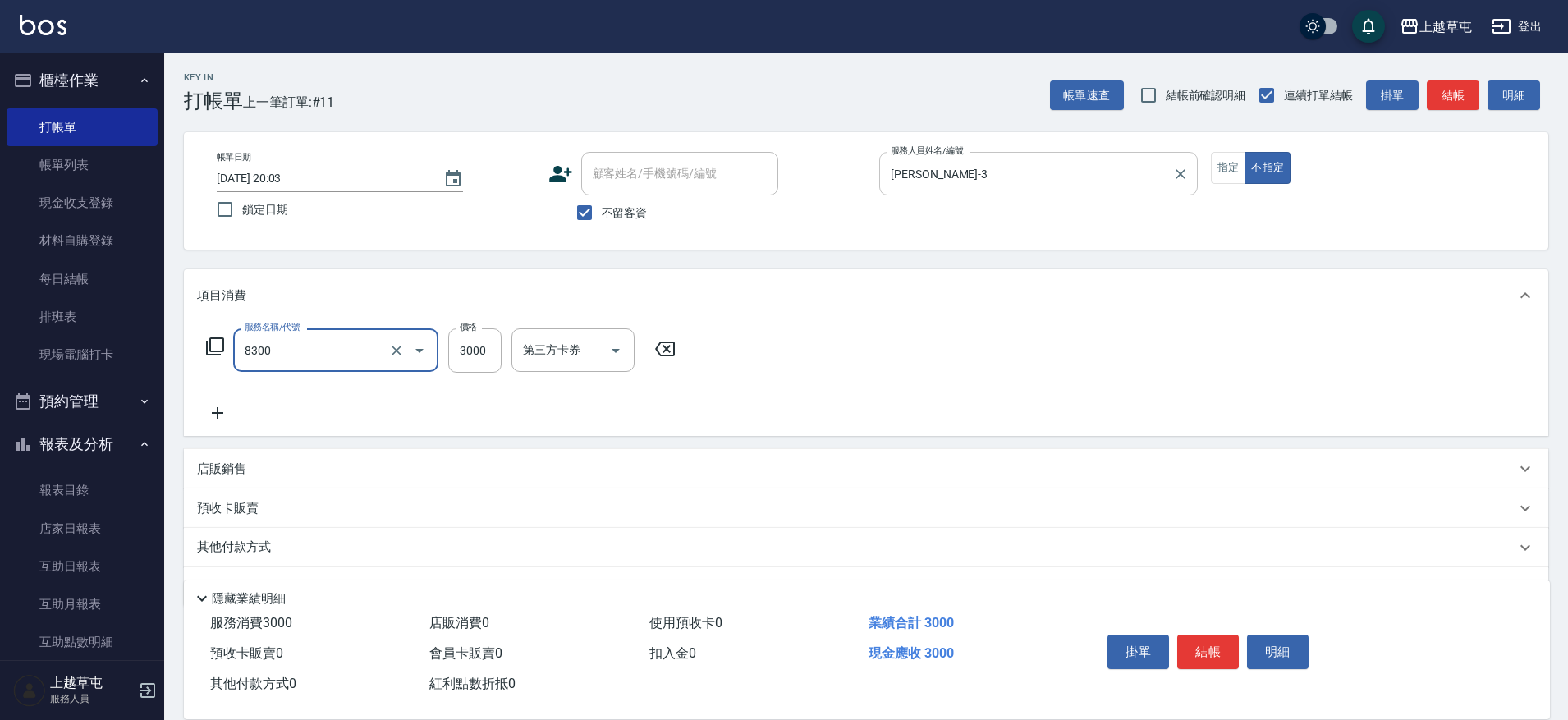
type input "儲3000(8300)"
type input "1000"
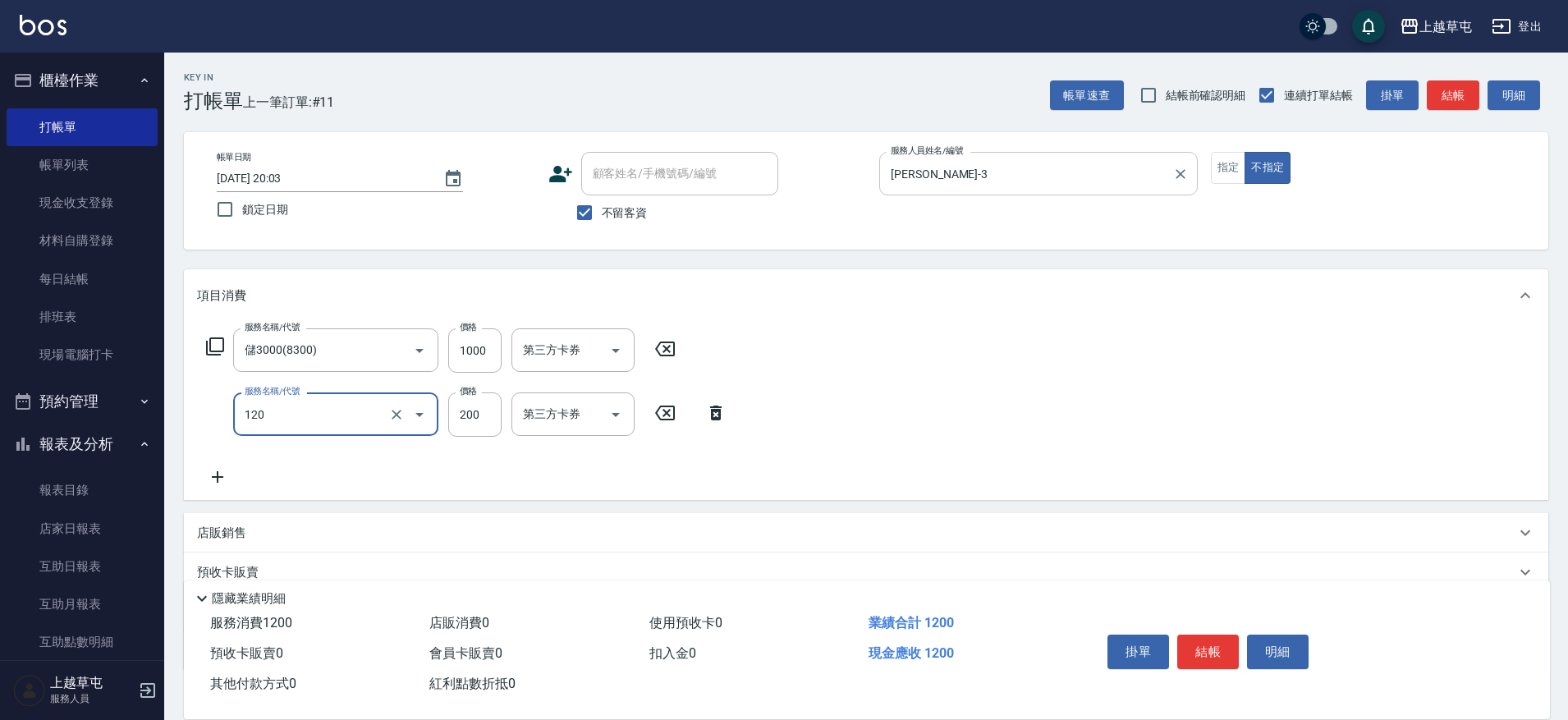
type input "New洗200(120)"
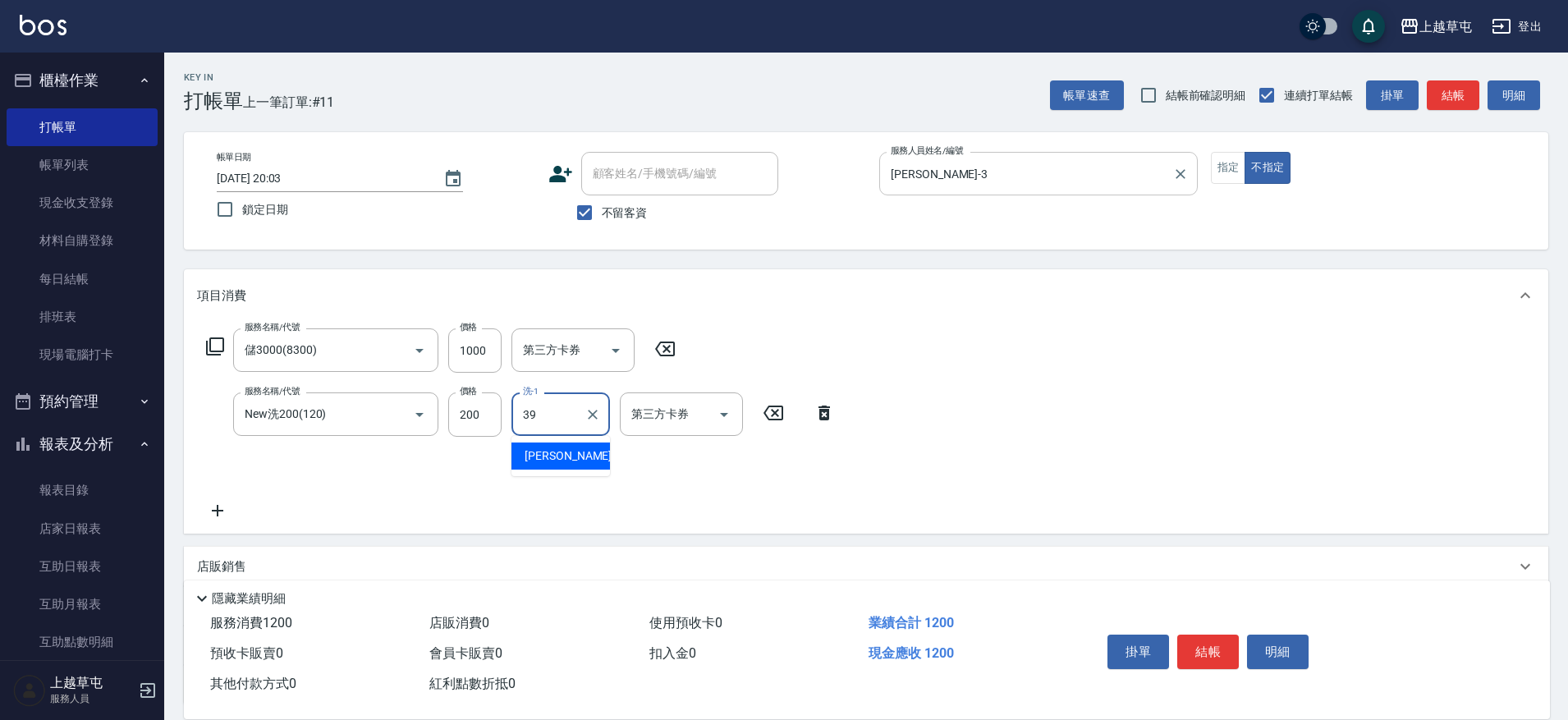
type input "[PERSON_NAME]-39"
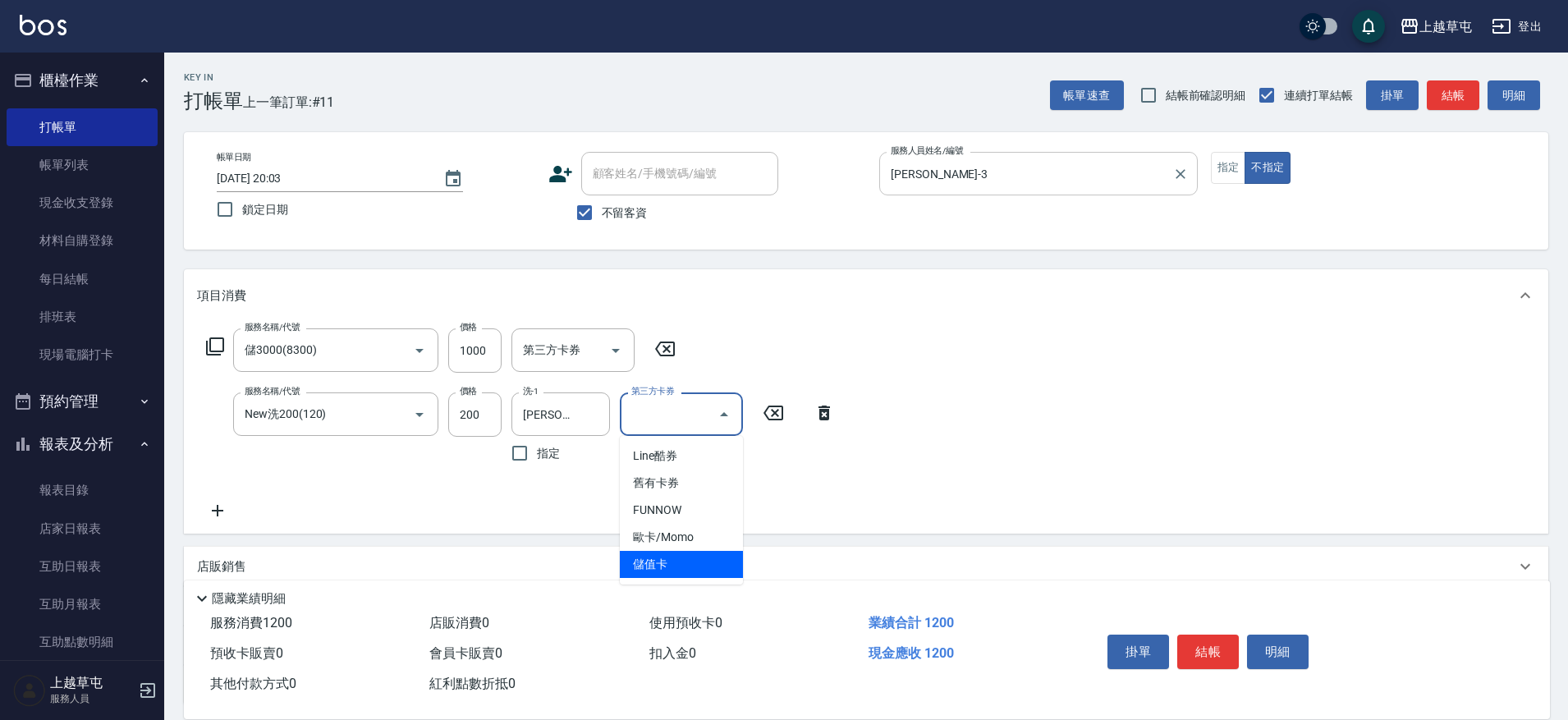
type input "儲值卡"
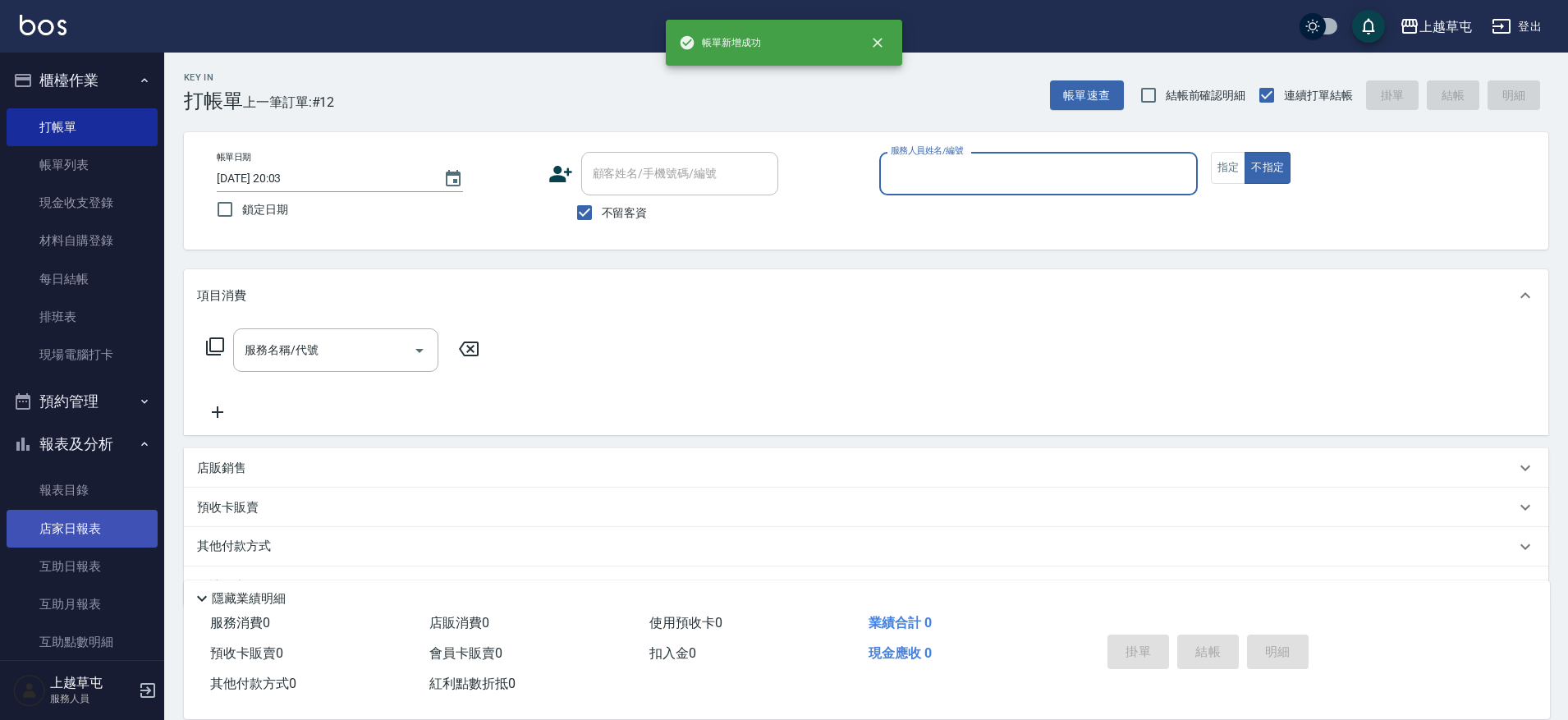
click at [86, 522] on link "店家日報表" at bounding box center [81, 529] width 151 height 37
